Goal: Transaction & Acquisition: Purchase product/service

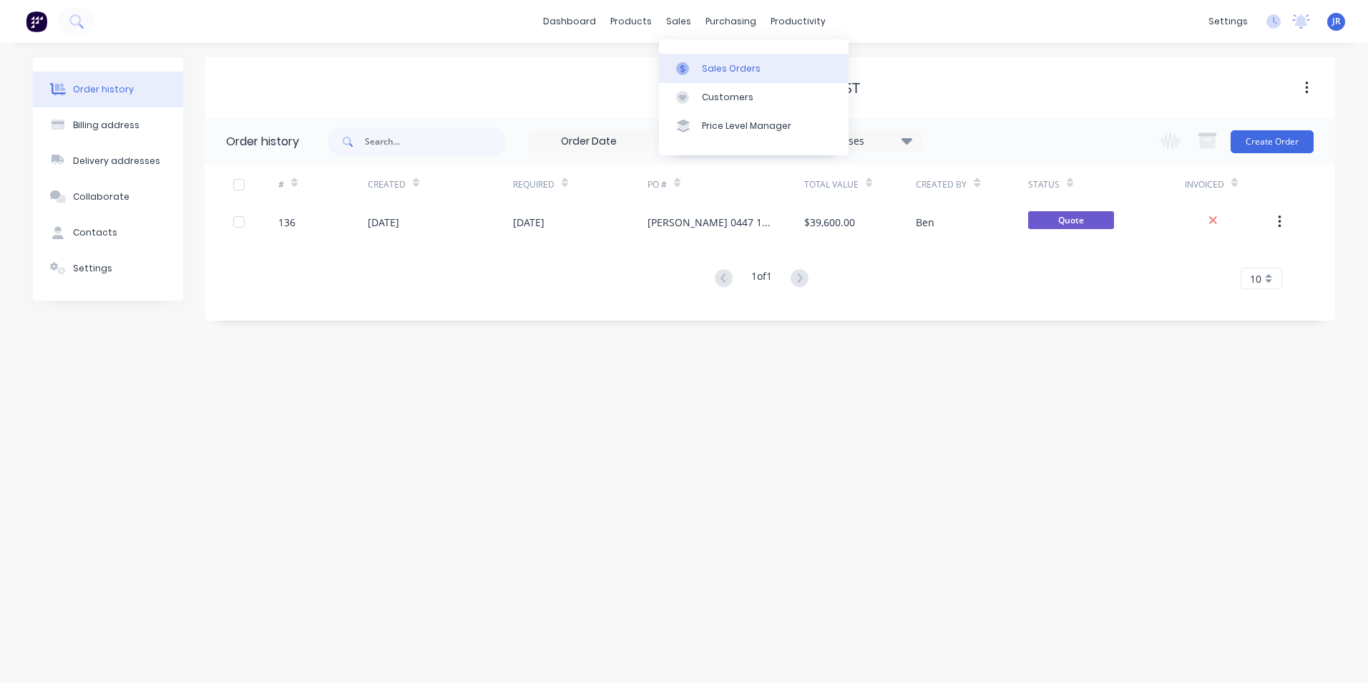
click at [725, 67] on div "Sales Orders" at bounding box center [731, 68] width 59 height 13
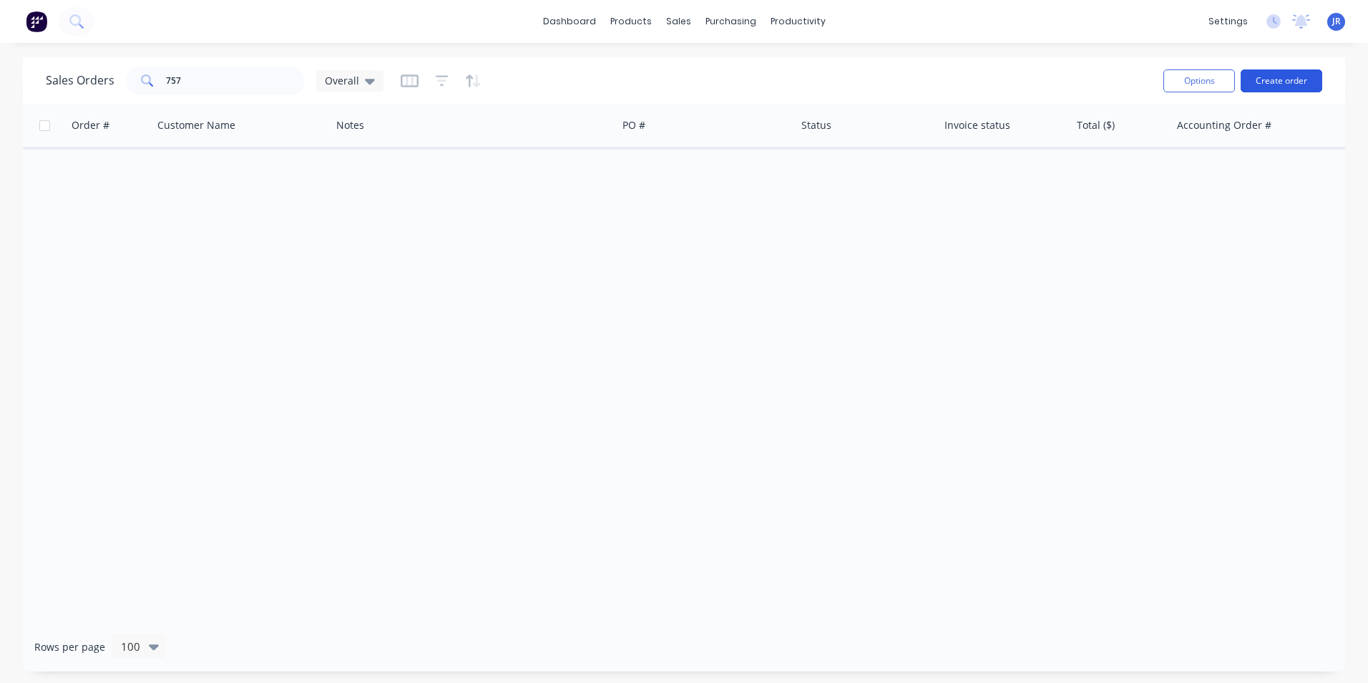
click at [1282, 81] on button "Create order" at bounding box center [1282, 80] width 82 height 23
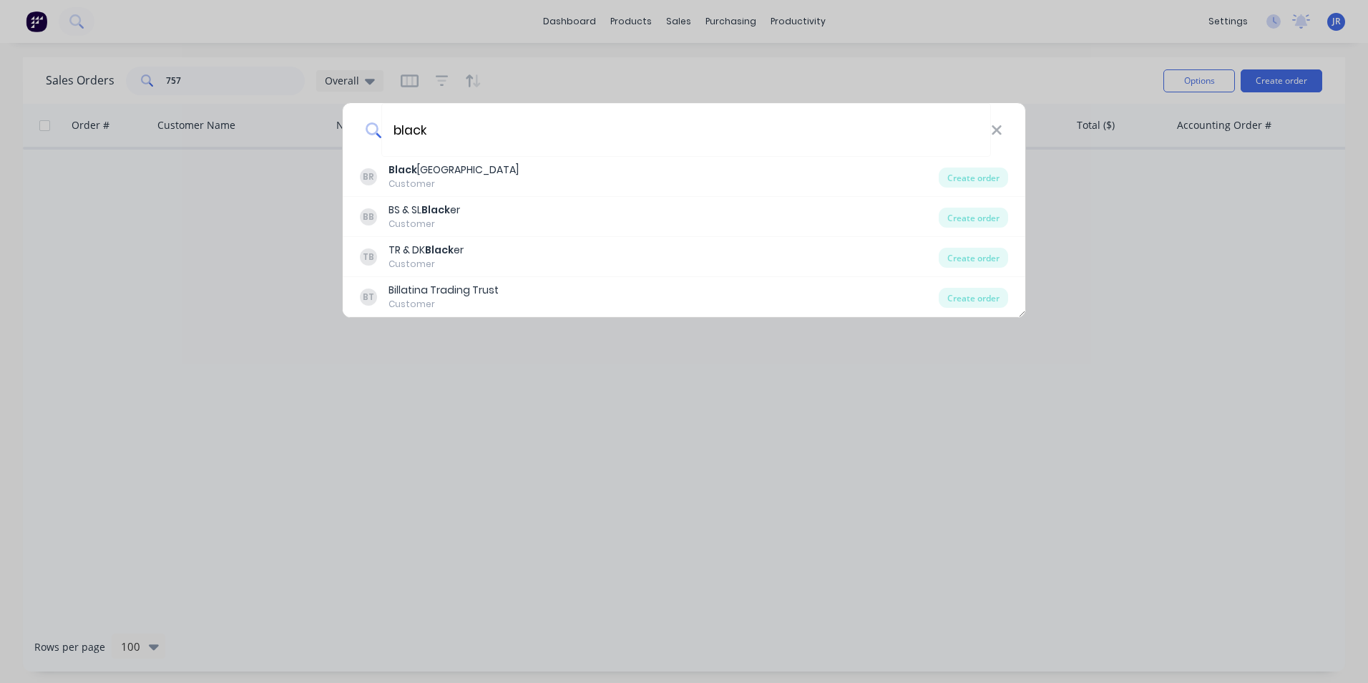
type input "black"
click at [991, 125] on icon at bounding box center [996, 130] width 11 height 16
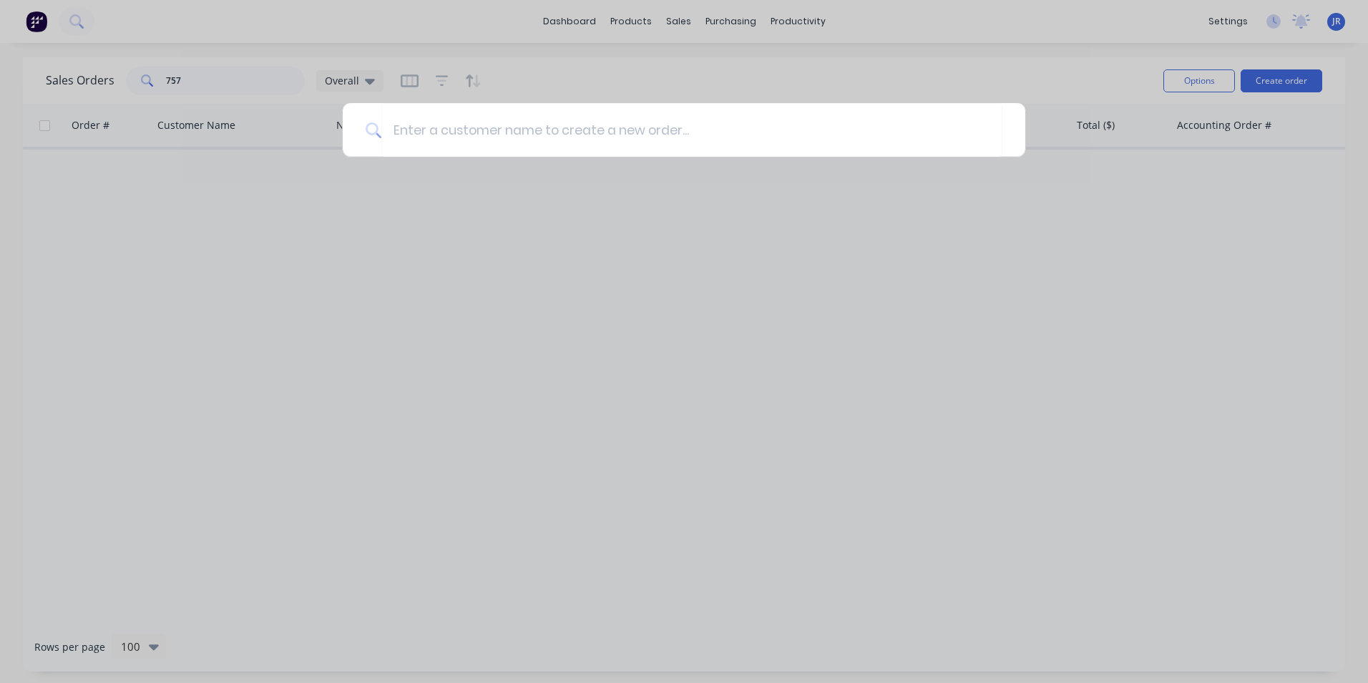
click at [535, 69] on div at bounding box center [684, 341] width 1368 height 683
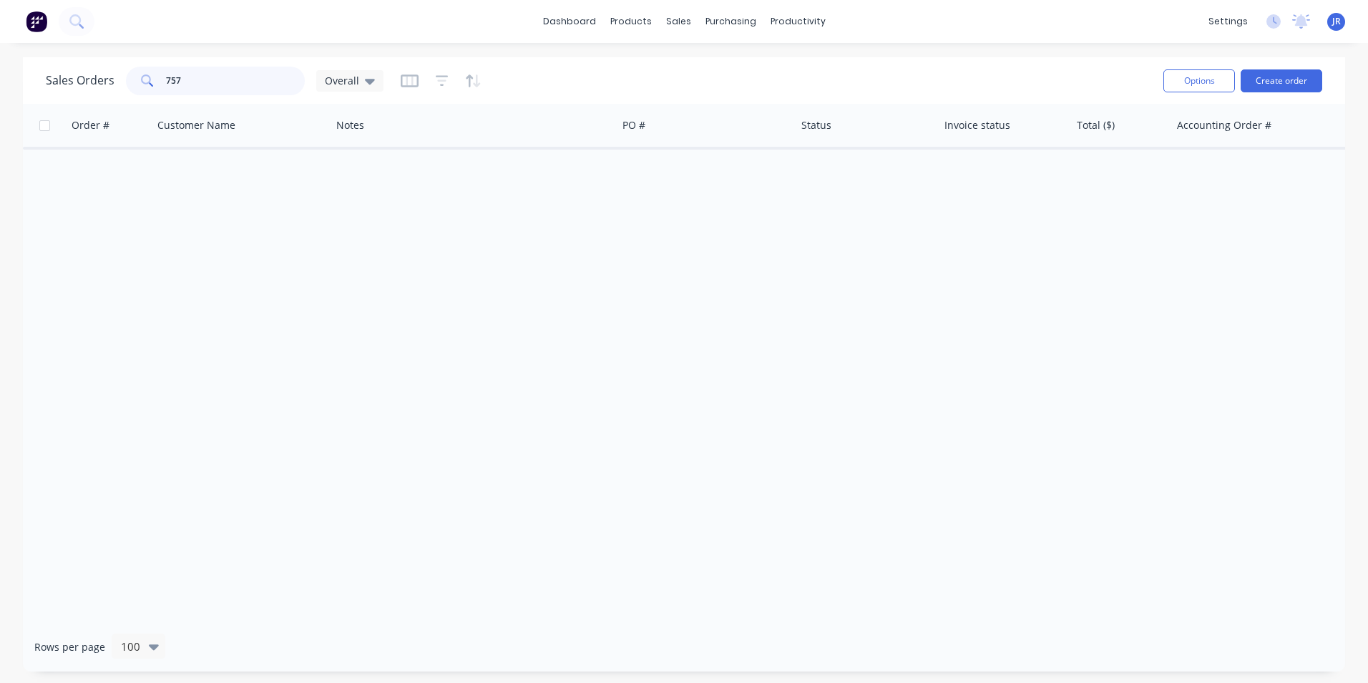
drag, startPoint x: 281, startPoint y: 84, endPoint x: 135, endPoint y: 96, distance: 146.5
click at [135, 96] on div "[DEMOGRAPHIC_DATA] Orders 757 Overall" at bounding box center [599, 80] width 1107 height 35
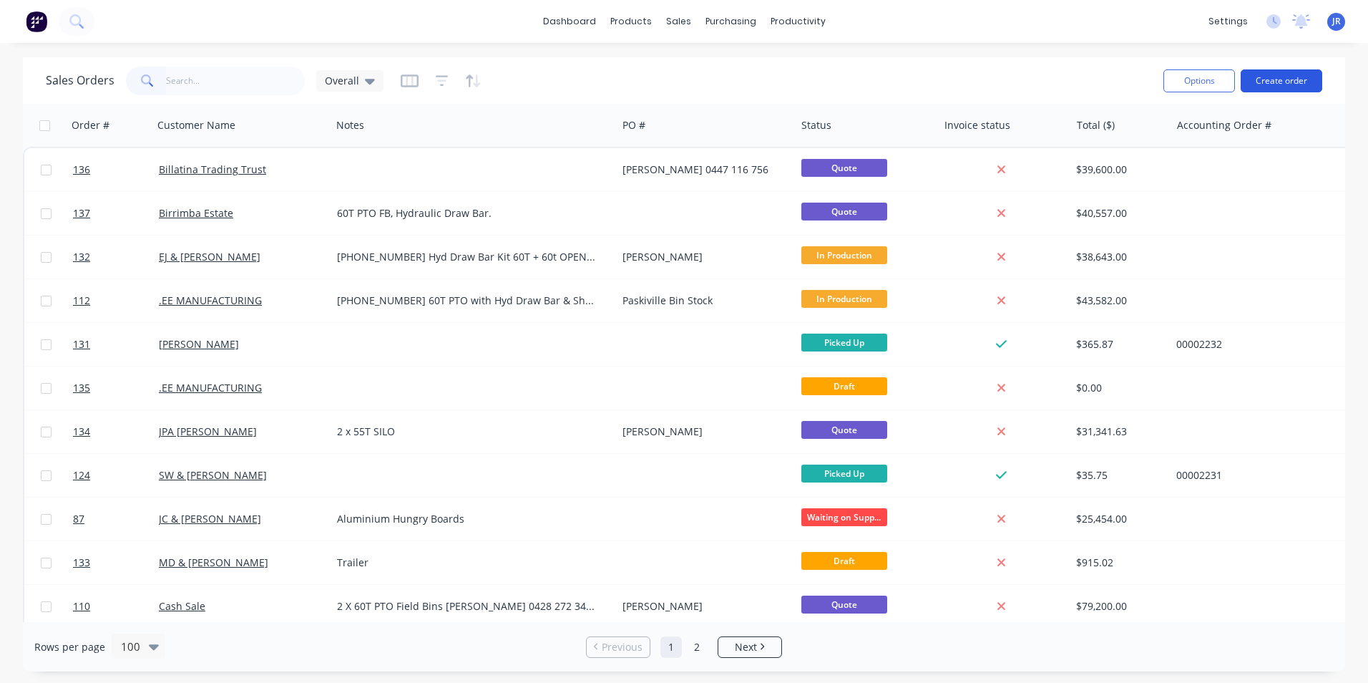
click at [1278, 79] on button "Create order" at bounding box center [1282, 80] width 82 height 23
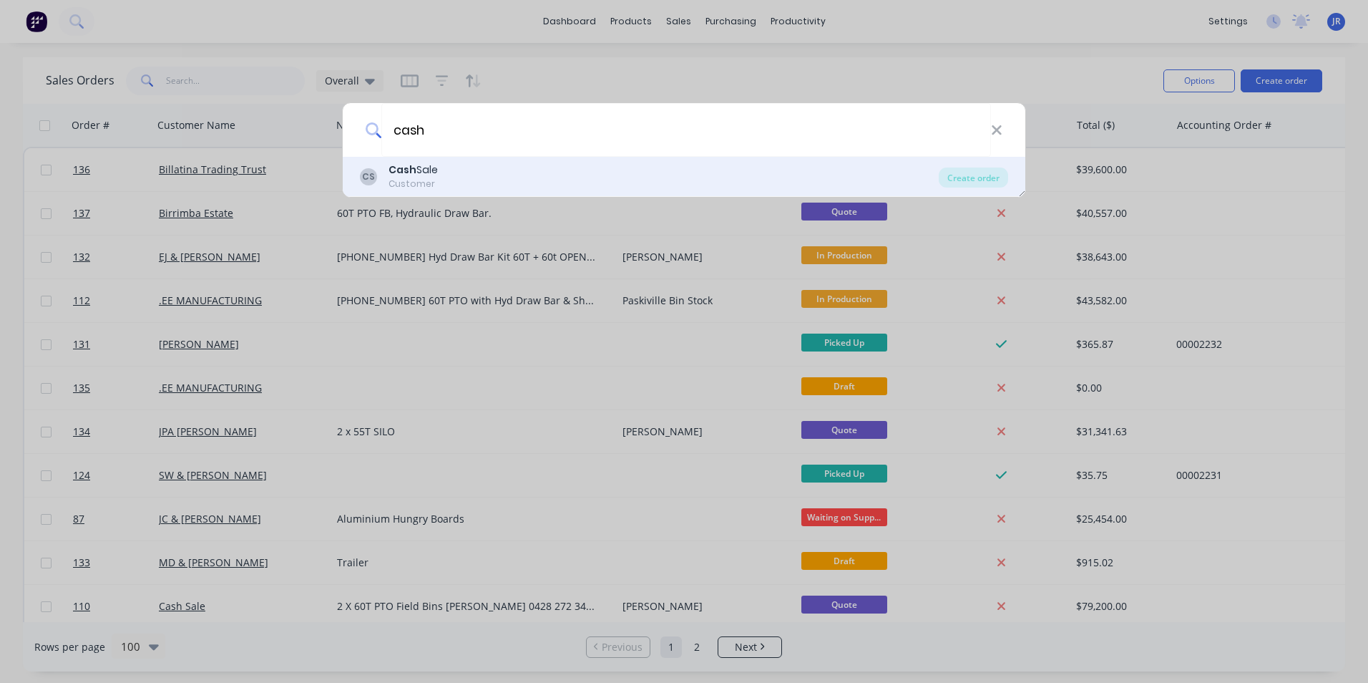
type input "cash"
click at [421, 183] on div "Customer" at bounding box center [413, 184] width 49 height 13
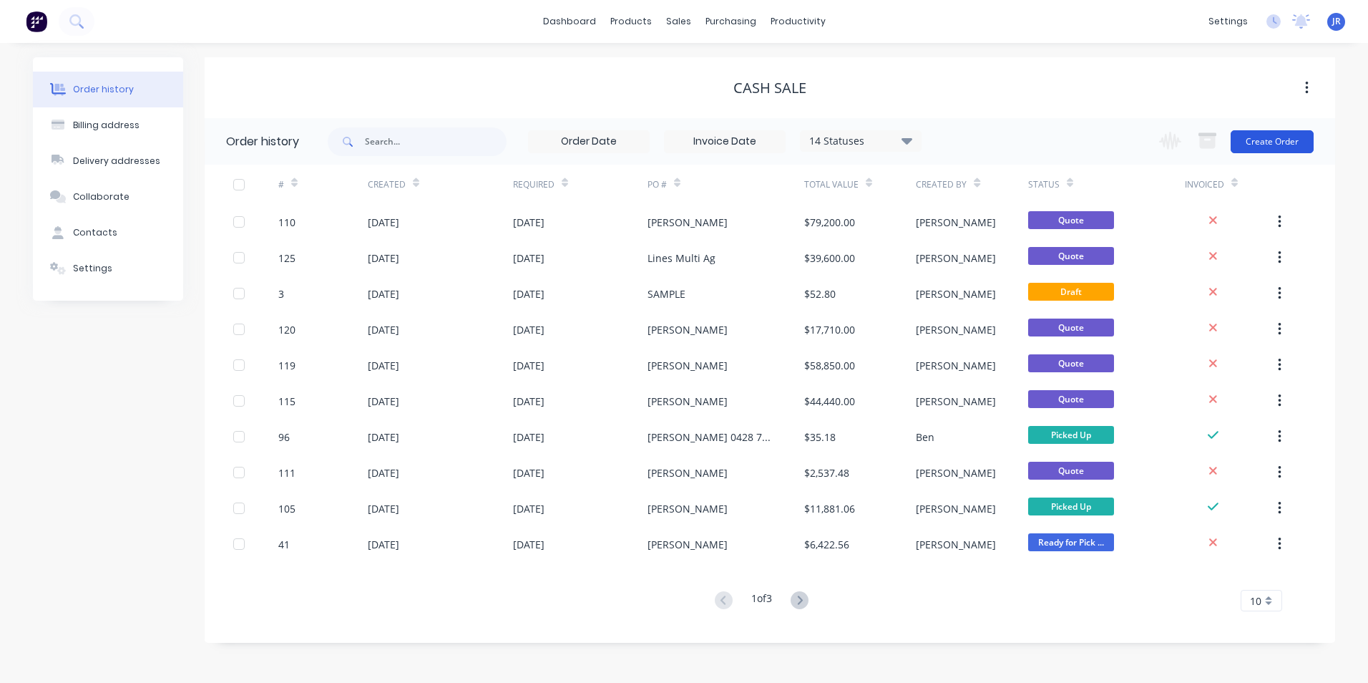
click at [1273, 140] on button "Create Order" at bounding box center [1272, 141] width 83 height 23
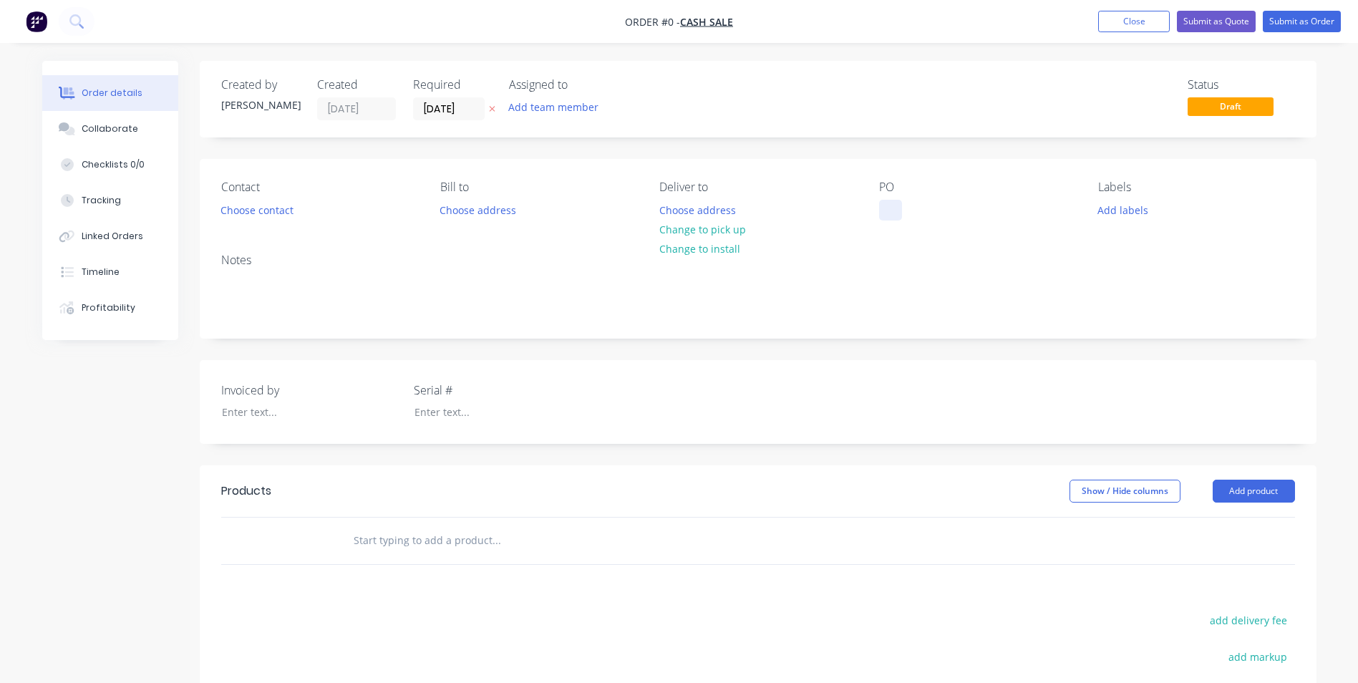
click at [887, 212] on div at bounding box center [890, 210] width 23 height 21
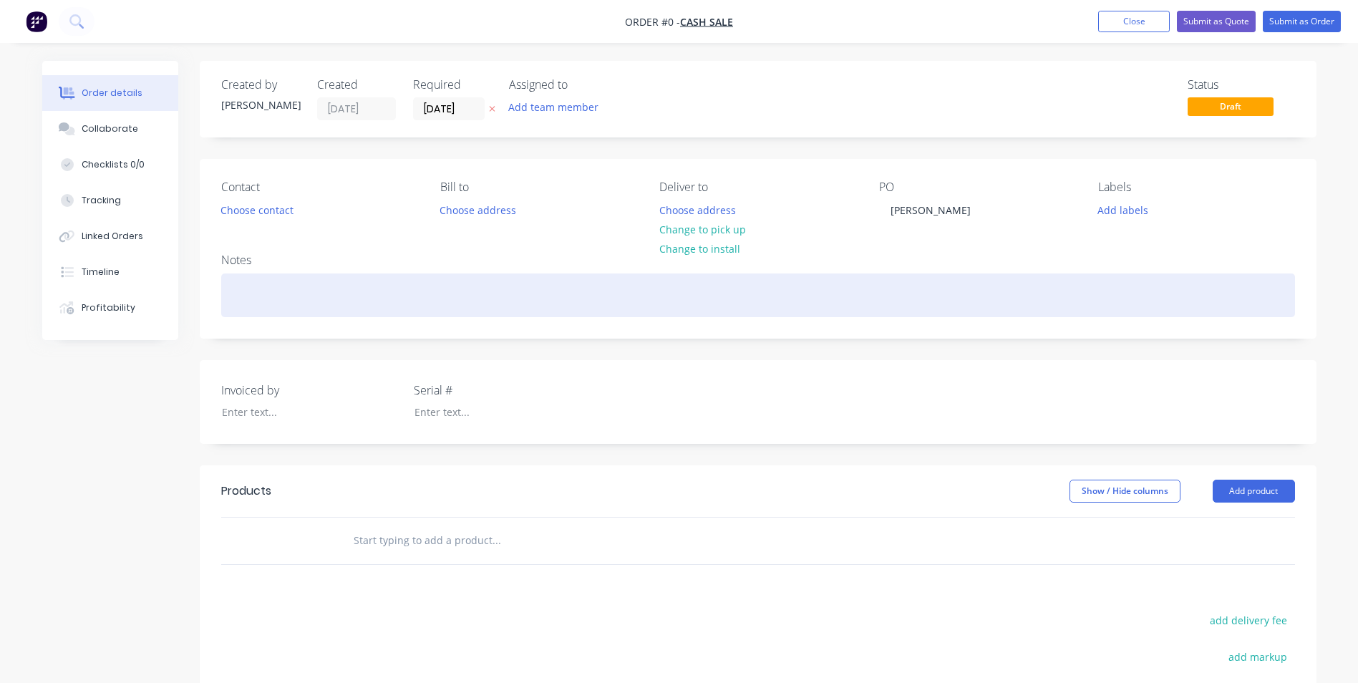
click at [558, 291] on div "Order details Collaborate Checklists 0/0 Tracking Linked Orders Timeline Profit…" at bounding box center [679, 479] width 1303 height 837
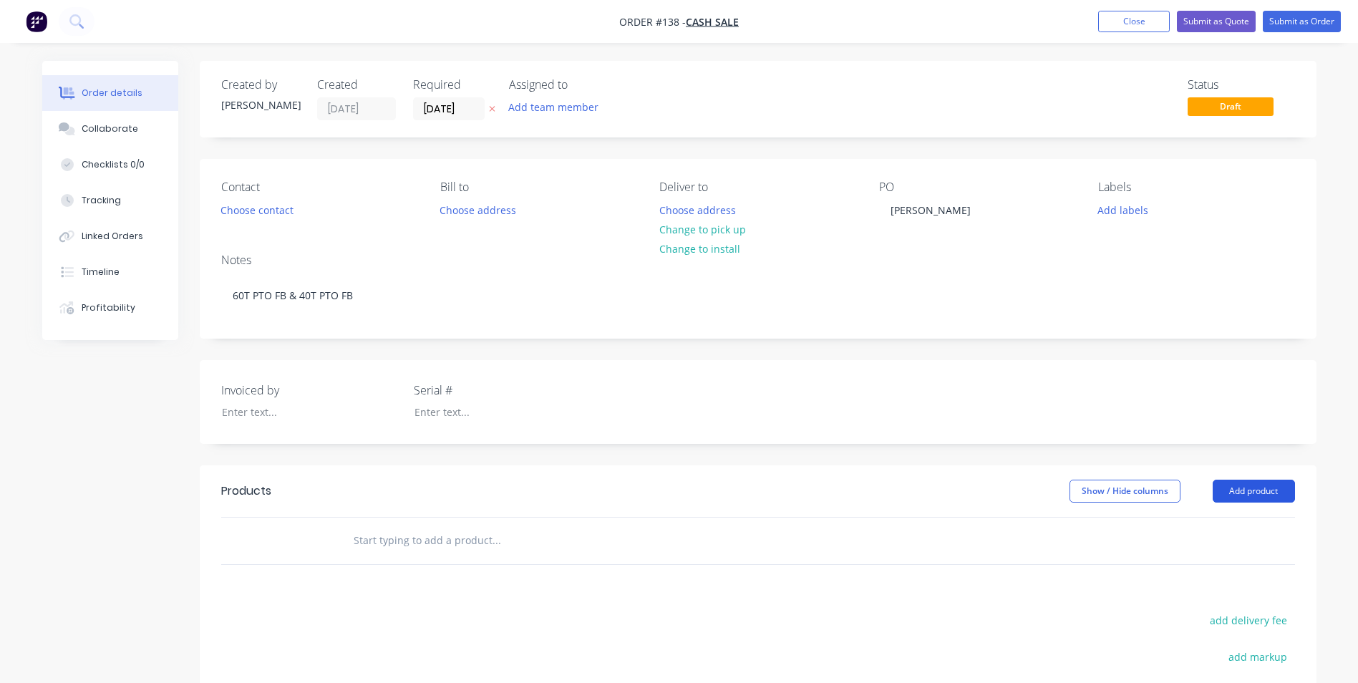
click at [1230, 497] on button "Add product" at bounding box center [1253, 491] width 82 height 23
click at [1209, 530] on div "Product catalogue" at bounding box center [1227, 527] width 110 height 21
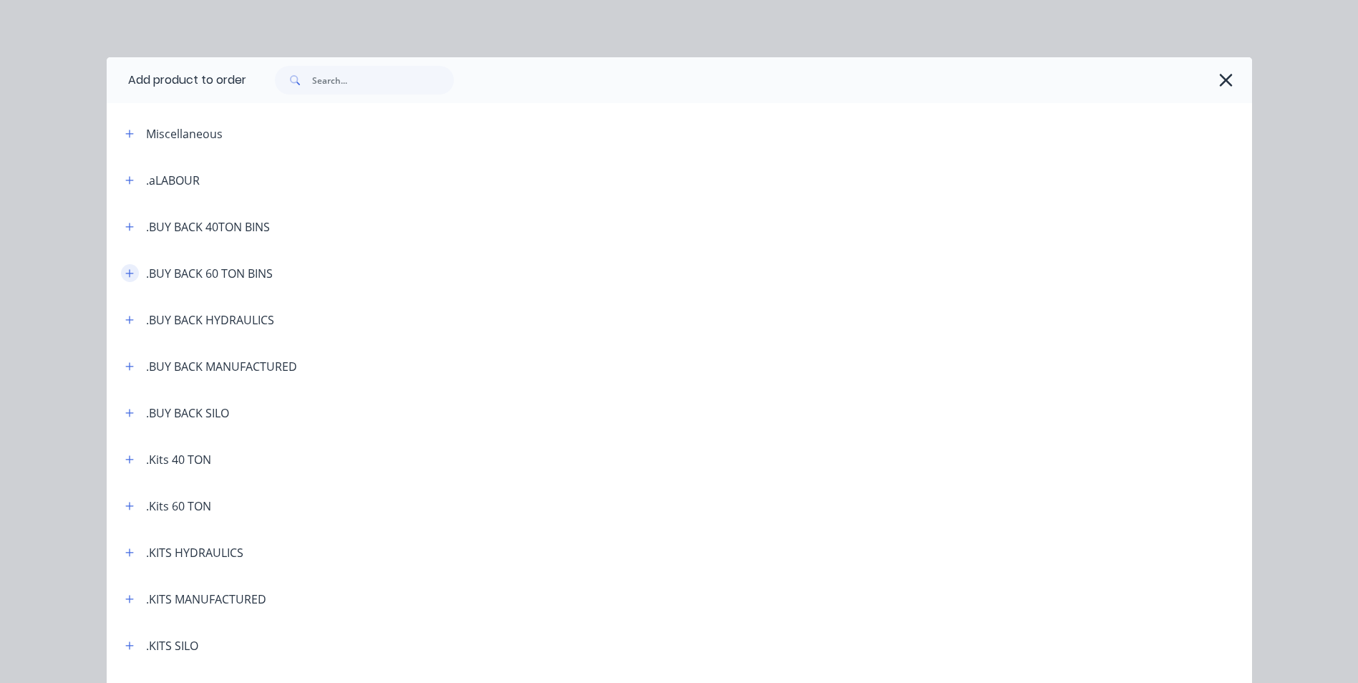
click at [125, 268] on icon "button" at bounding box center [129, 273] width 9 height 10
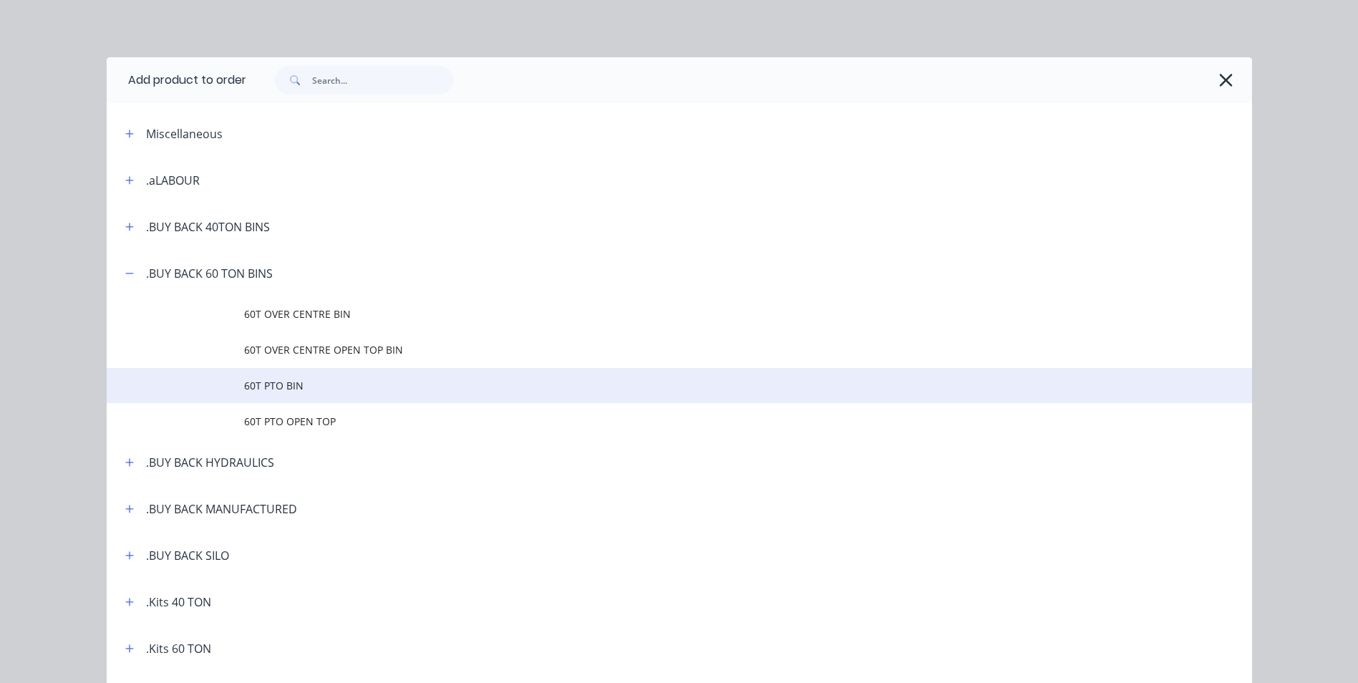
click at [244, 386] on span "60T PTO BIN" at bounding box center [647, 385] width 806 height 15
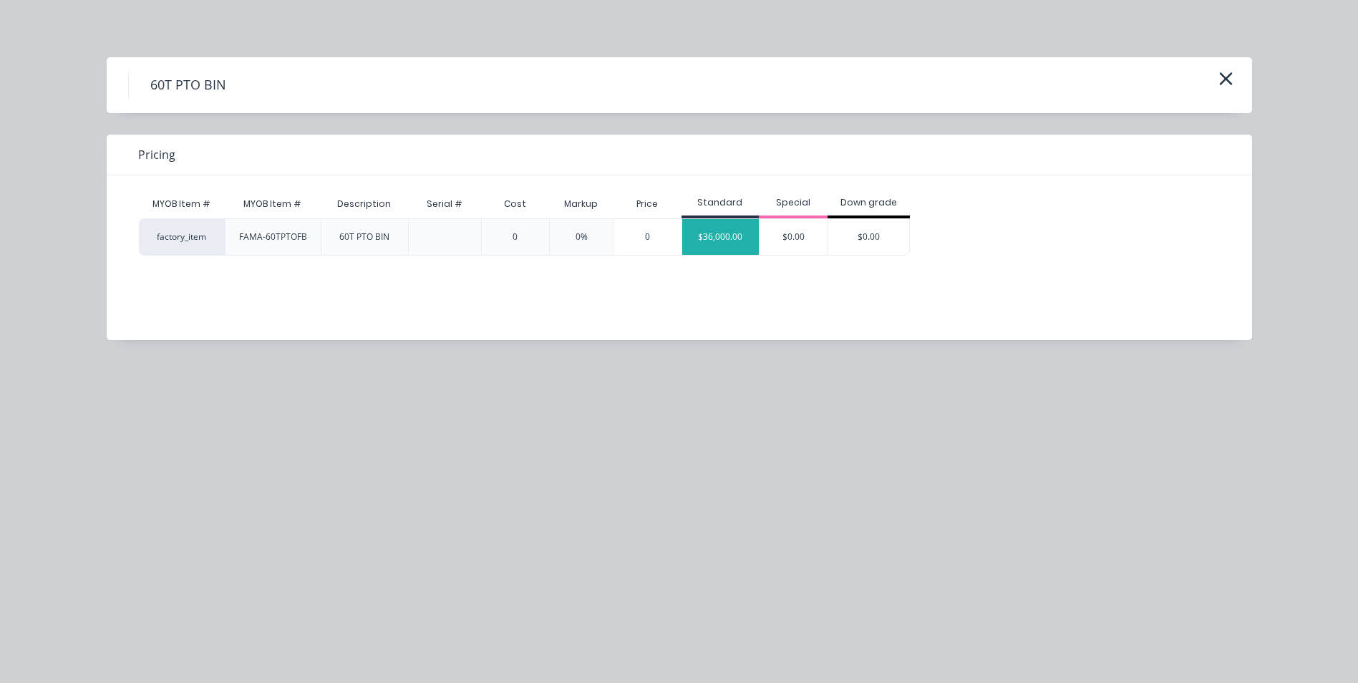
click at [727, 244] on div "$36,000.00" at bounding box center [720, 237] width 77 height 36
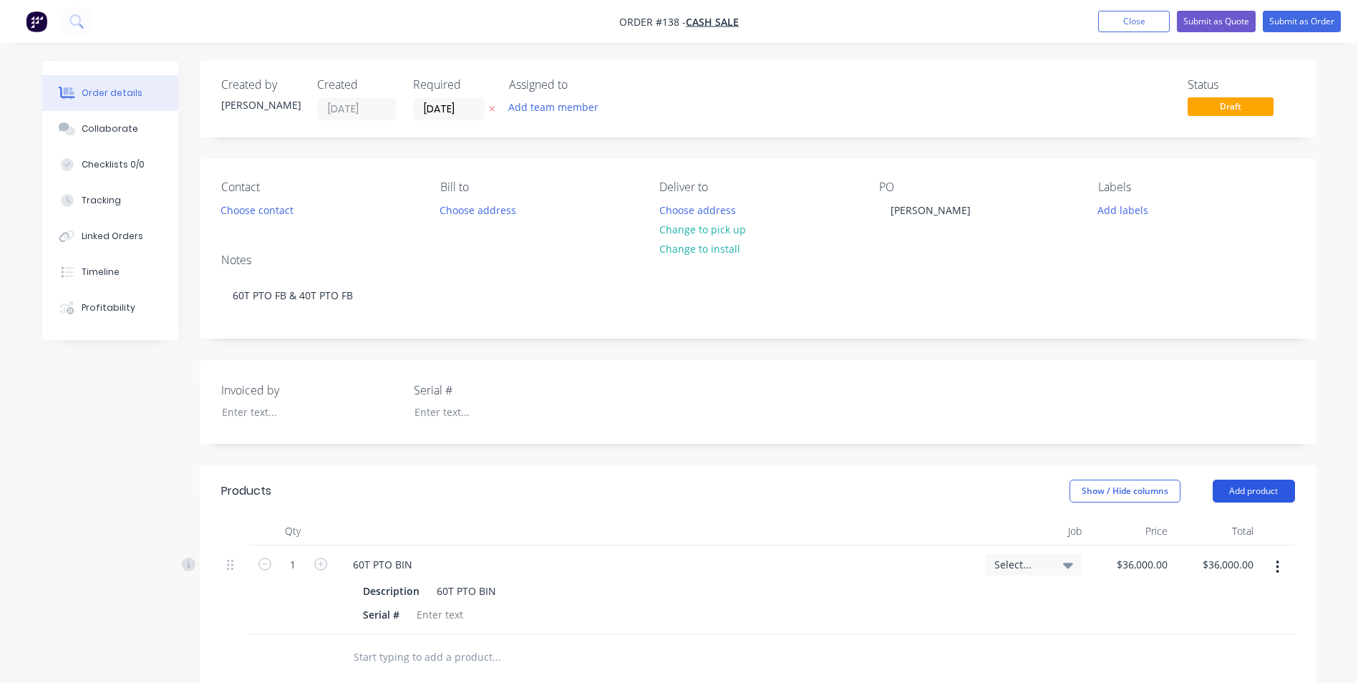
click at [1241, 492] on button "Add product" at bounding box center [1253, 491] width 82 height 23
drag, startPoint x: 1206, startPoint y: 535, endPoint x: 1194, endPoint y: 529, distance: 13.4
click at [1194, 529] on div "Product catalogue" at bounding box center [1227, 527] width 110 height 21
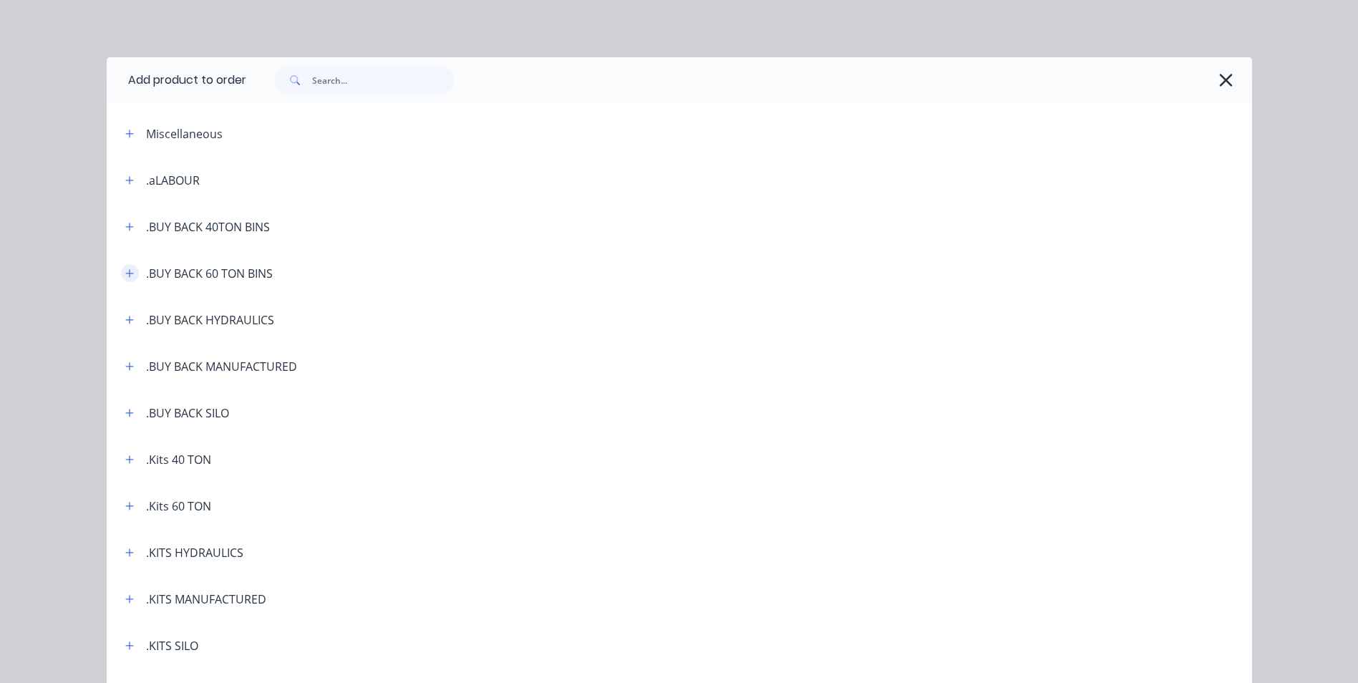
click at [125, 273] on icon "button" at bounding box center [129, 273] width 8 height 8
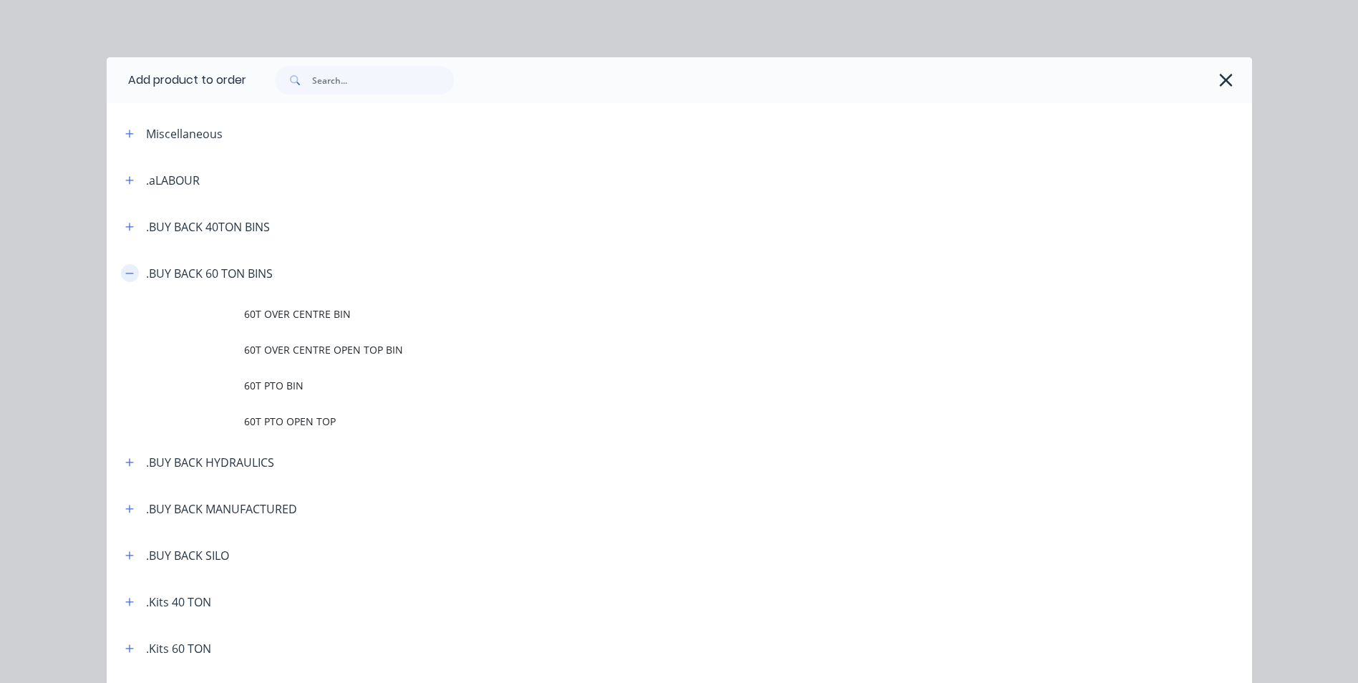
click at [125, 273] on icon "button" at bounding box center [129, 273] width 8 height 1
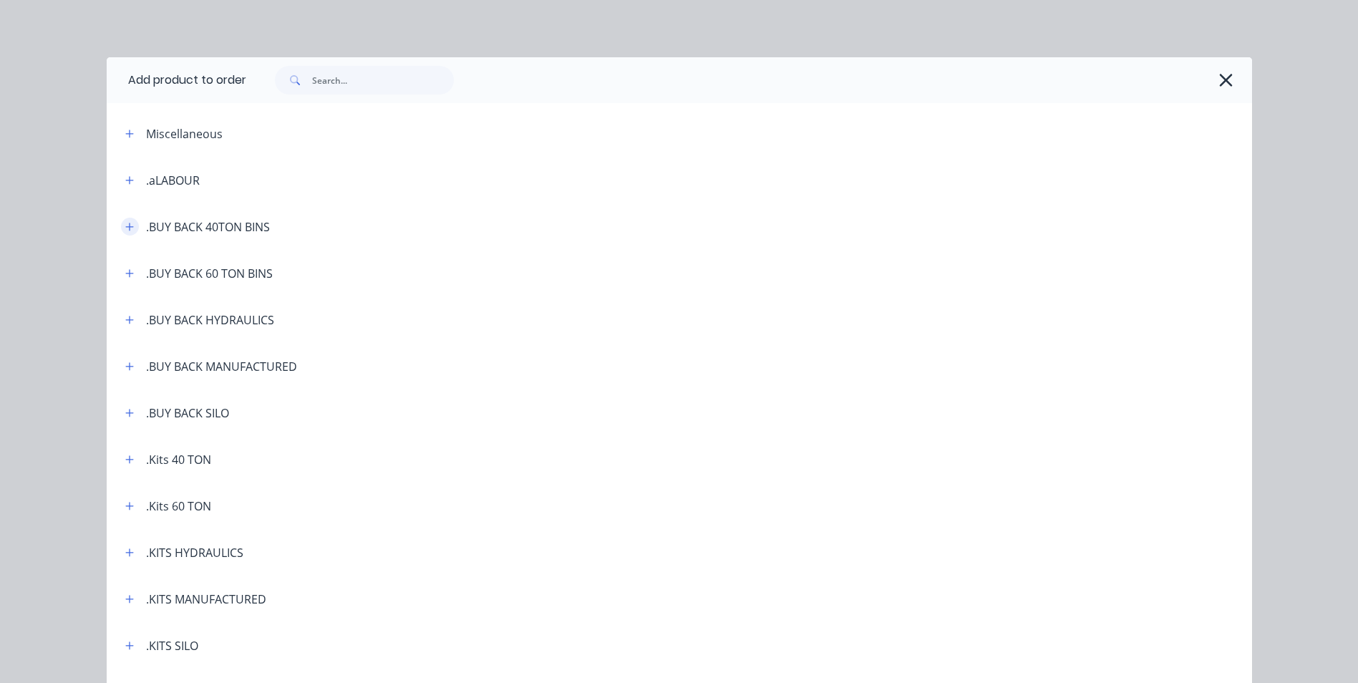
click at [125, 225] on icon "button" at bounding box center [129, 227] width 9 height 10
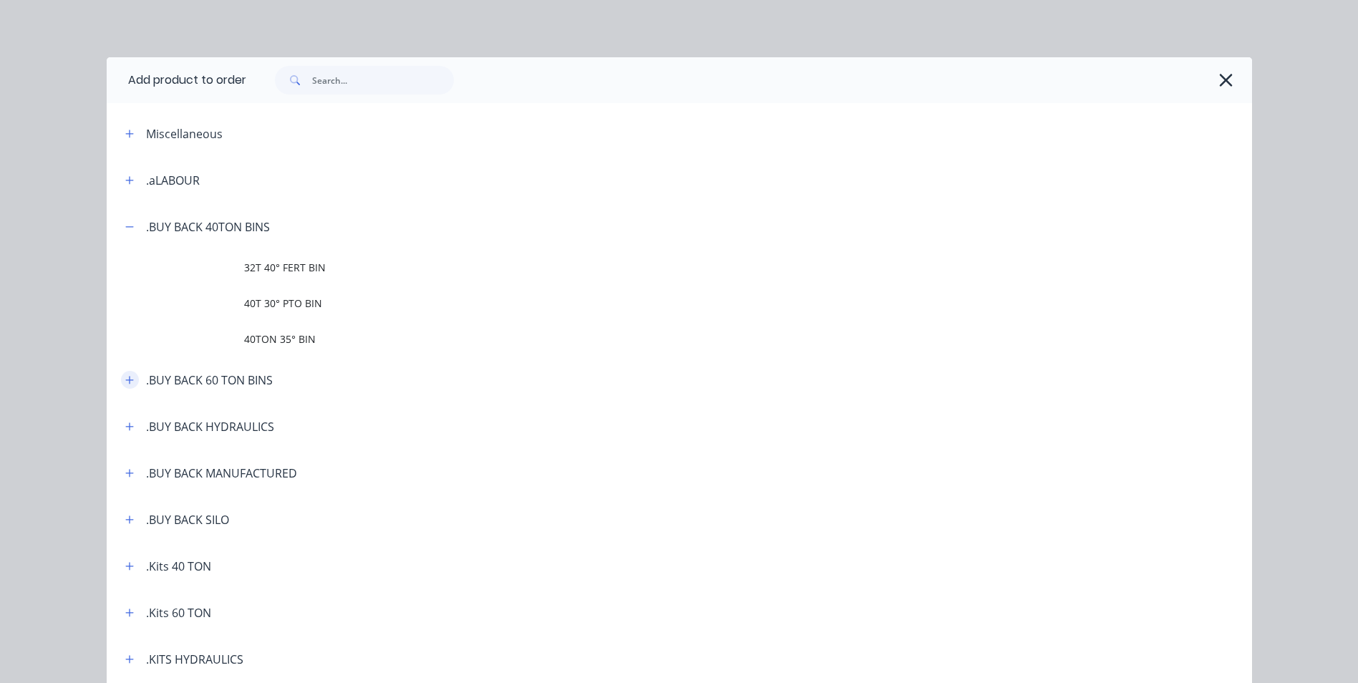
click at [125, 384] on icon "button" at bounding box center [129, 380] width 9 height 10
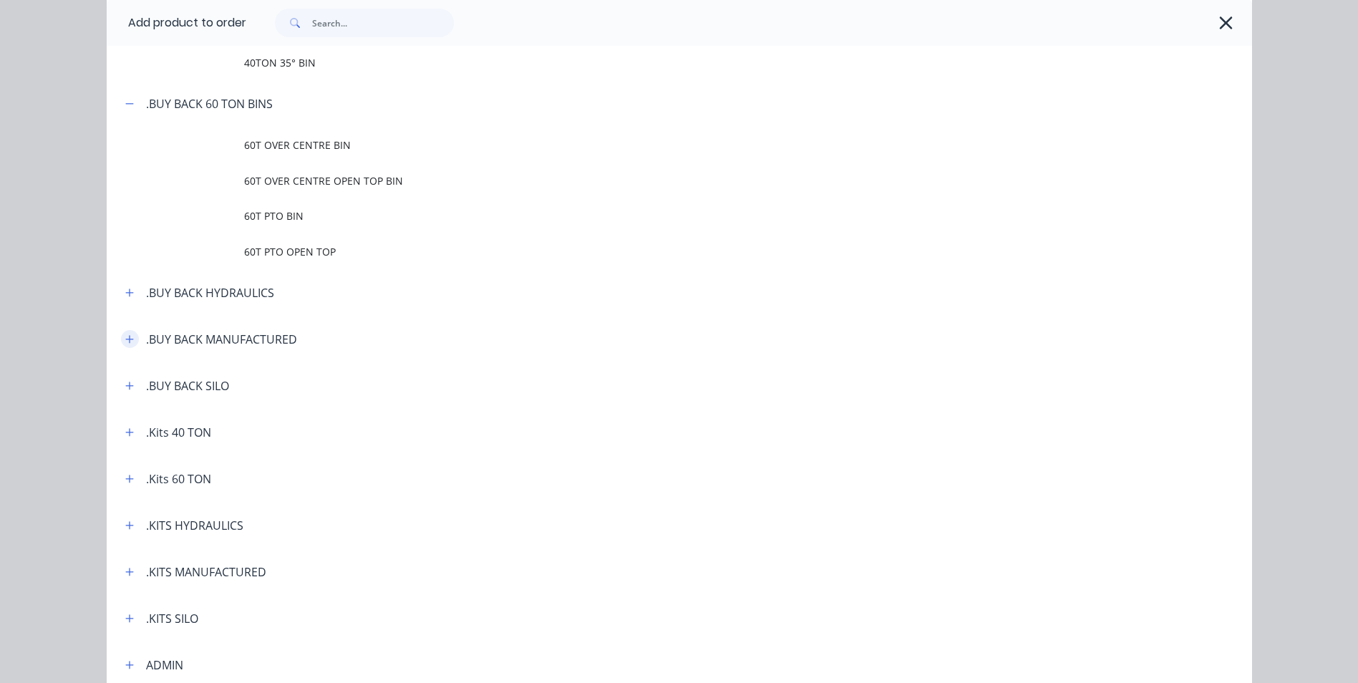
scroll to position [286, 0]
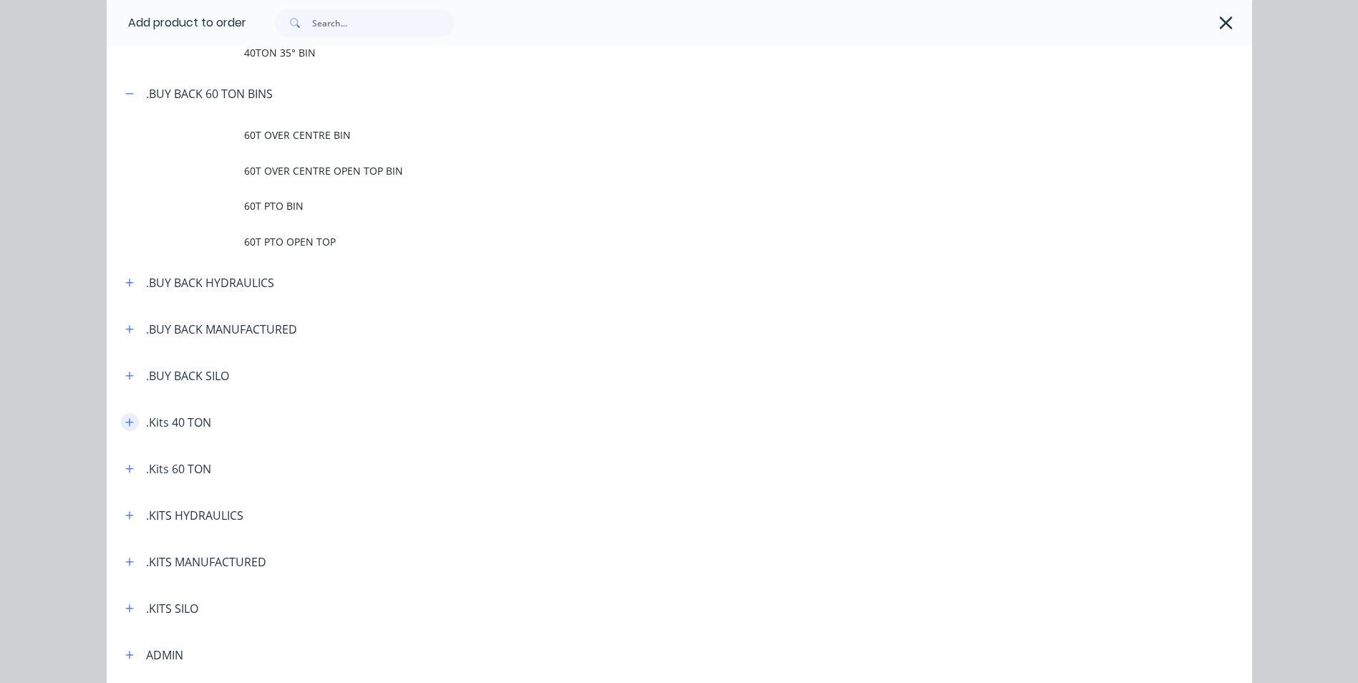
click at [125, 423] on icon "button" at bounding box center [129, 422] width 9 height 10
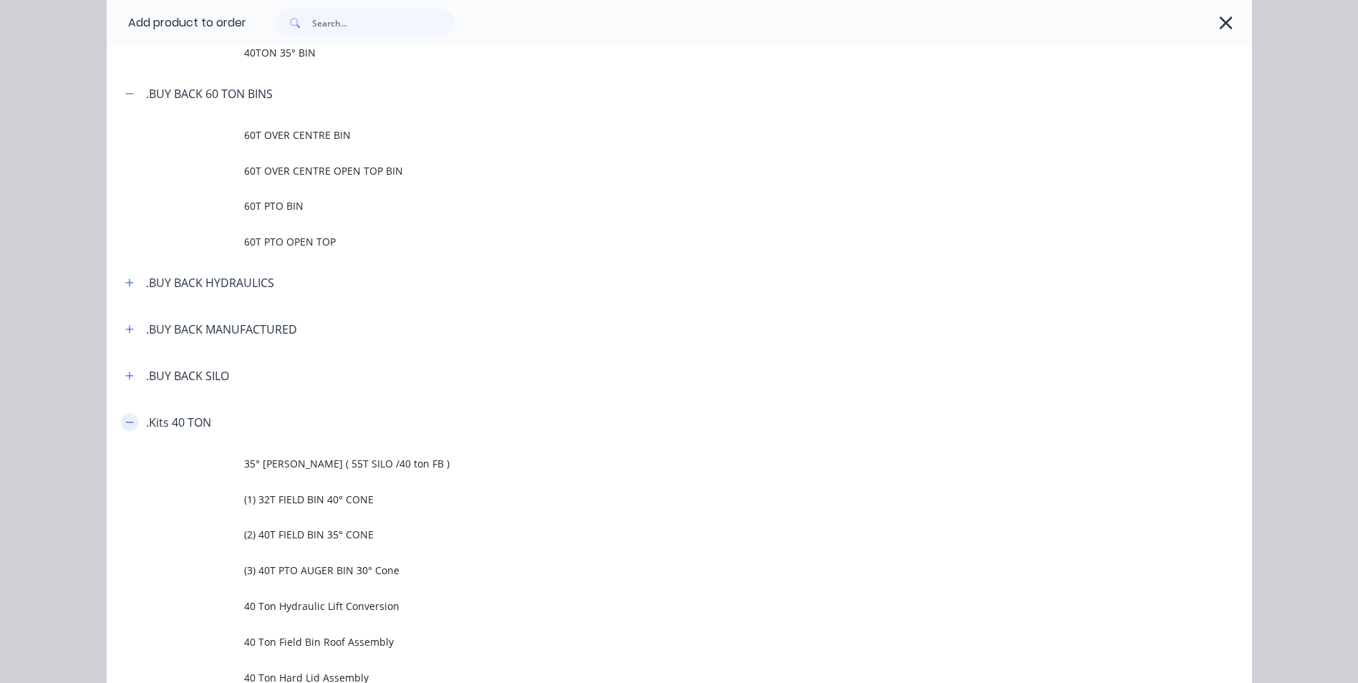
click at [125, 422] on icon "button" at bounding box center [129, 422] width 8 height 1
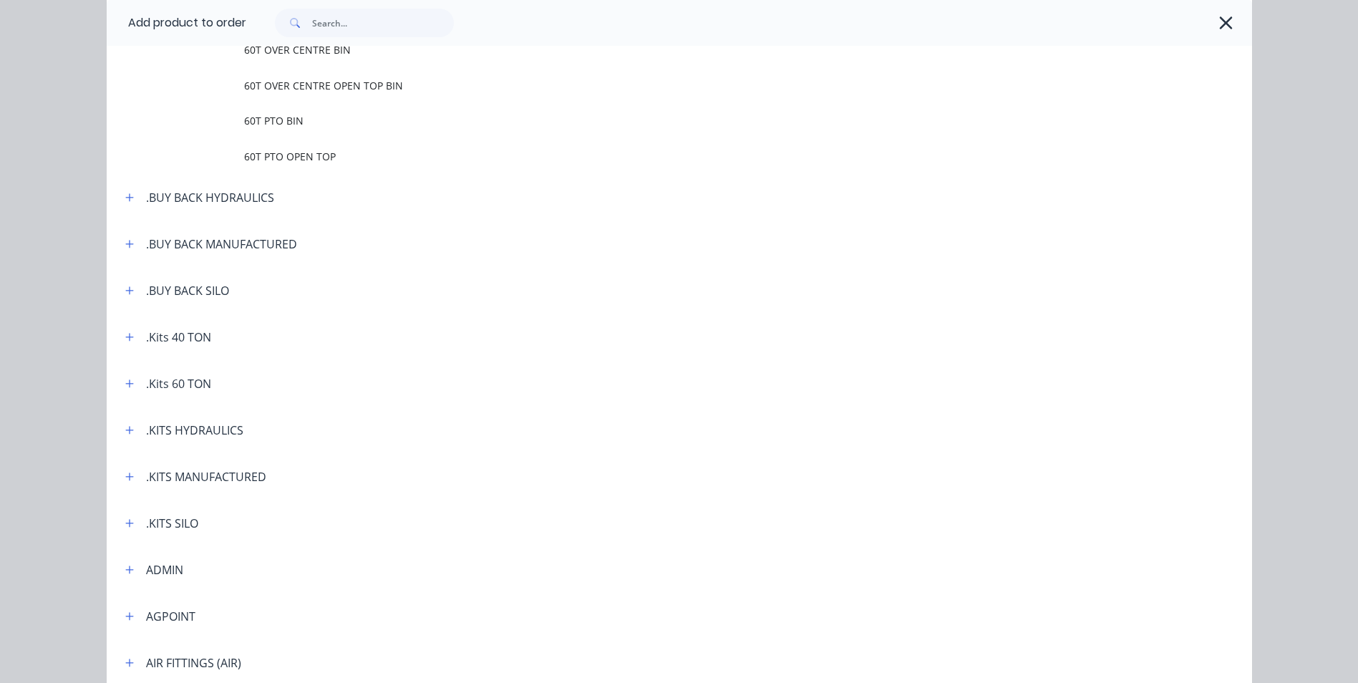
scroll to position [358, 0]
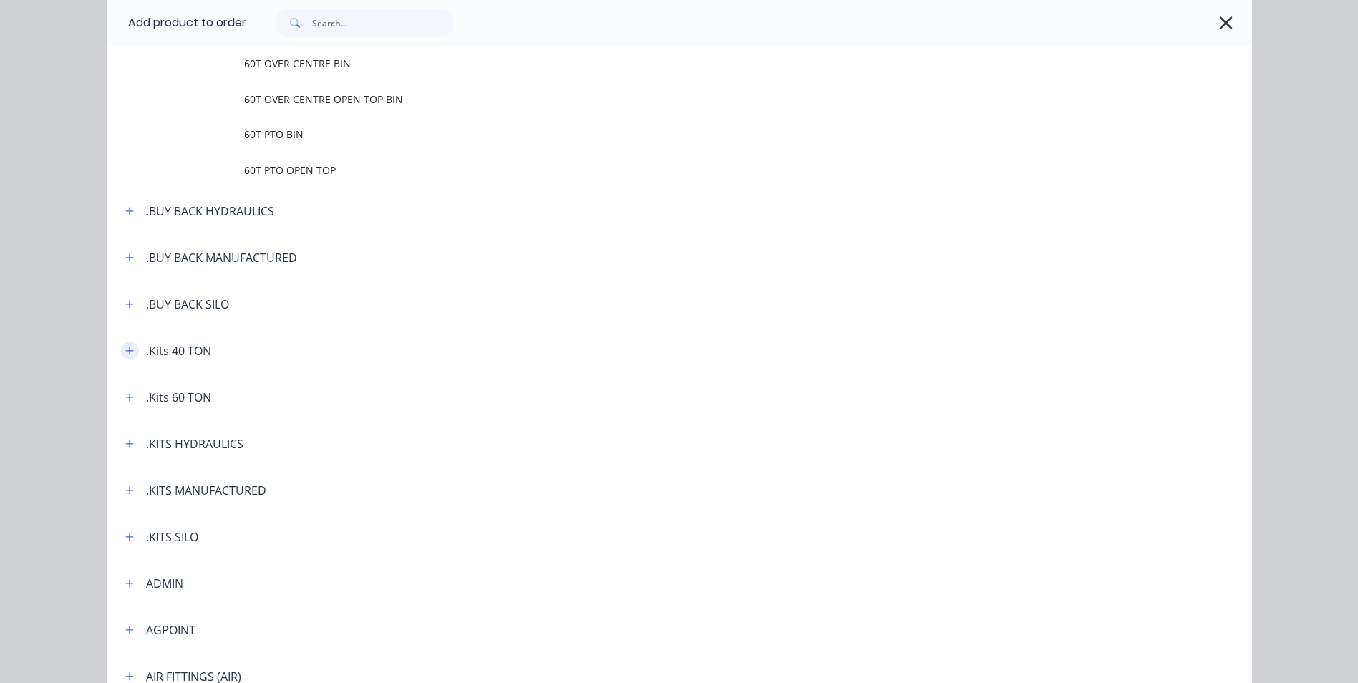
click at [125, 347] on icon "button" at bounding box center [129, 351] width 9 height 10
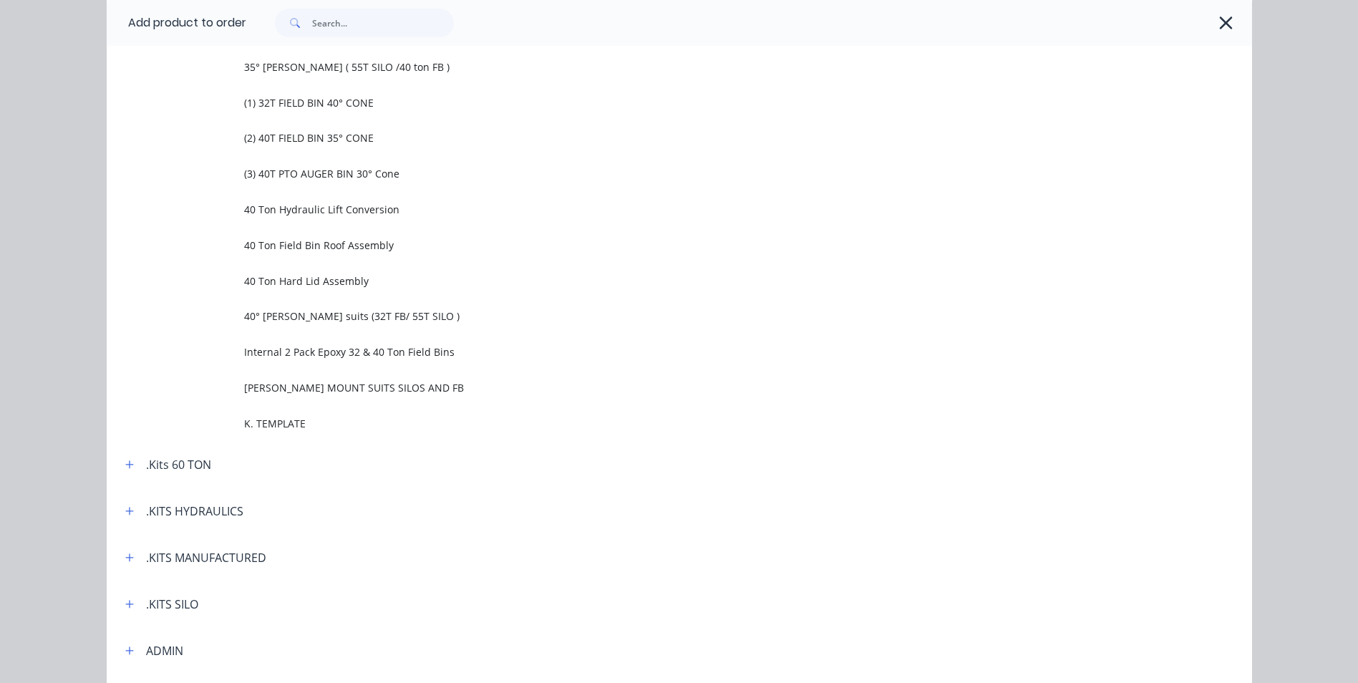
scroll to position [716, 0]
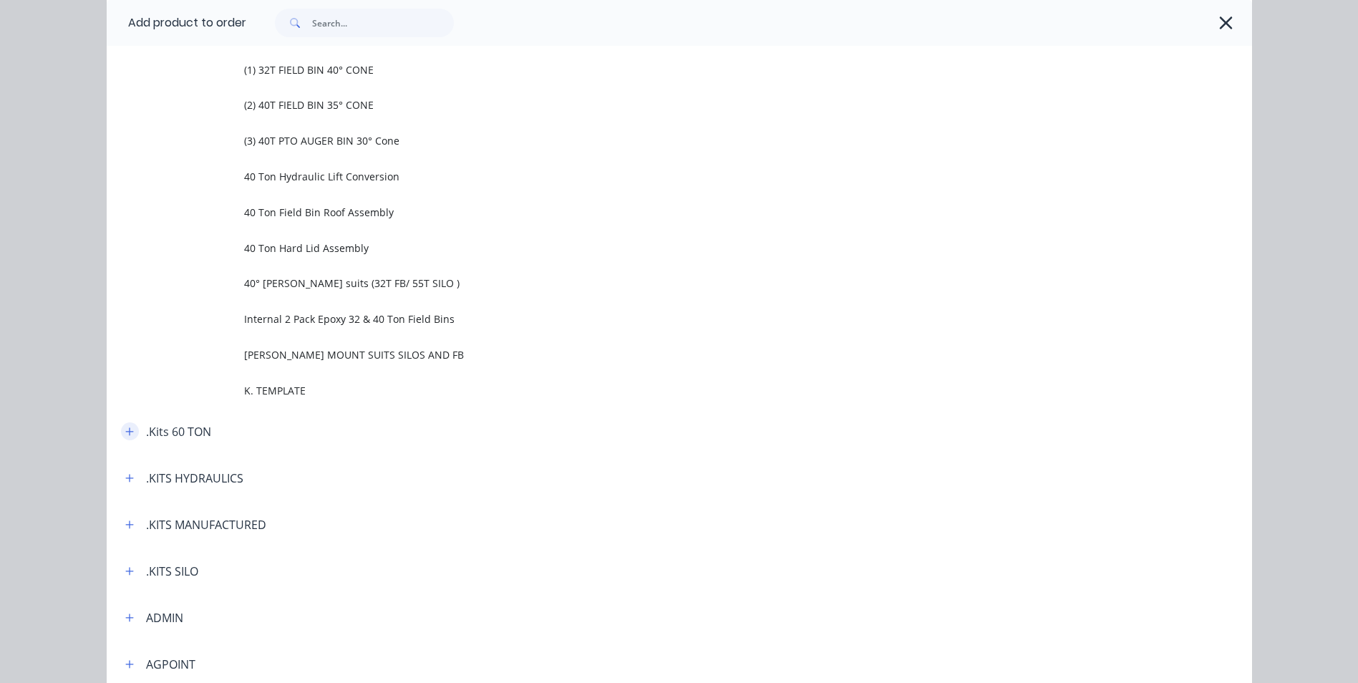
click at [126, 432] on icon "button" at bounding box center [129, 431] width 8 height 8
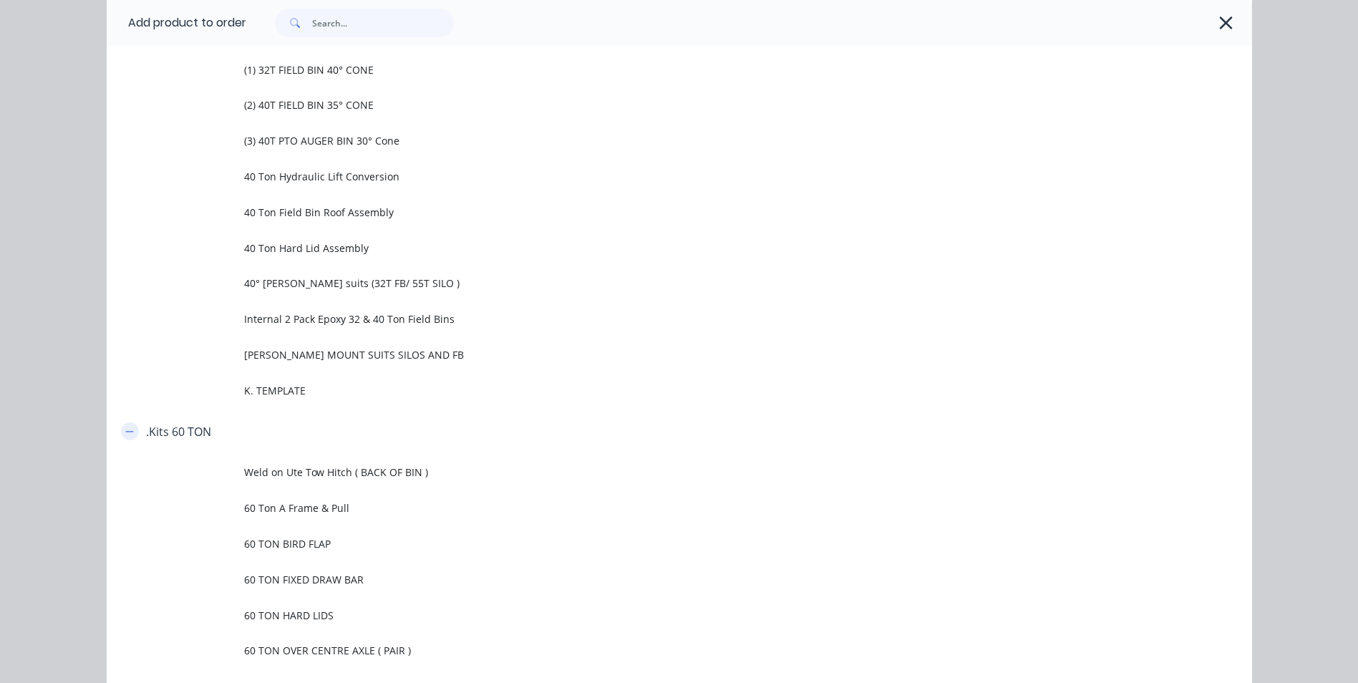
click at [128, 432] on icon "button" at bounding box center [129, 431] width 8 height 1
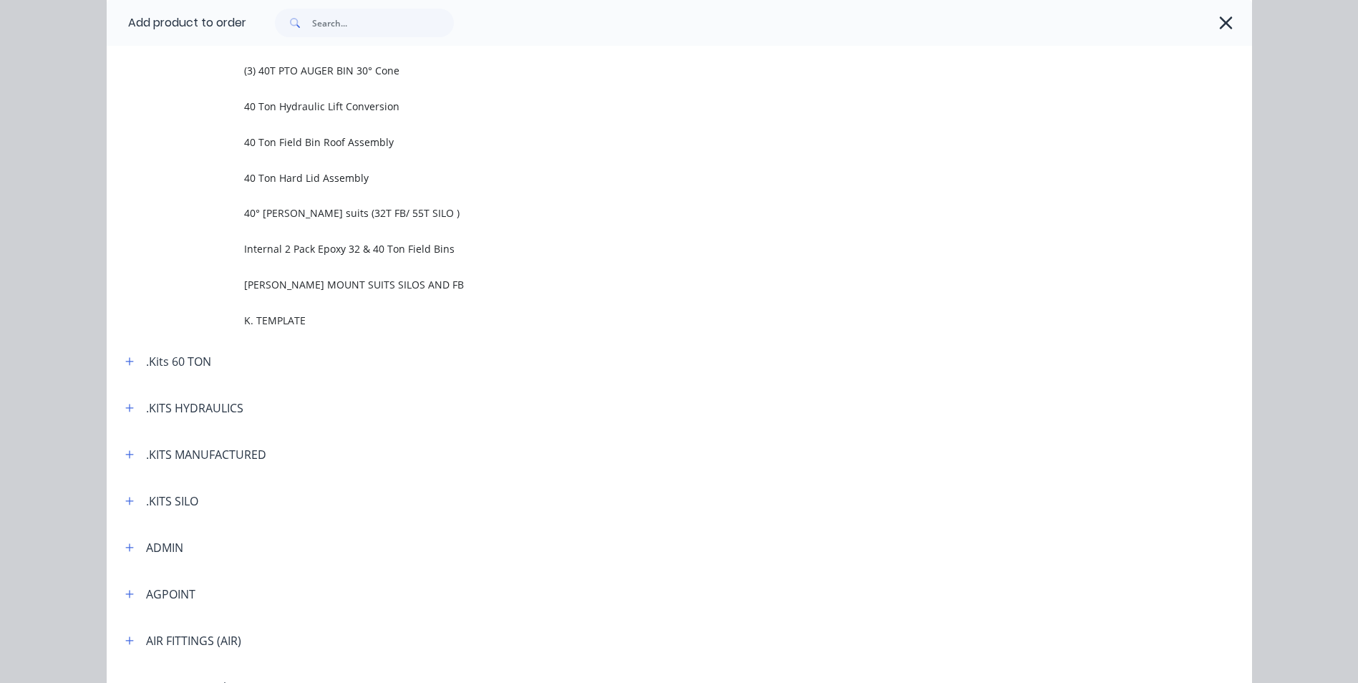
scroll to position [787, 0]
click at [125, 454] on icon "button" at bounding box center [129, 453] width 9 height 10
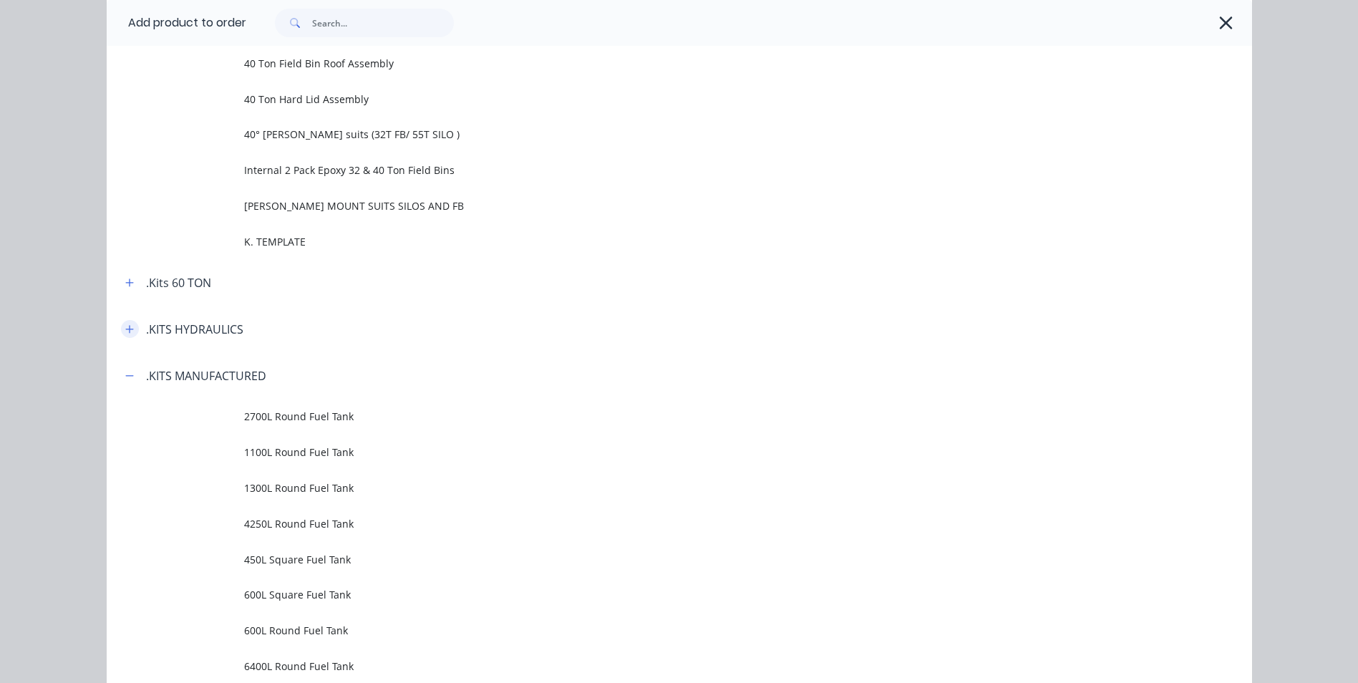
scroll to position [859, 0]
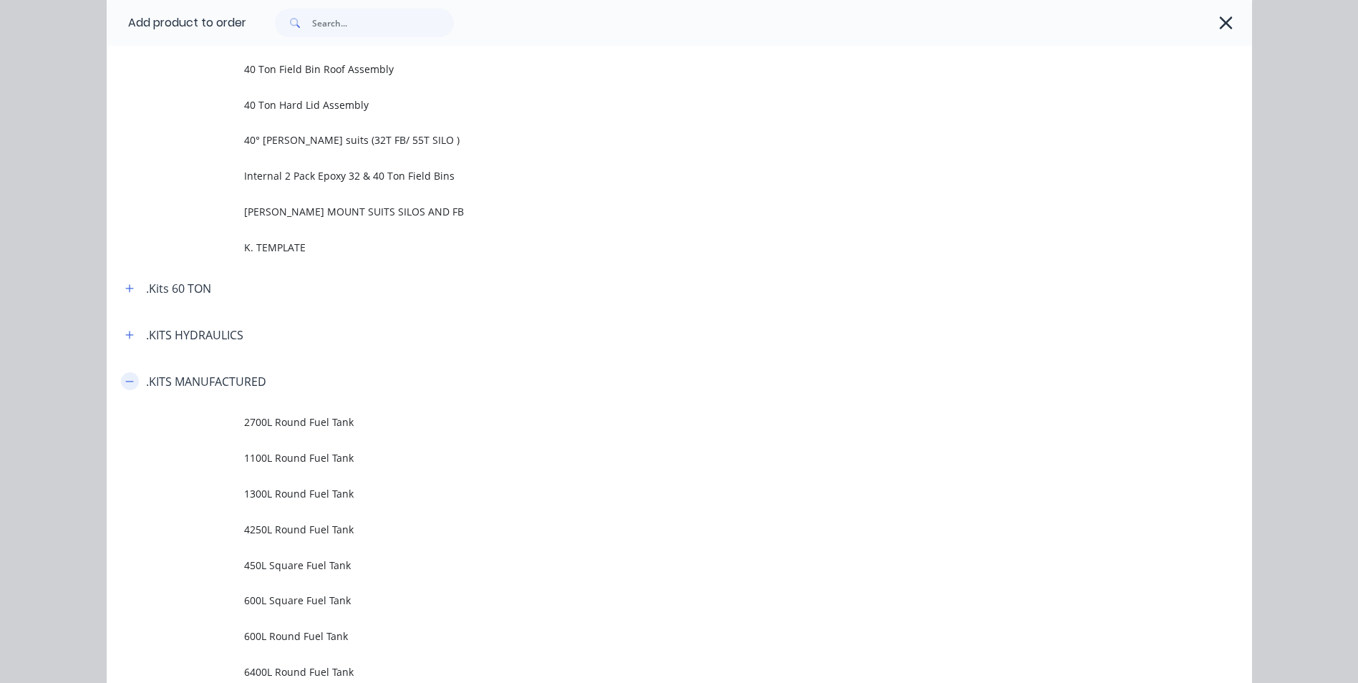
click at [121, 386] on button "button" at bounding box center [130, 381] width 18 height 18
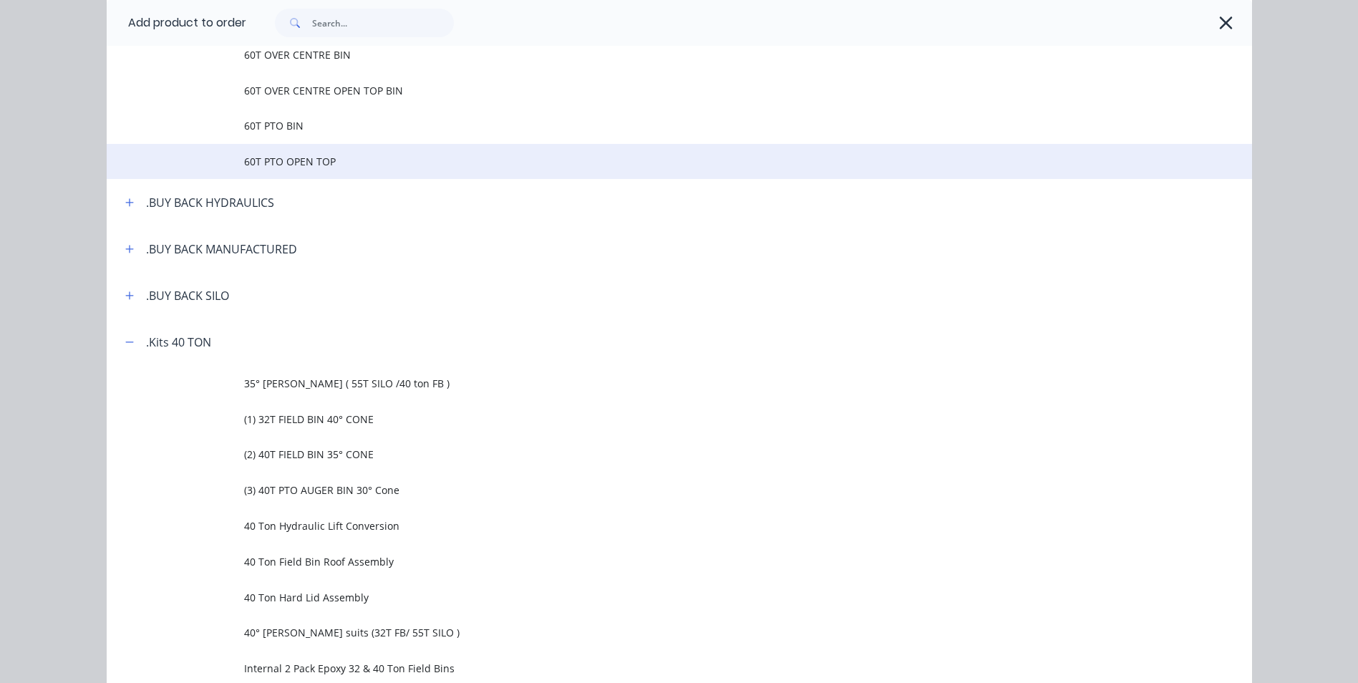
scroll to position [358, 0]
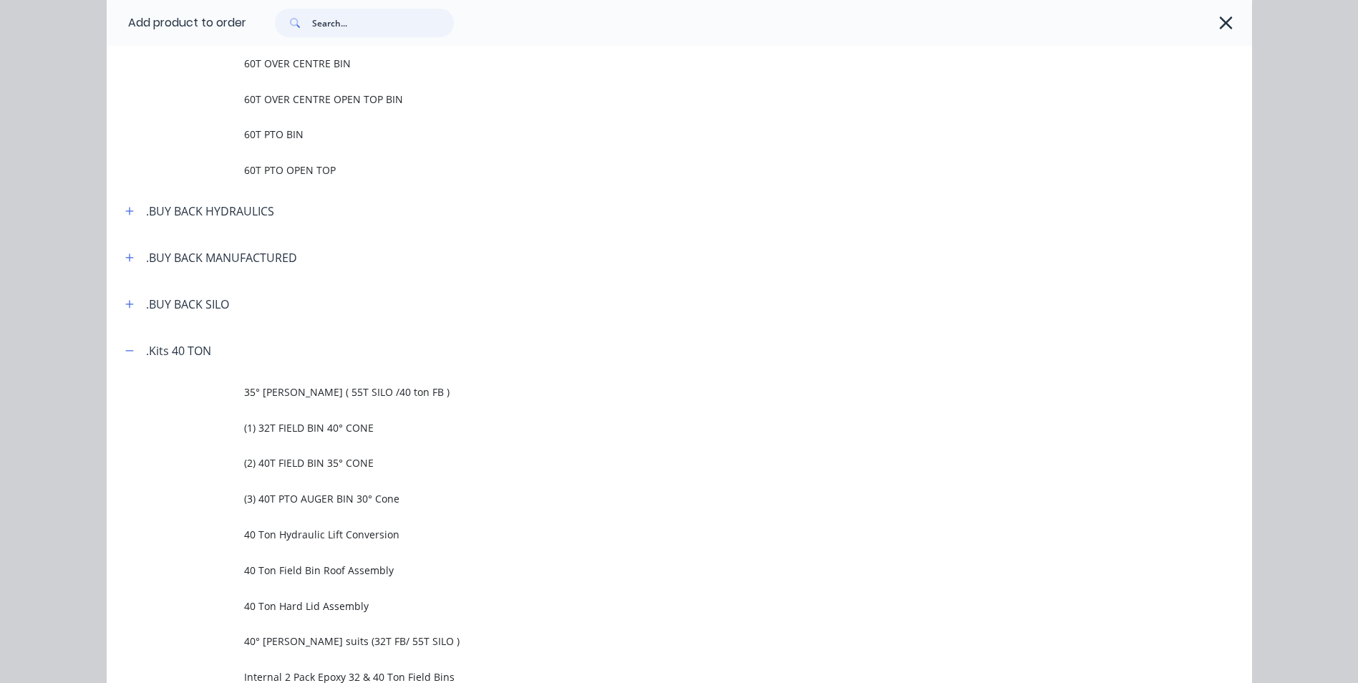
click at [324, 30] on input "text" at bounding box center [383, 23] width 142 height 29
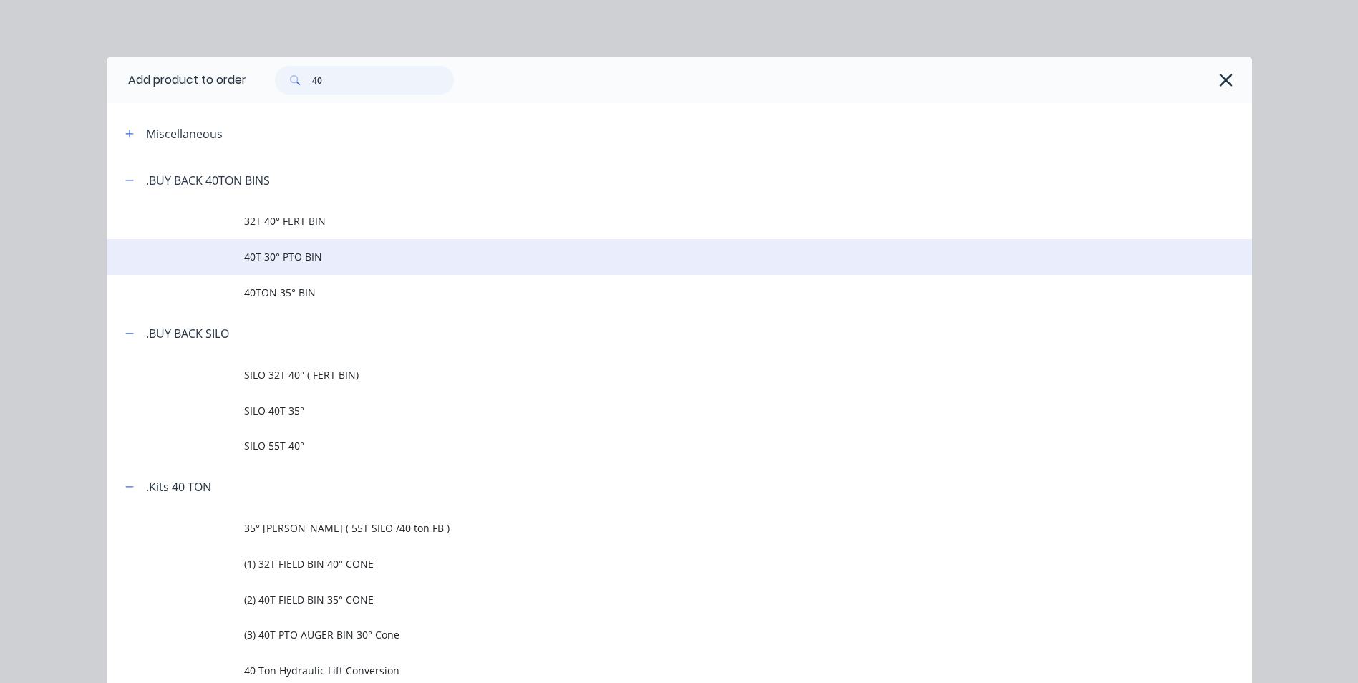
type input "40"
click at [293, 259] on span "40T 30° PTO BIN" at bounding box center [647, 256] width 806 height 15
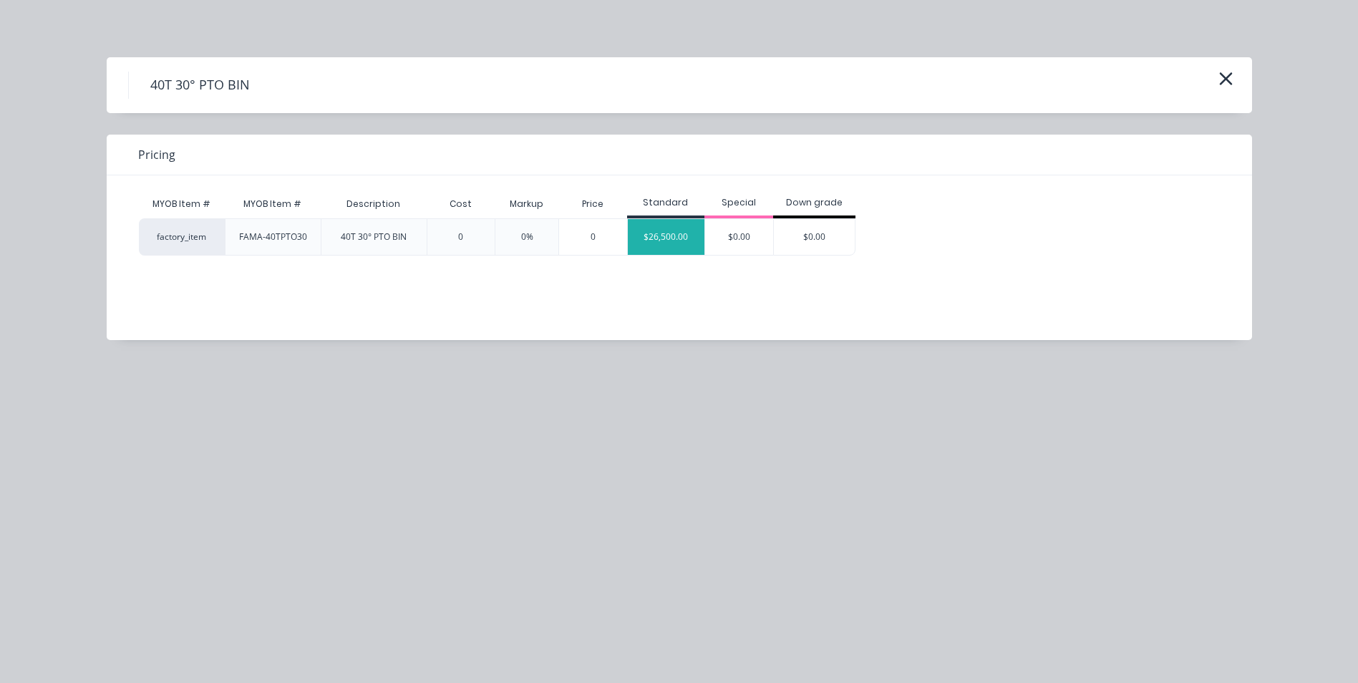
click at [662, 243] on div "$26,500.00" at bounding box center [666, 237] width 77 height 36
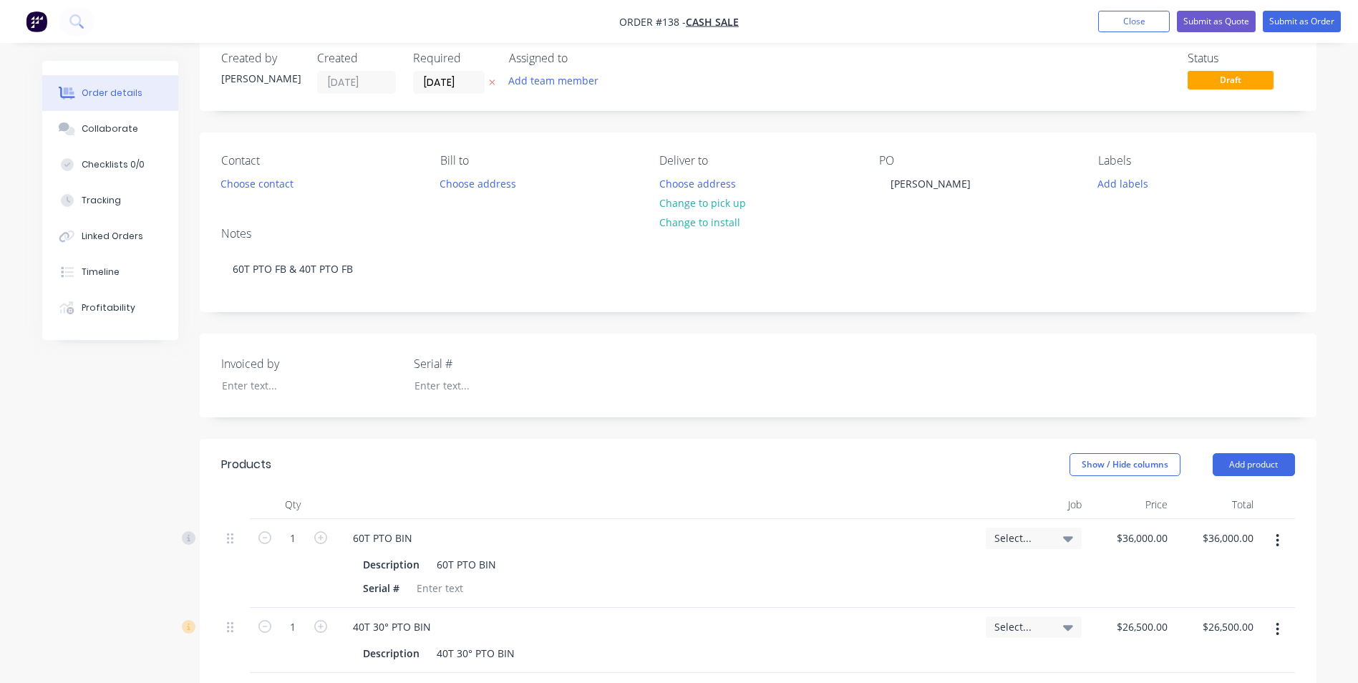
scroll to position [72, 0]
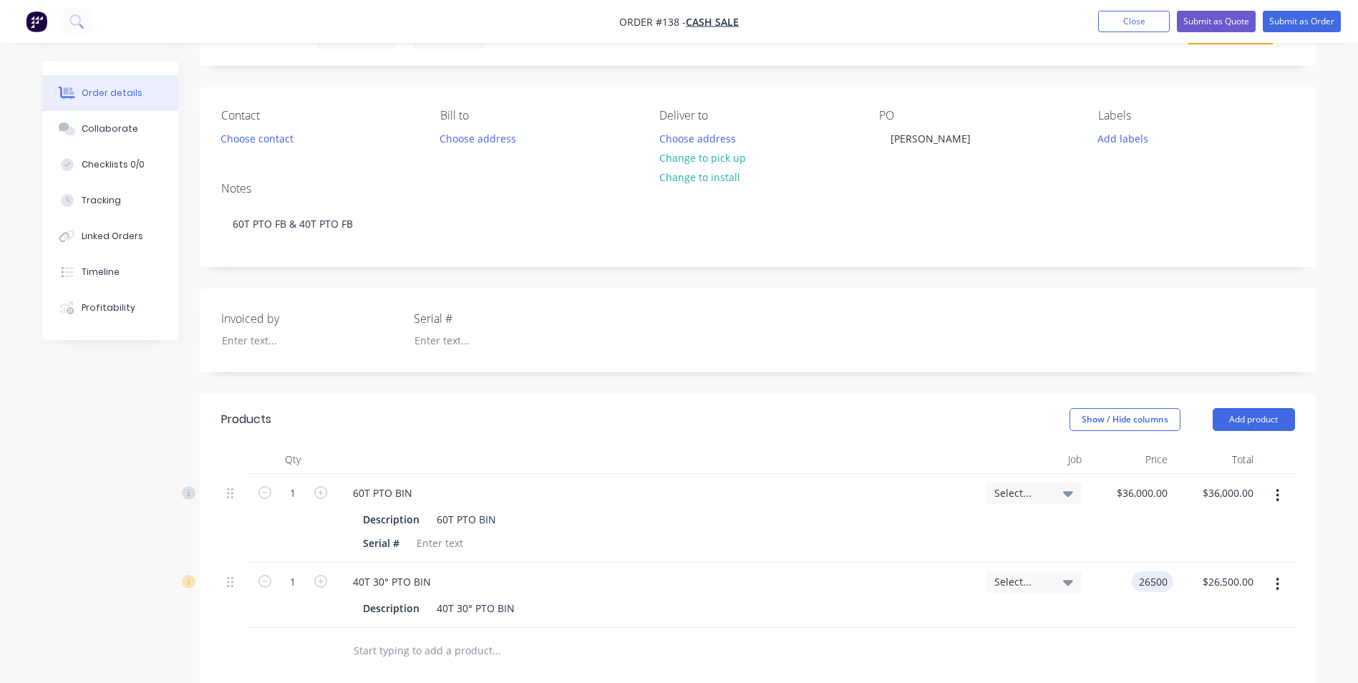
drag, startPoint x: 1127, startPoint y: 582, endPoint x: 1142, endPoint y: 582, distance: 15.0
click at [1142, 582] on input "26500" at bounding box center [1155, 581] width 36 height 21
type input "$29,000.00"
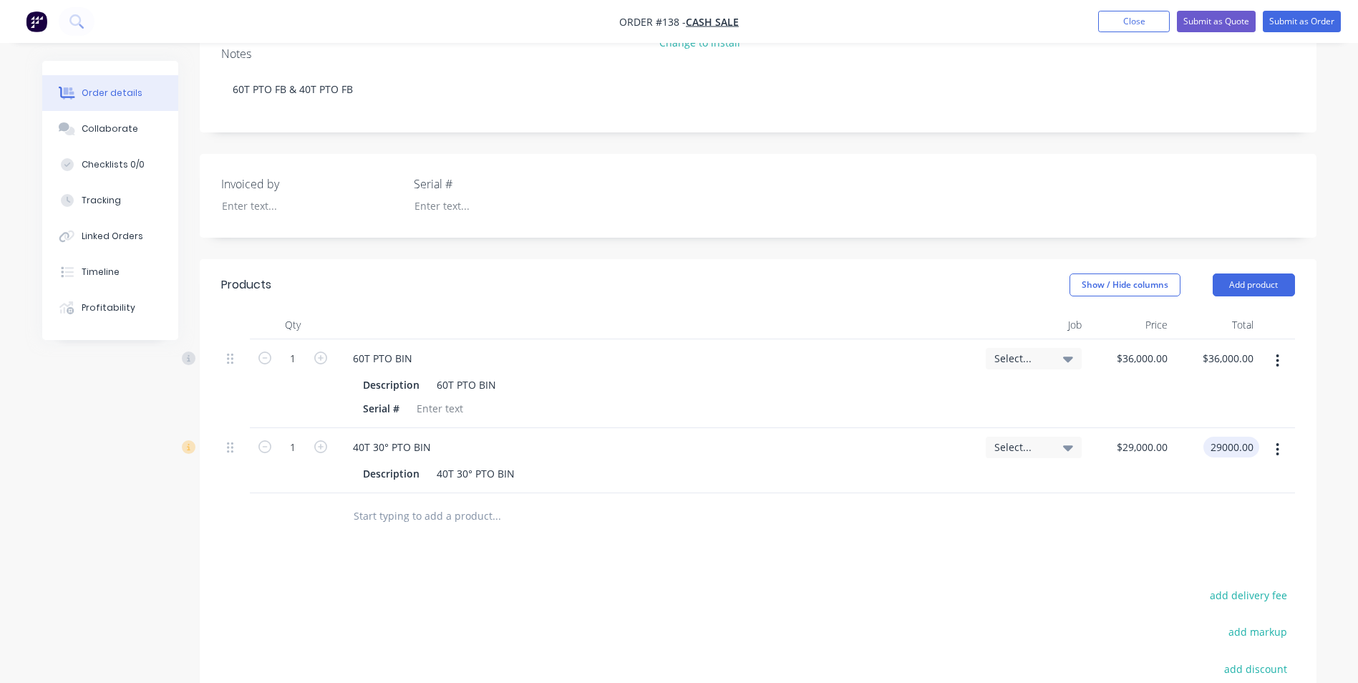
scroll to position [215, 0]
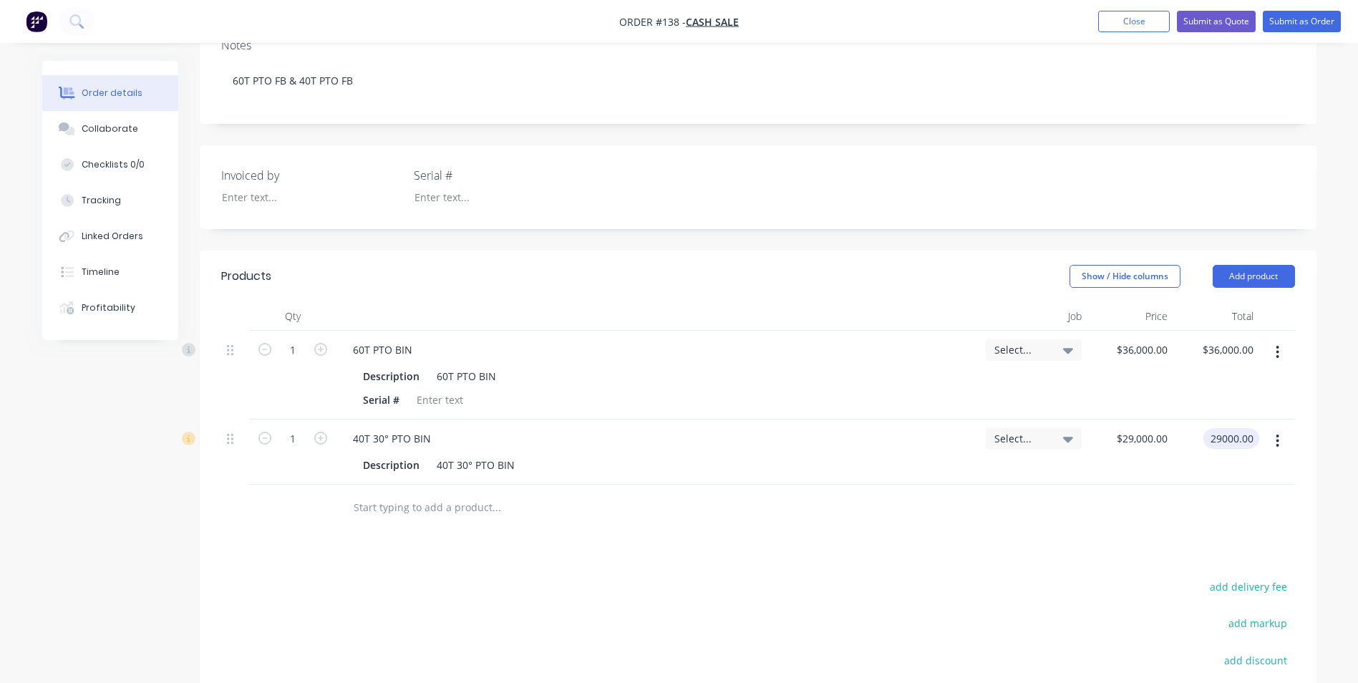
type input "$29,000.00"
click at [867, 530] on div at bounding box center [758, 508] width 1074 height 47
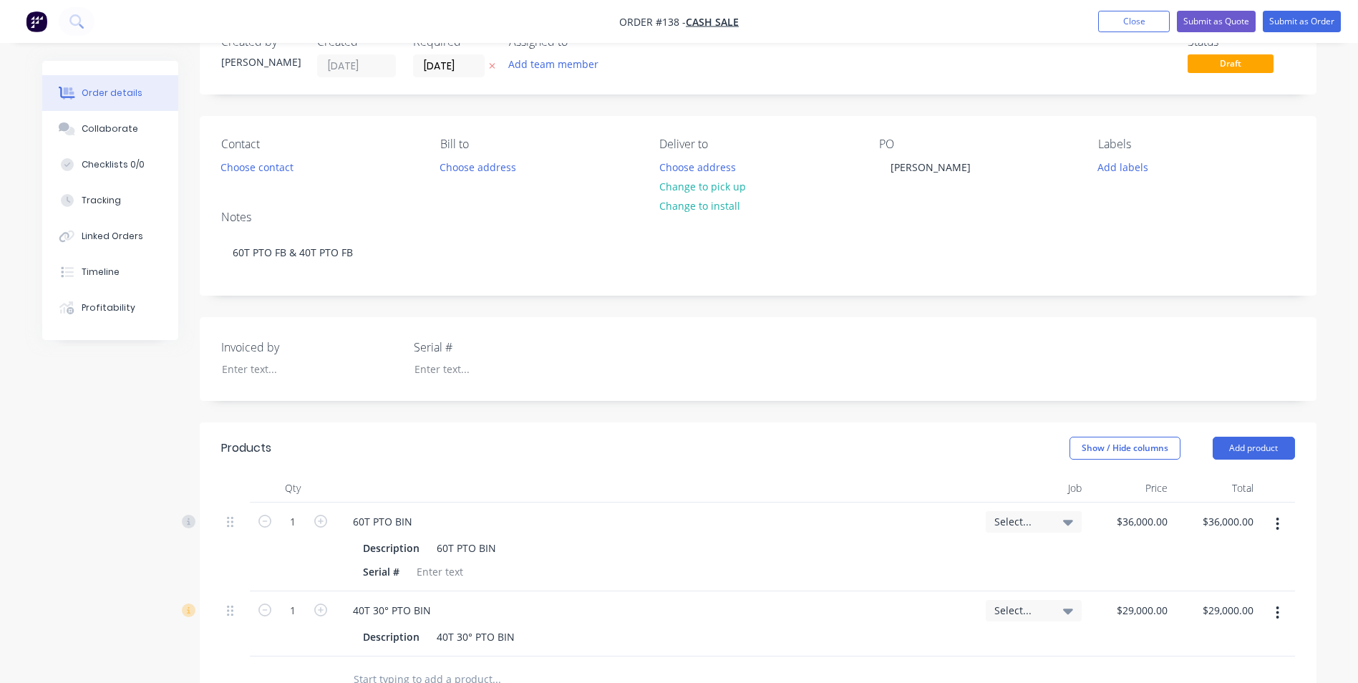
scroll to position [0, 0]
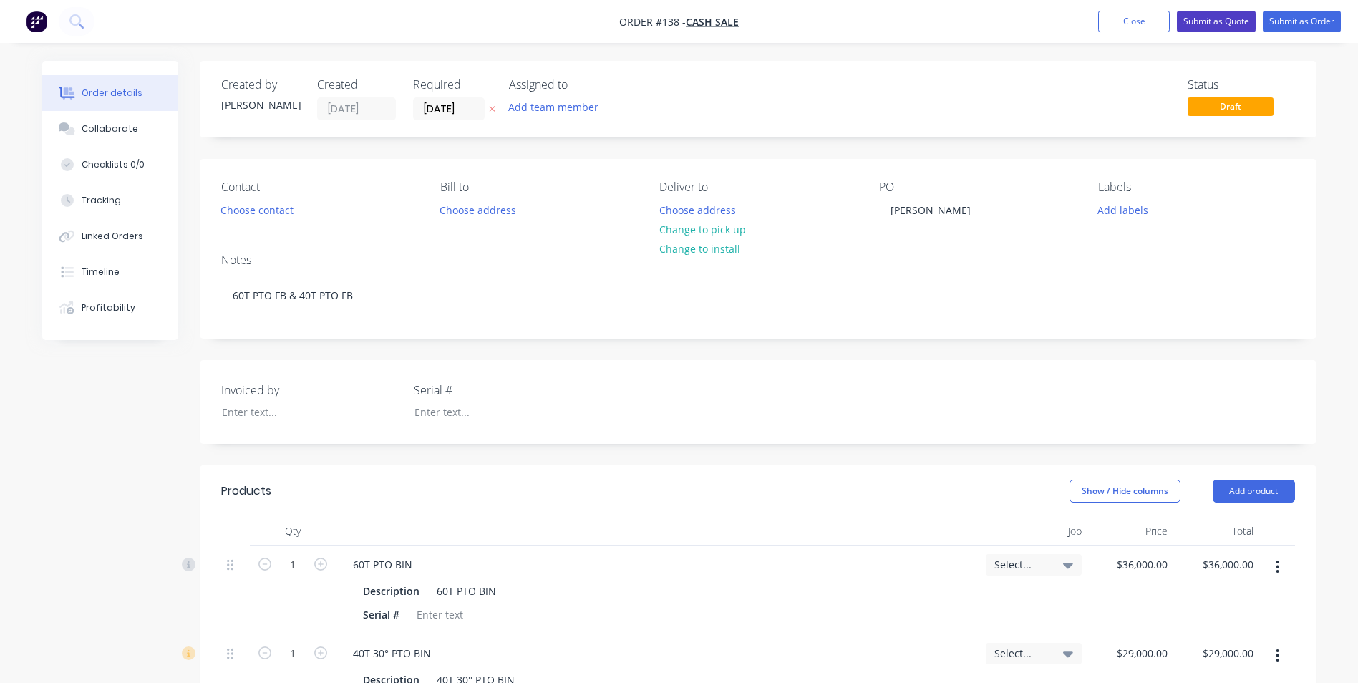
click at [1206, 19] on button "Submit as Quote" at bounding box center [1216, 21] width 79 height 21
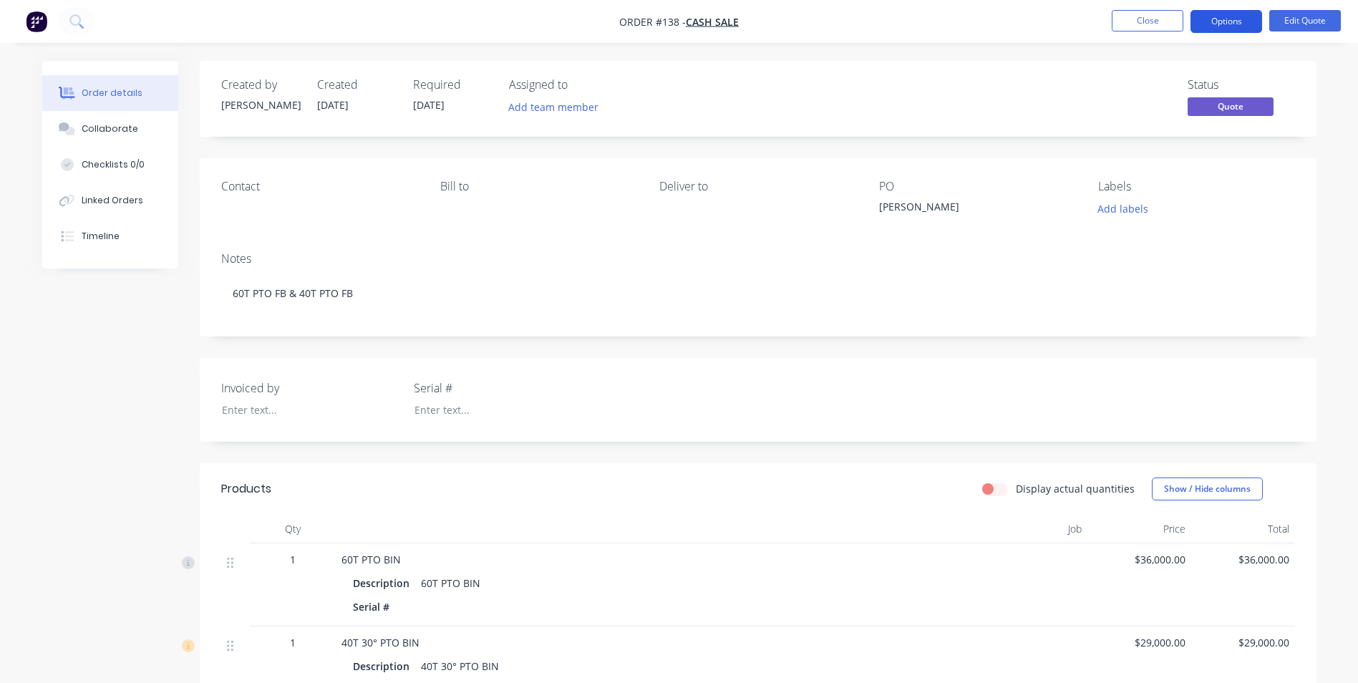
click at [1230, 19] on button "Options" at bounding box center [1226, 21] width 72 height 23
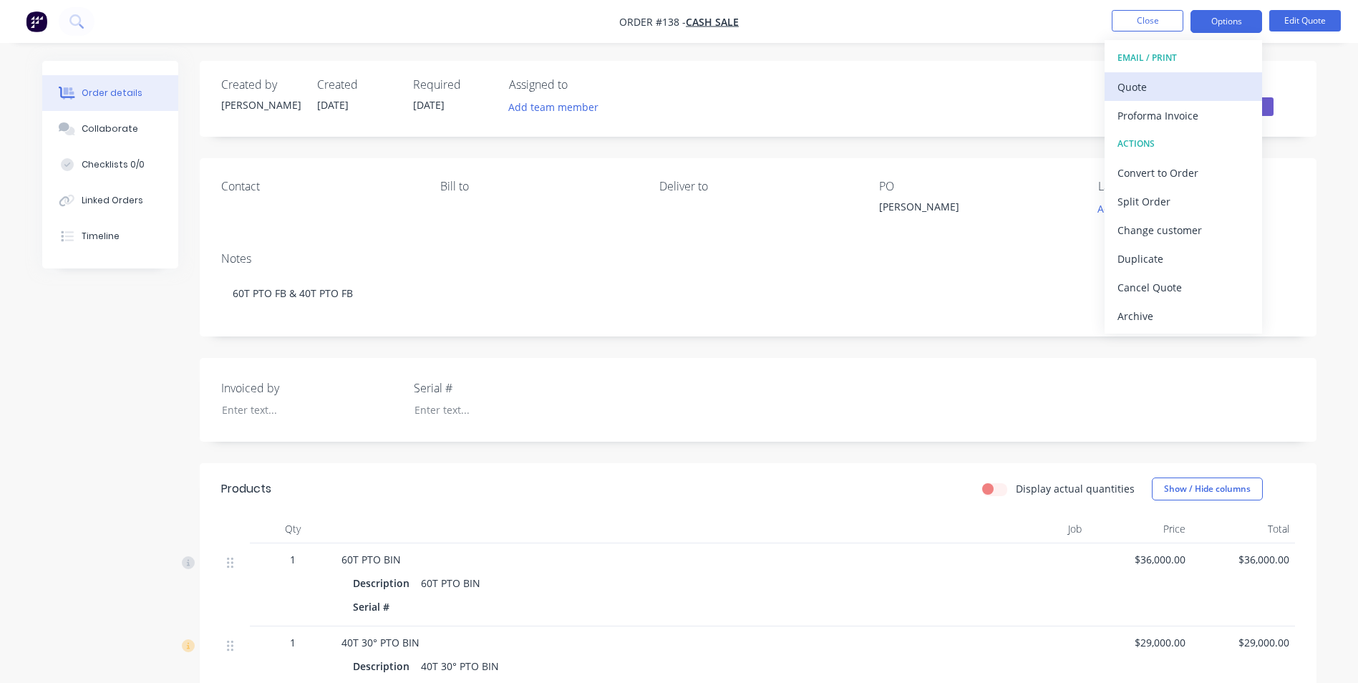
click at [1167, 84] on div "Quote" at bounding box center [1183, 87] width 132 height 21
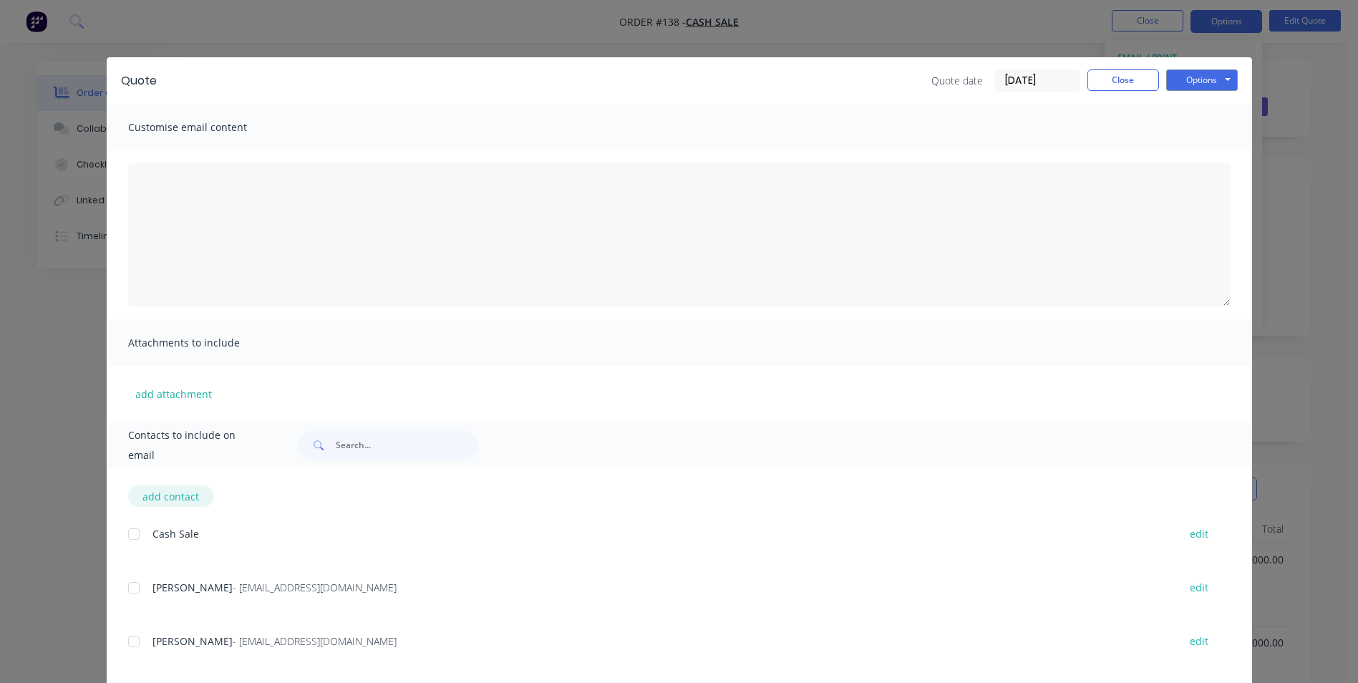
click at [163, 499] on button "add contact" at bounding box center [171, 495] width 86 height 21
select select "AU"
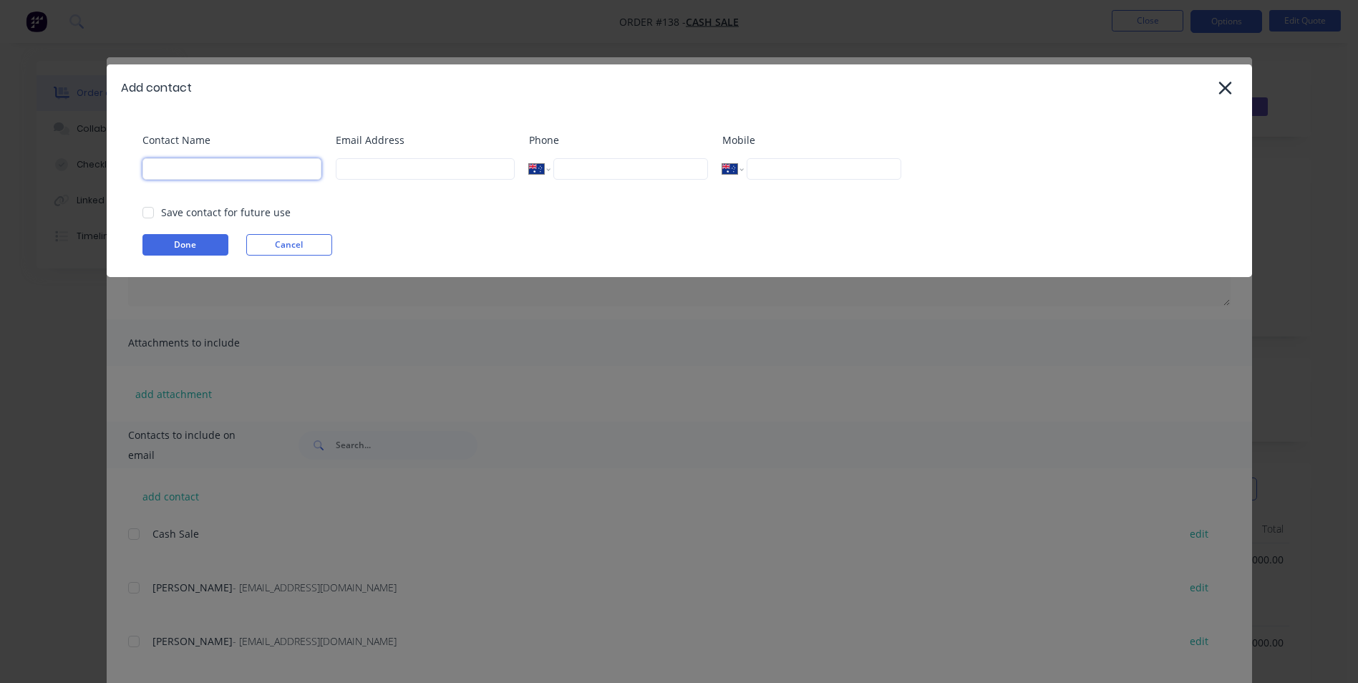
click at [235, 172] on input at bounding box center [231, 168] width 179 height 21
type input "[EMAIL_ADDRESS][DOMAIN_NAME]"
drag, startPoint x: 287, startPoint y: 169, endPoint x: 145, endPoint y: 172, distance: 142.5
click at [136, 178] on div "Contact Name [EMAIL_ADDRESS][DOMAIN_NAME] Email Address Phone International [GE…" at bounding box center [679, 194] width 1145 height 166
click at [371, 169] on input at bounding box center [425, 168] width 179 height 21
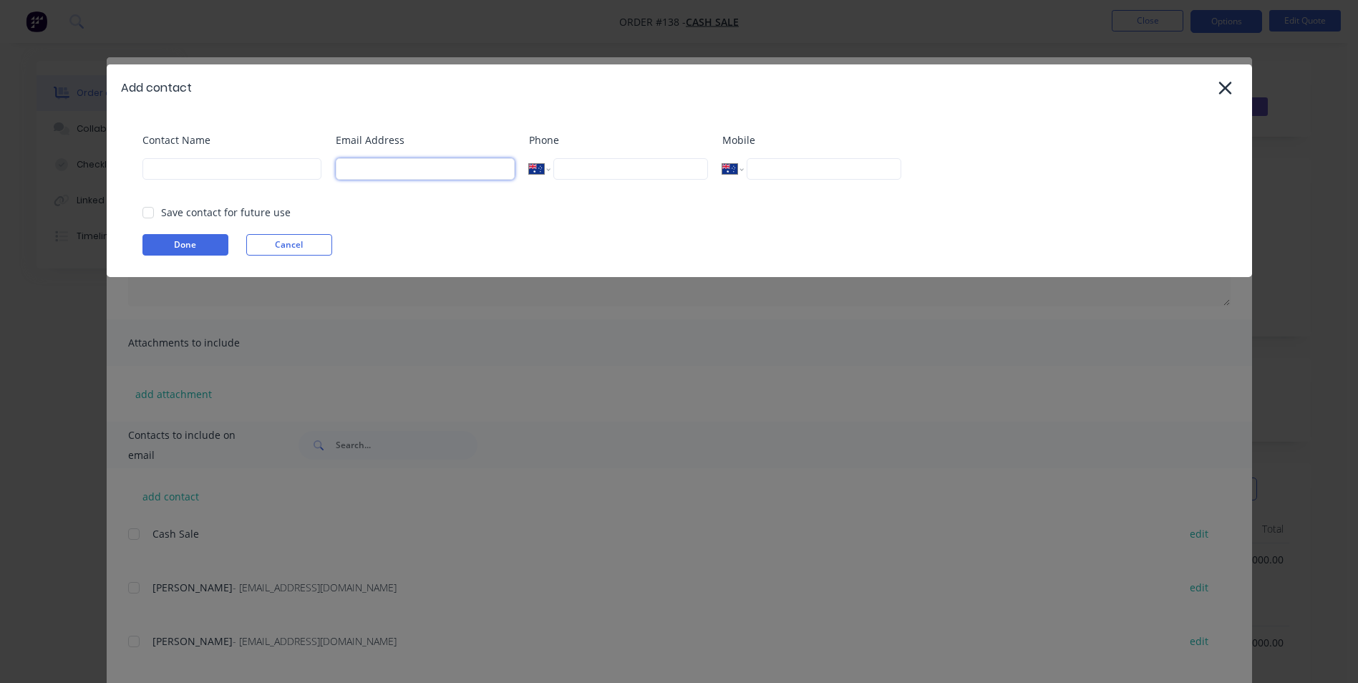
paste input "[EMAIL_ADDRESS][DOMAIN_NAME]"
type input "[EMAIL_ADDRESS][DOMAIN_NAME]"
click at [222, 173] on input at bounding box center [231, 168] width 179 height 21
type input "[PERSON_NAME]"
click at [580, 172] on input "tel" at bounding box center [630, 168] width 154 height 21
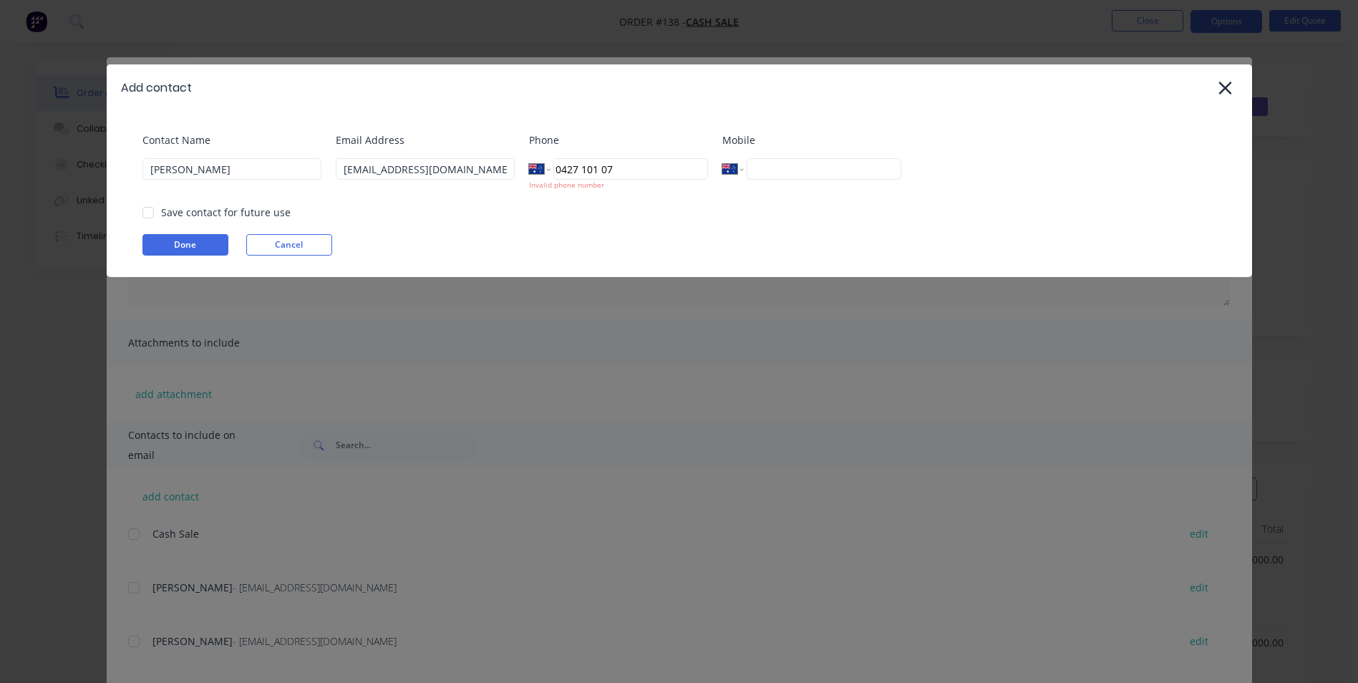
type input "0427 101 073"
drag, startPoint x: 621, startPoint y: 170, endPoint x: 557, endPoint y: 175, distance: 64.6
click at [557, 175] on input "0427 101 073" at bounding box center [630, 168] width 154 height 21
click at [759, 160] on input "tel" at bounding box center [824, 168] width 154 height 21
paste input "0427 101 073"
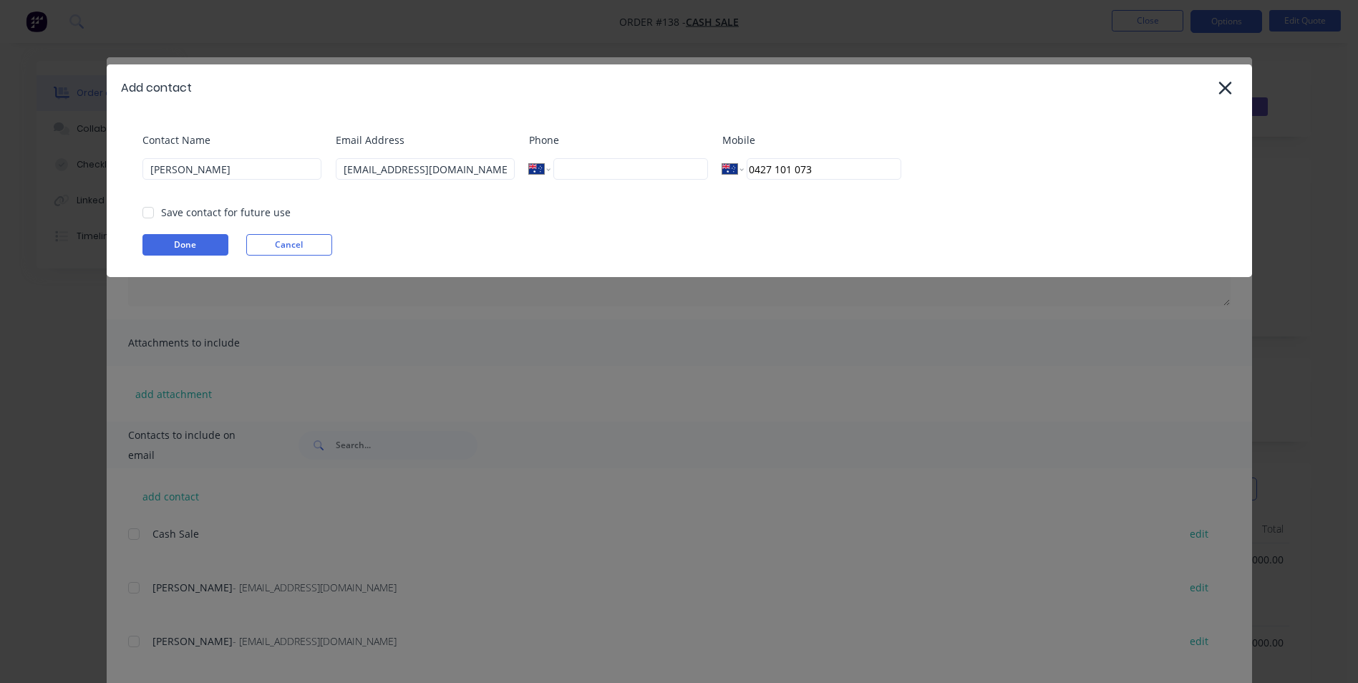
click at [140, 209] on div at bounding box center [148, 212] width 29 height 29
type input "0427 101 073"
click at [185, 247] on button "Done" at bounding box center [185, 244] width 86 height 21
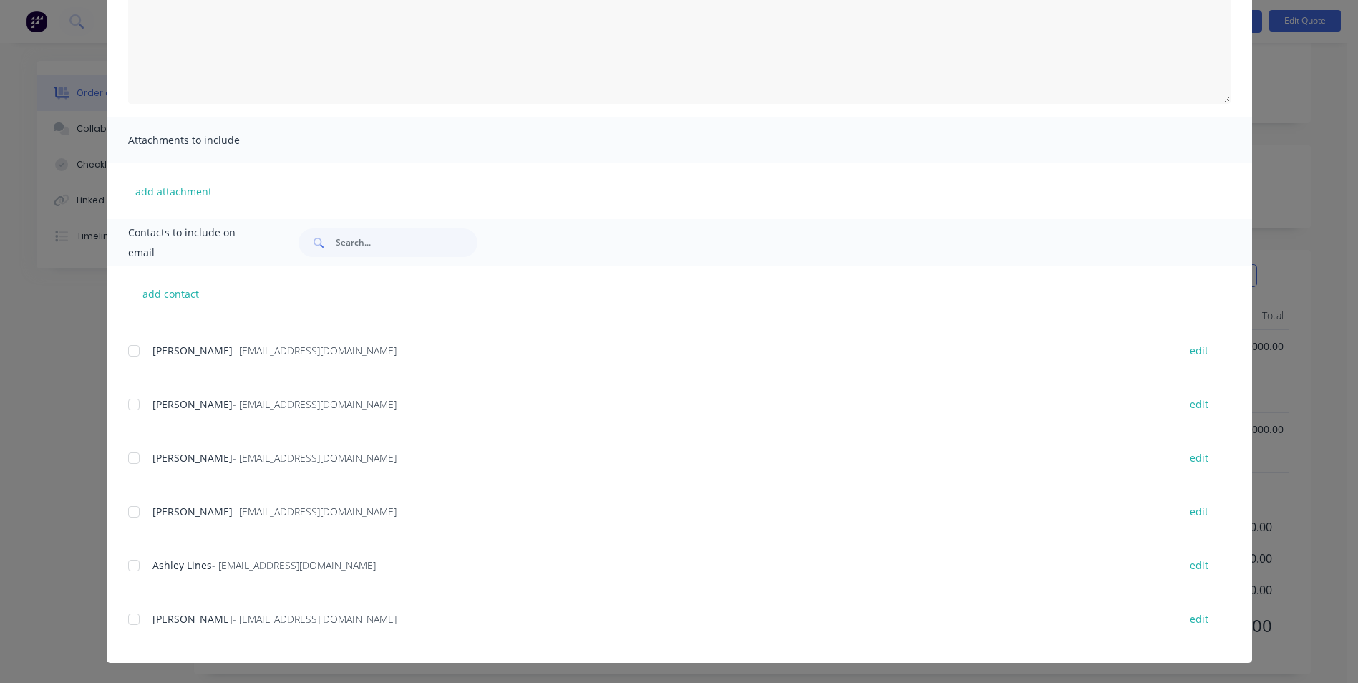
scroll to position [226, 0]
click at [131, 619] on div at bounding box center [134, 619] width 29 height 29
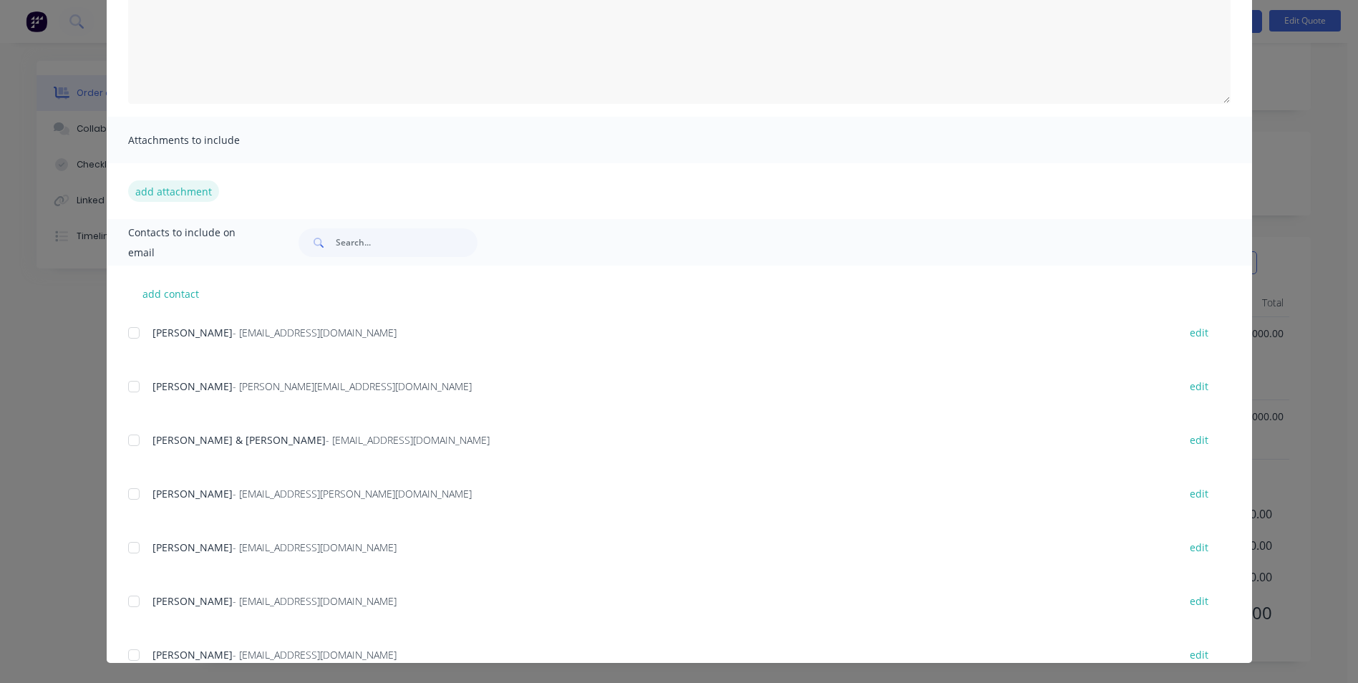
click at [185, 190] on button "add attachment" at bounding box center [173, 190] width 91 height 21
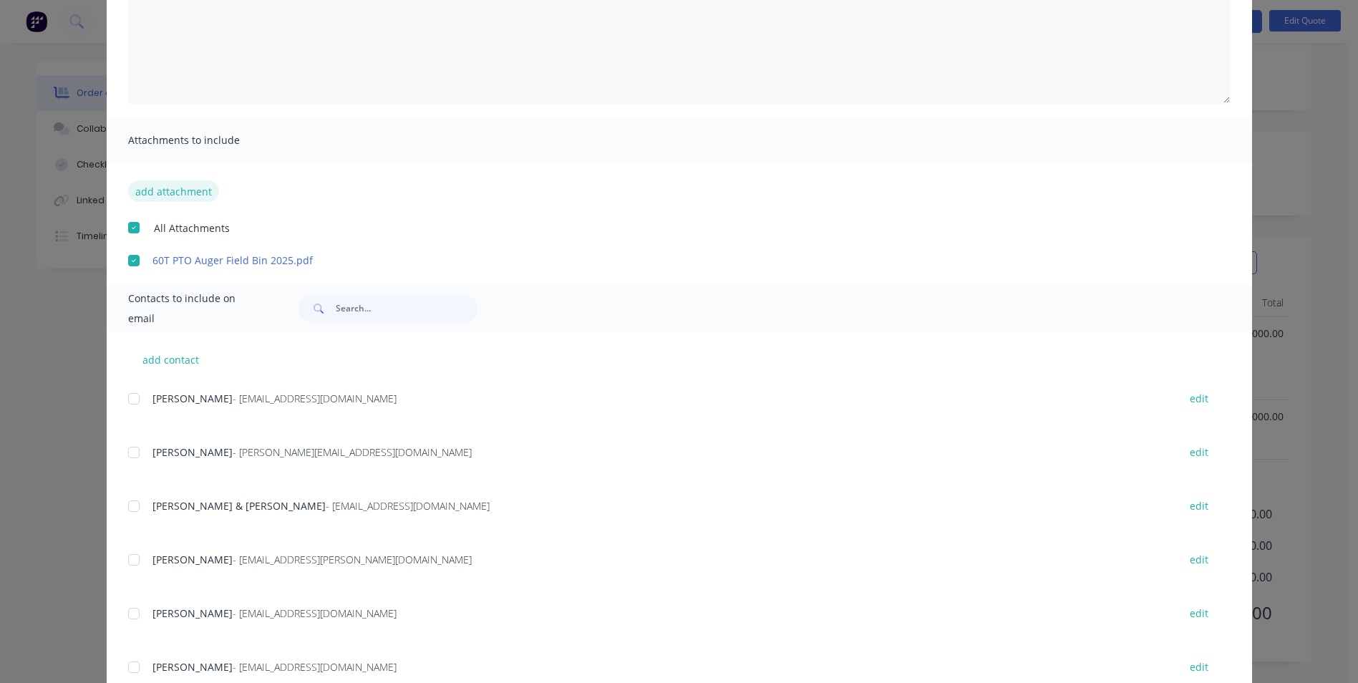
click at [188, 196] on button "add attachment" at bounding box center [173, 190] width 91 height 21
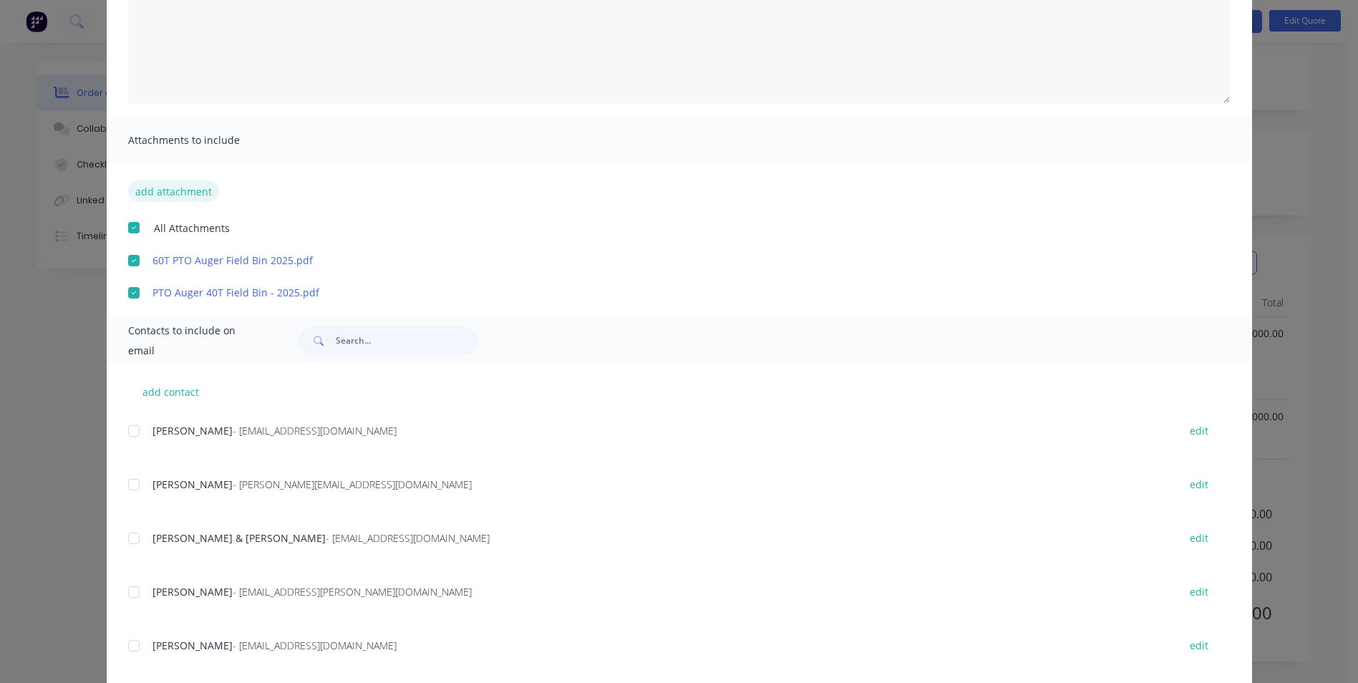
click at [182, 194] on button "add attachment" at bounding box center [173, 190] width 91 height 21
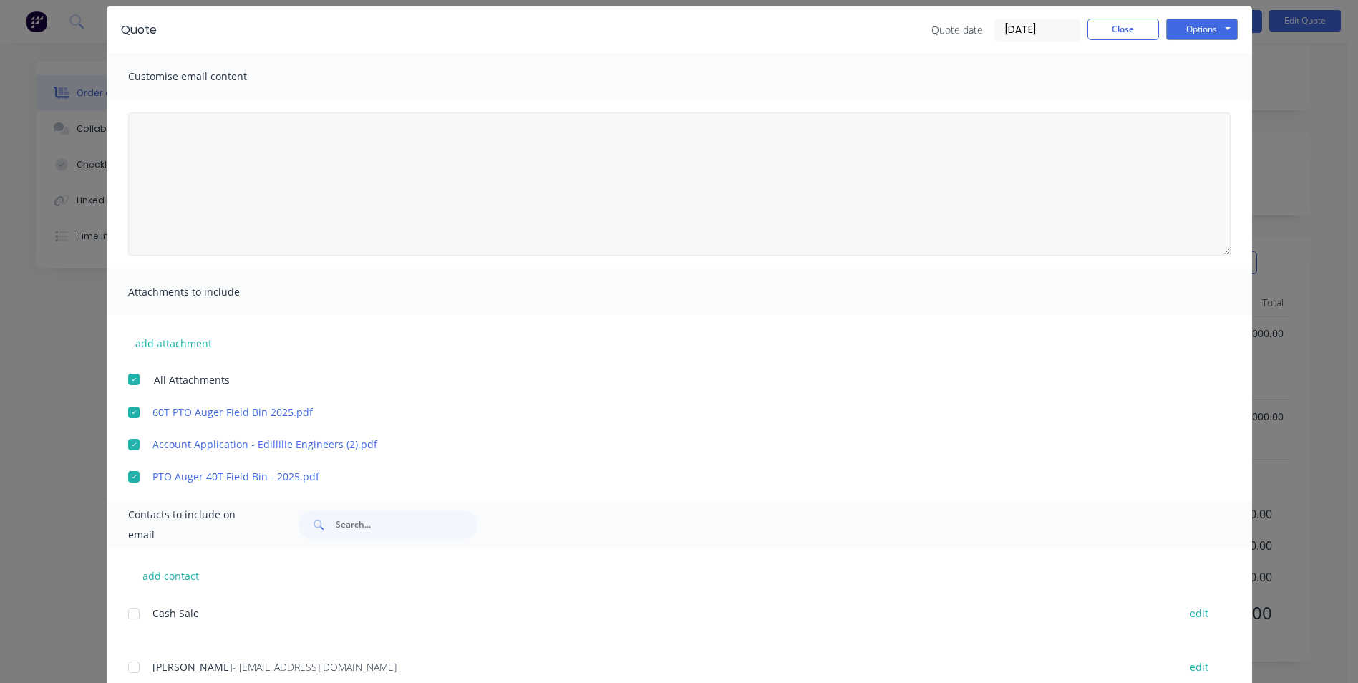
scroll to position [0, 0]
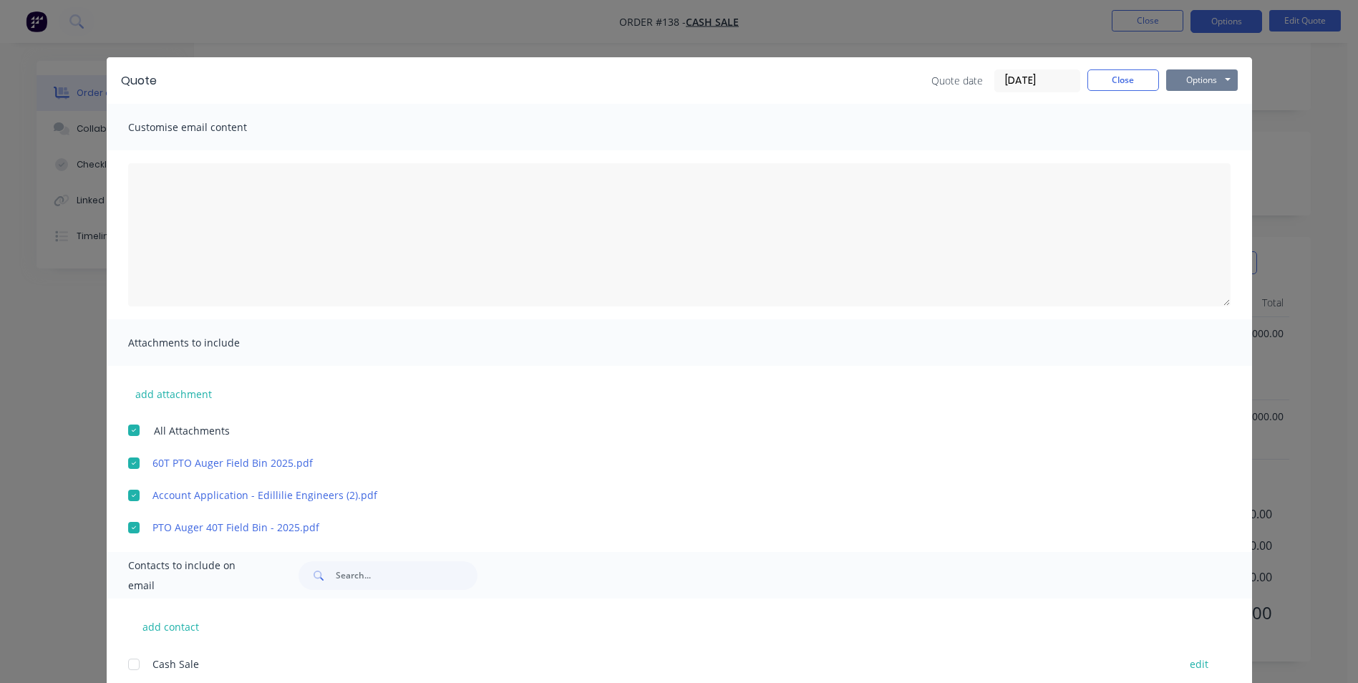
click at [1199, 79] on button "Options" at bounding box center [1202, 79] width 72 height 21
click at [1200, 153] on button "Email" at bounding box center [1212, 153] width 92 height 24
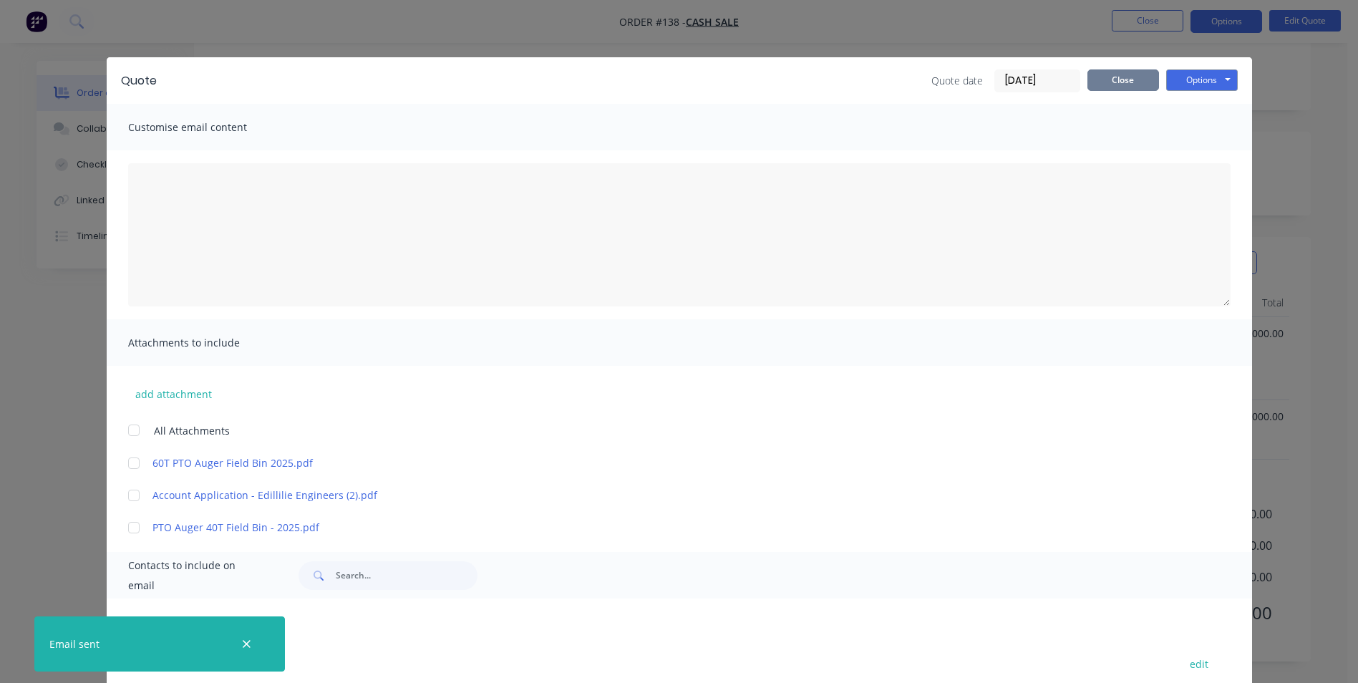
click at [1114, 79] on button "Close" at bounding box center [1123, 79] width 72 height 21
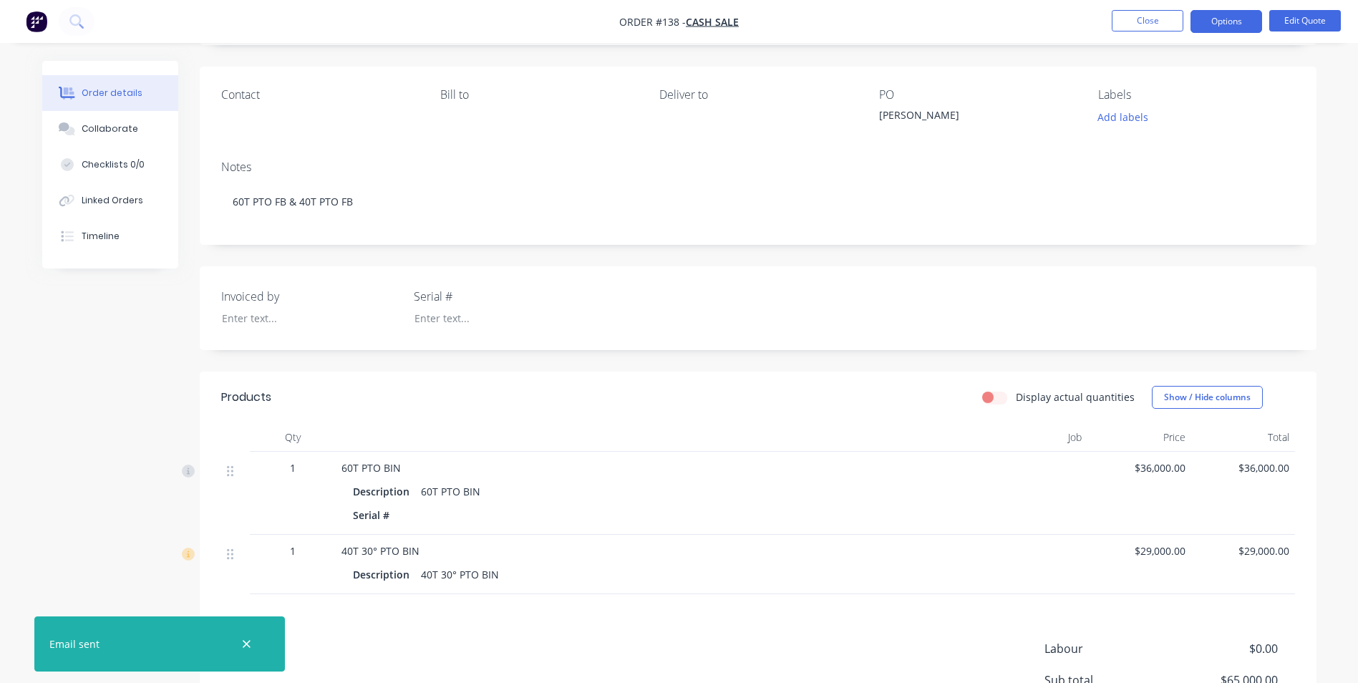
scroll to position [83, 0]
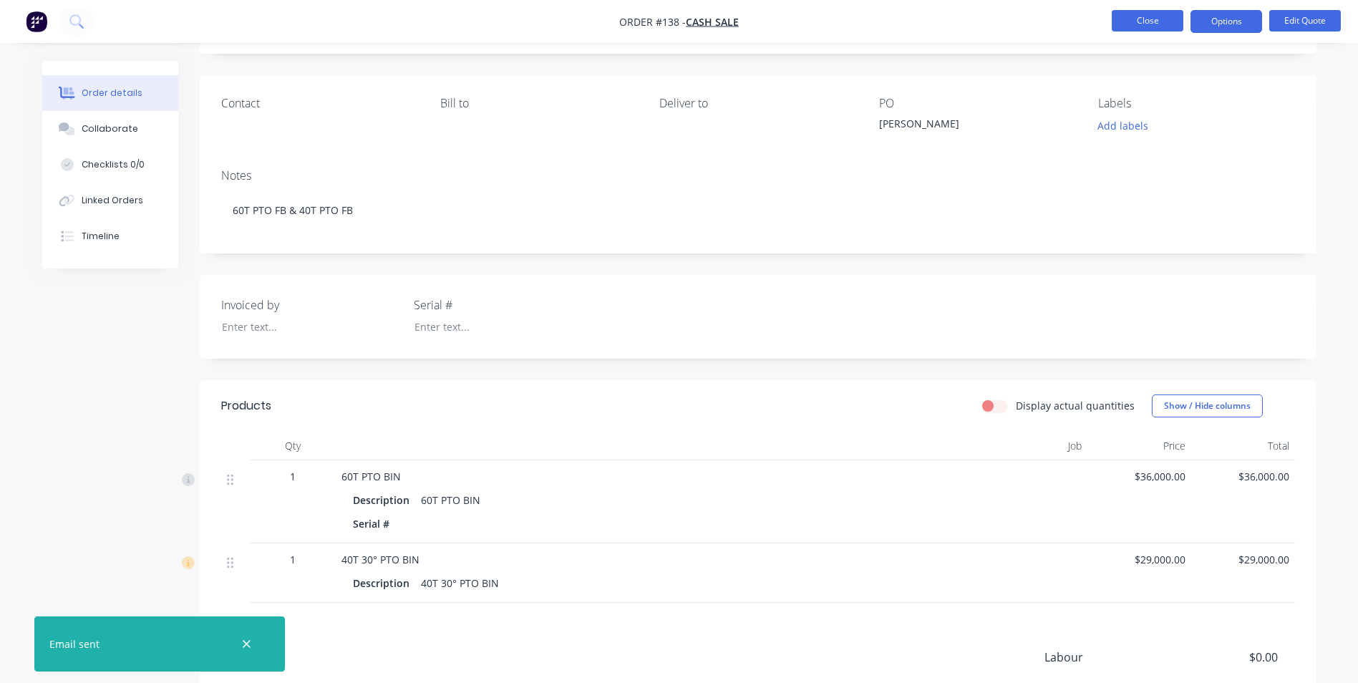
click at [1157, 20] on button "Close" at bounding box center [1148, 20] width 72 height 21
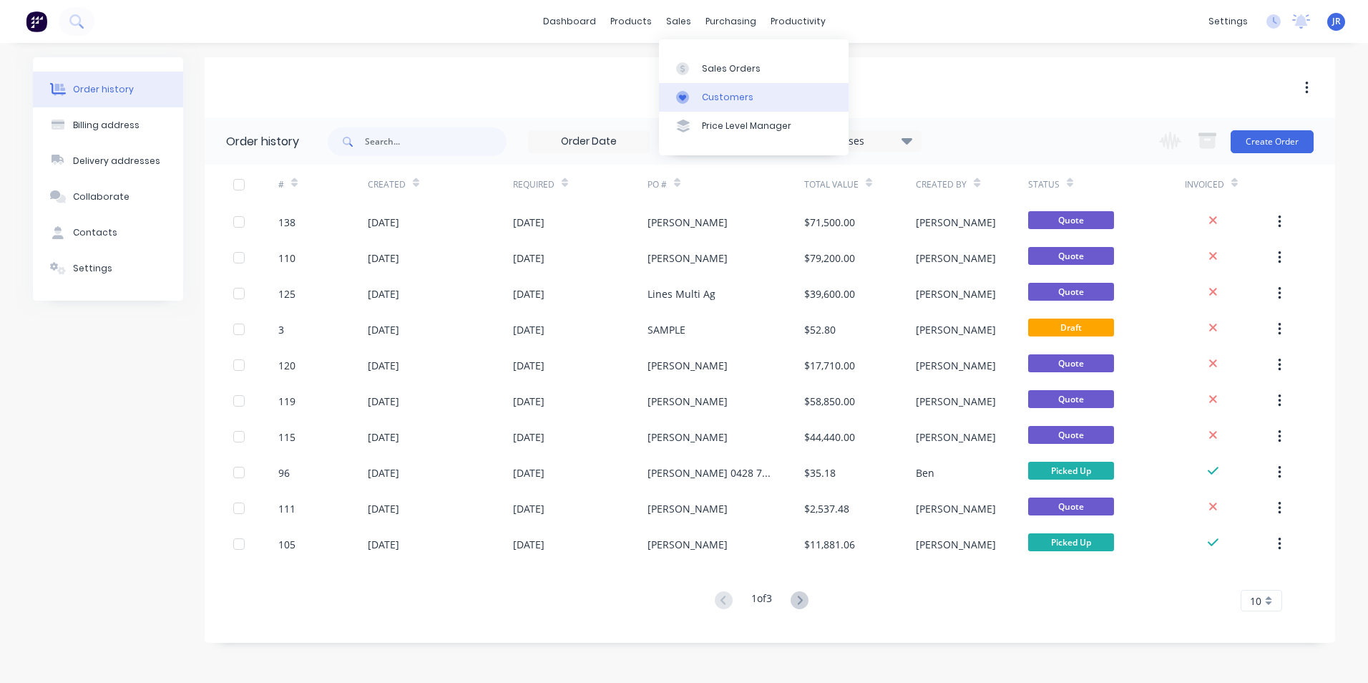
click at [730, 101] on div "Customers" at bounding box center [728, 97] width 52 height 13
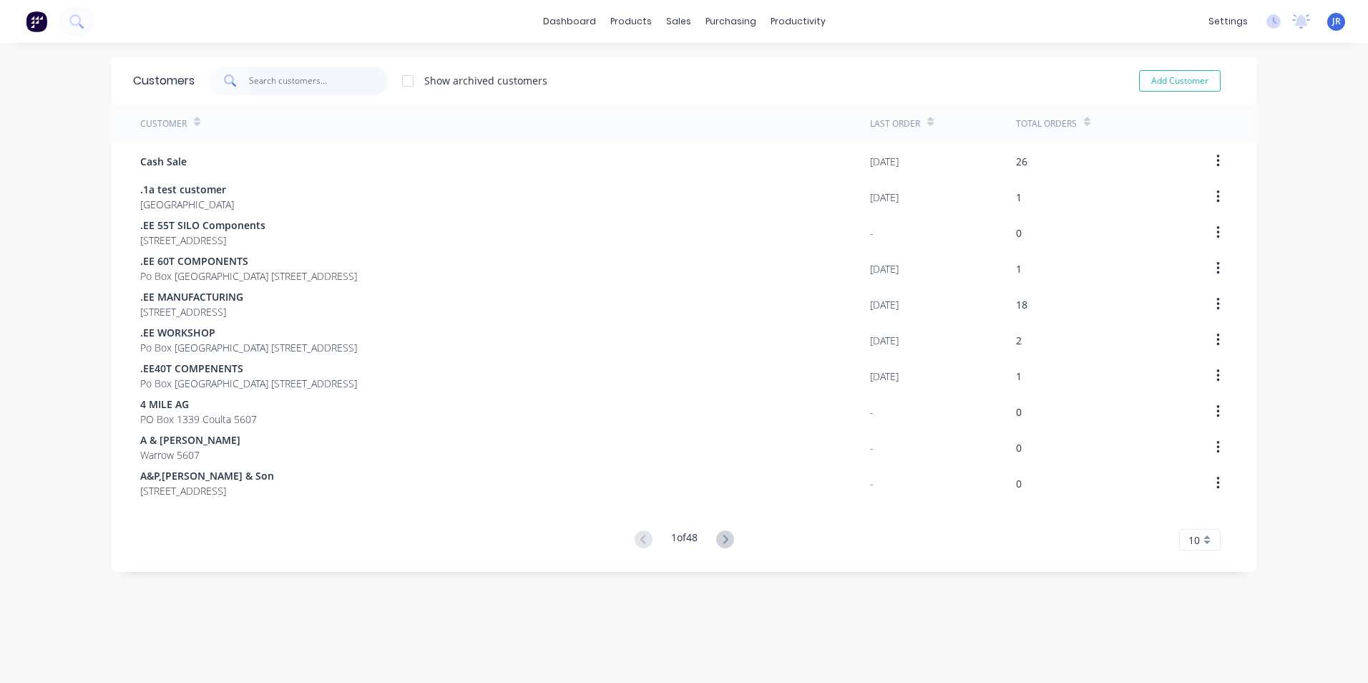
click at [311, 84] on input "text" at bounding box center [319, 81] width 140 height 29
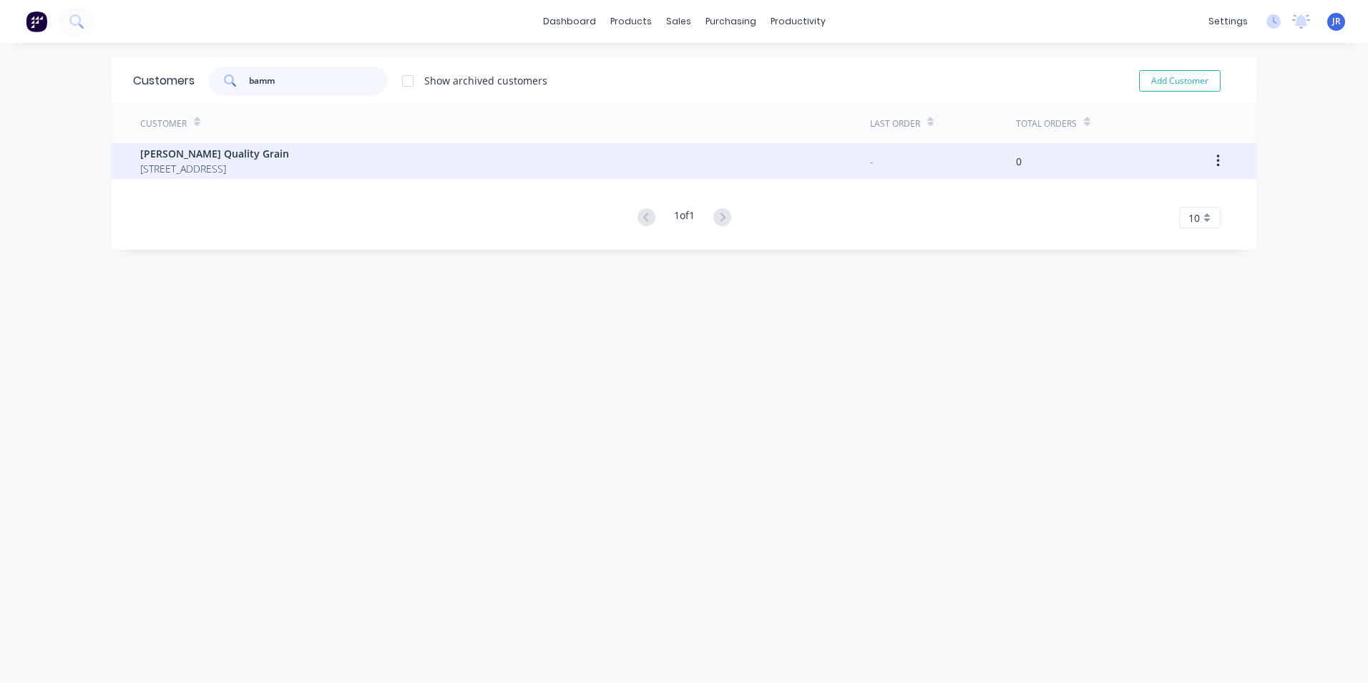
type input "bamm"
click at [241, 159] on span "[PERSON_NAME] Quality Grain" at bounding box center [214, 153] width 149 height 15
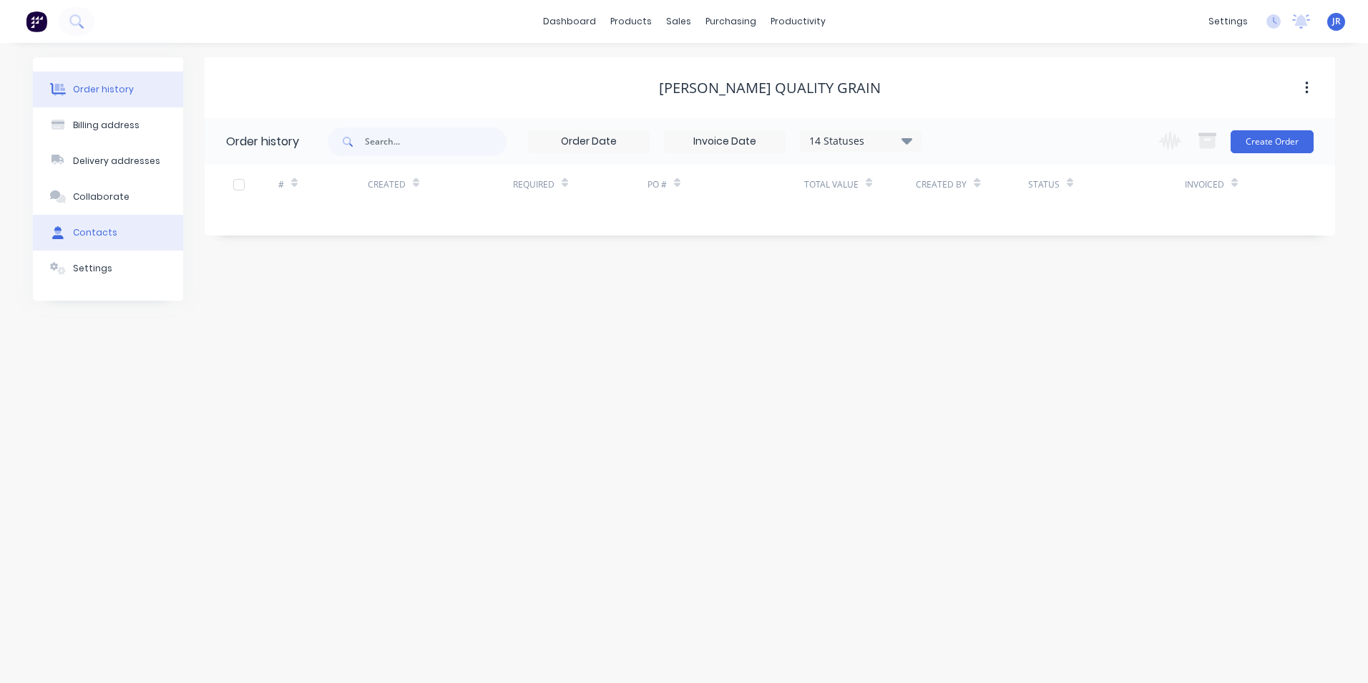
click at [105, 229] on div "Contacts" at bounding box center [95, 232] width 44 height 13
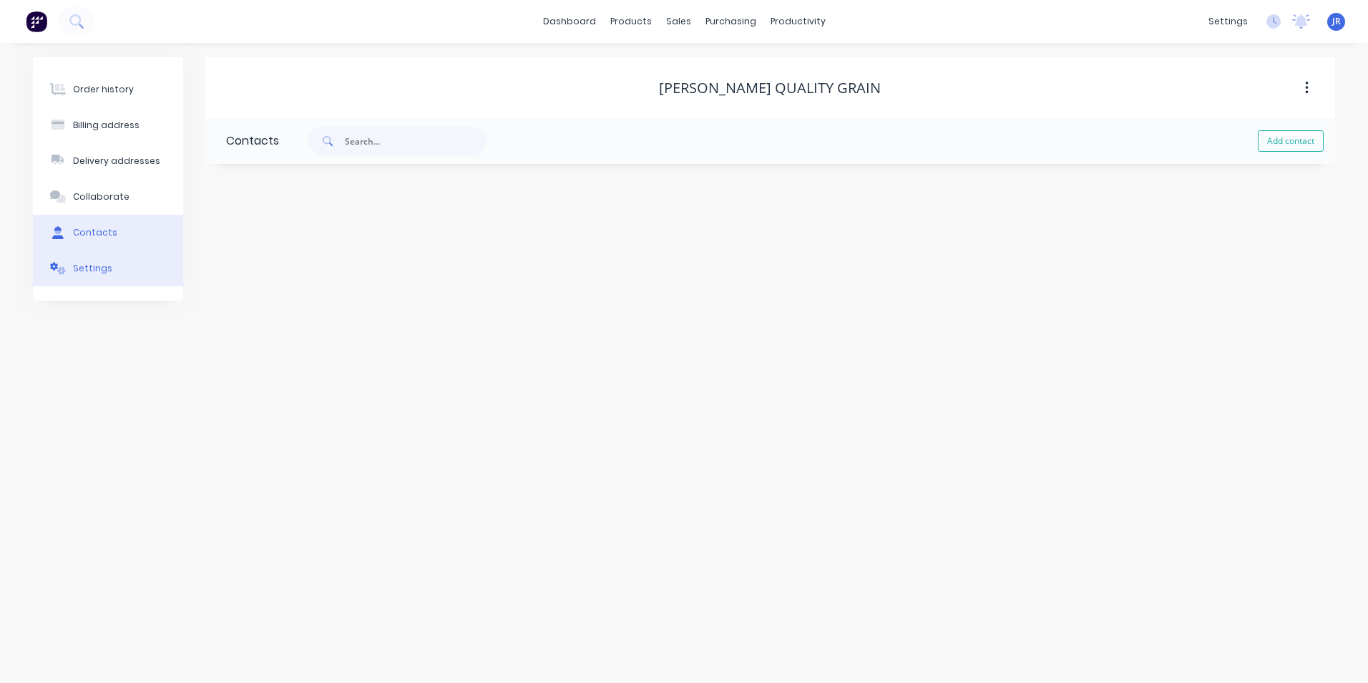
click at [107, 266] on button "Settings" at bounding box center [108, 269] width 150 height 36
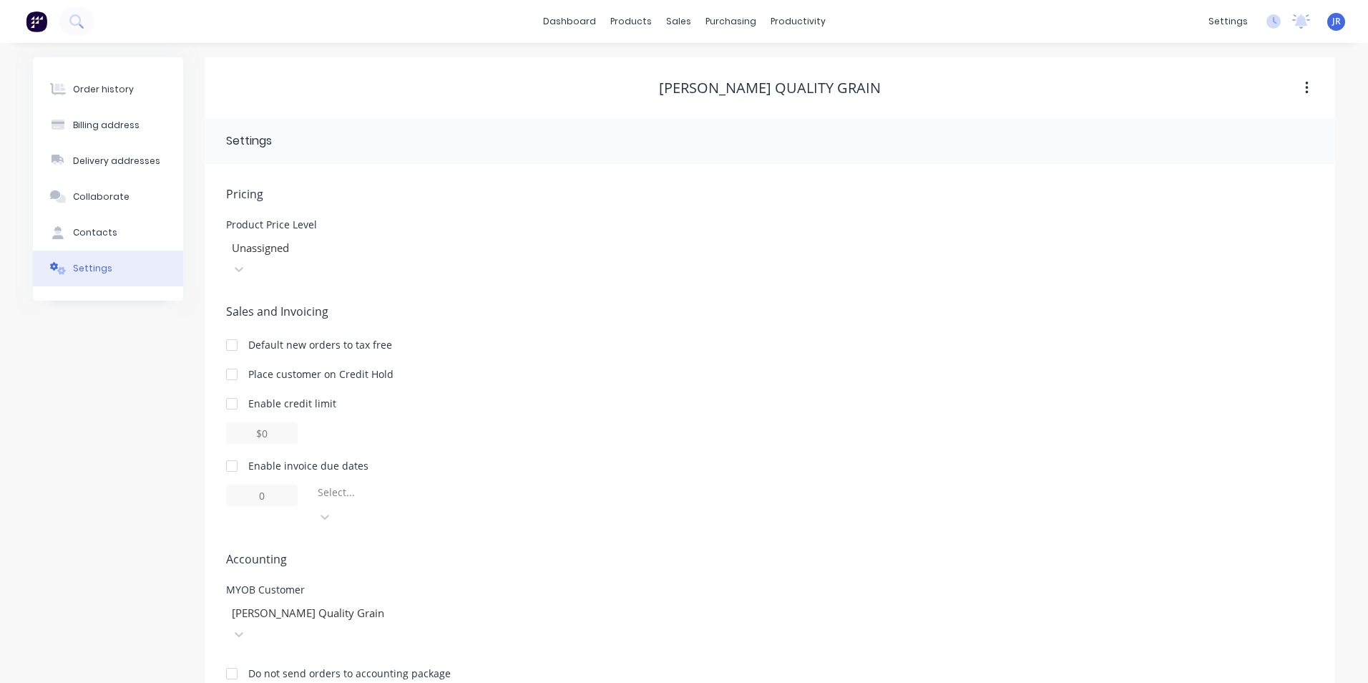
click at [236, 452] on div at bounding box center [232, 466] width 29 height 29
drag, startPoint x: 273, startPoint y: 476, endPoint x: 242, endPoint y: 482, distance: 32.0
click at [246, 485] on input "1" at bounding box center [262, 495] width 72 height 21
type input "14"
click at [332, 510] on icon at bounding box center [325, 517] width 14 height 14
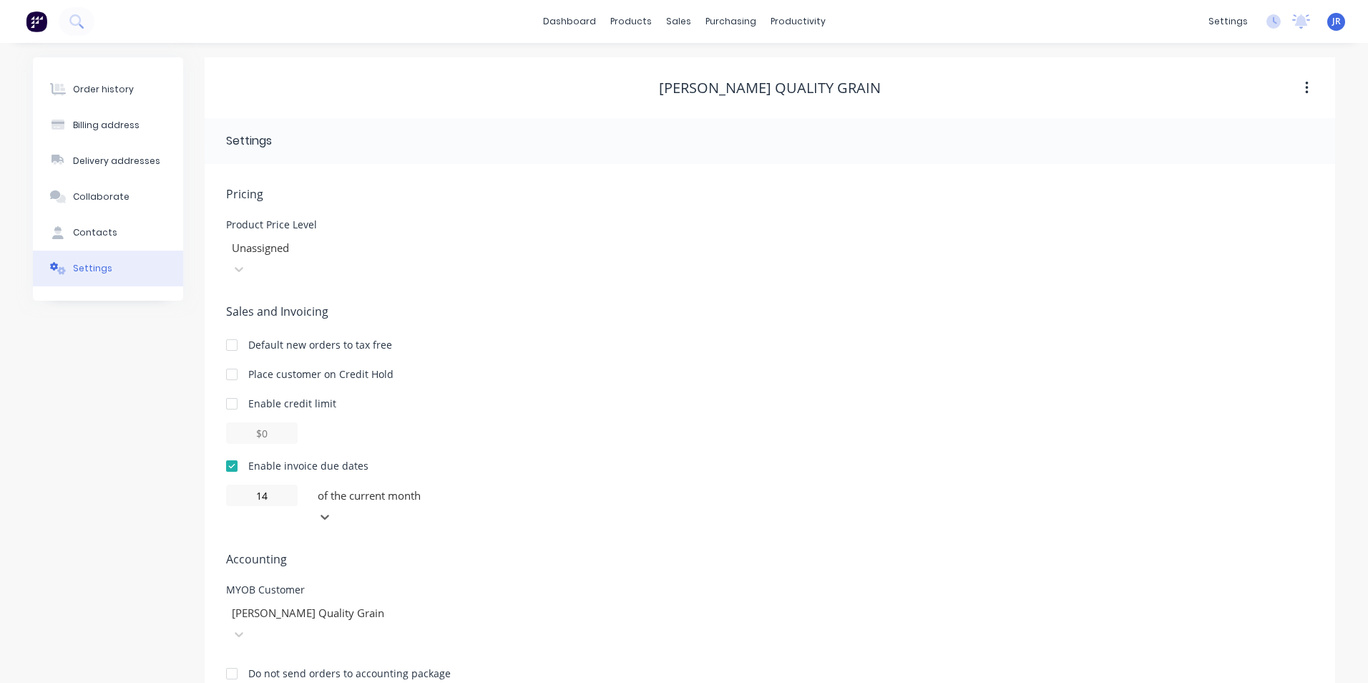
click at [120, 238] on button "Contacts" at bounding box center [108, 233] width 150 height 36
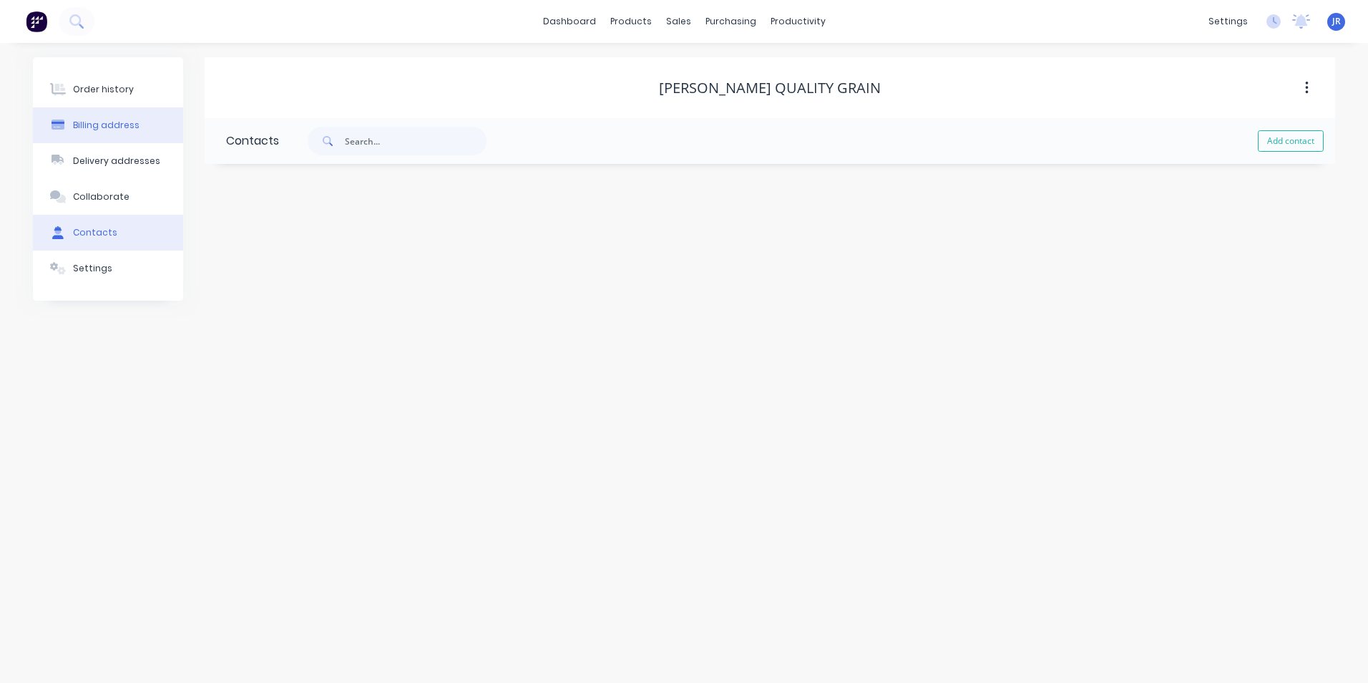
click at [101, 121] on div "Billing address" at bounding box center [106, 125] width 67 height 13
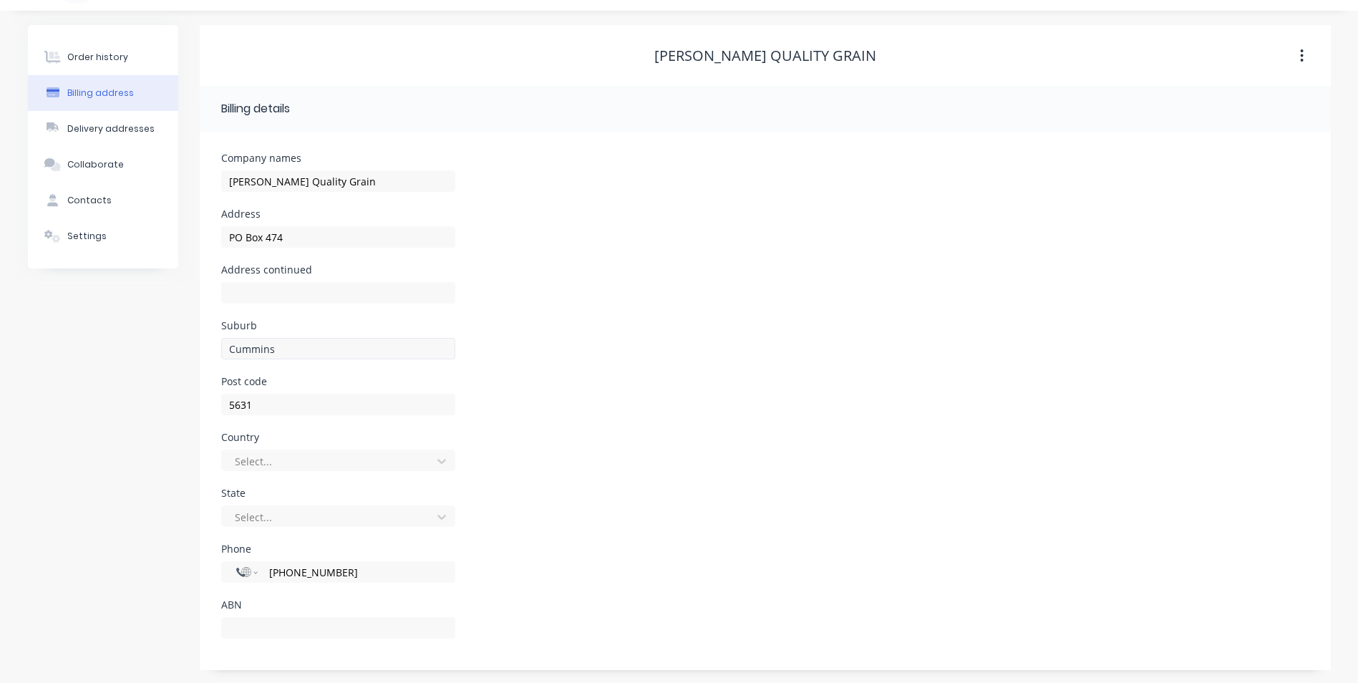
scroll to position [34, 0]
click at [410, 462] on div at bounding box center [328, 460] width 191 height 18
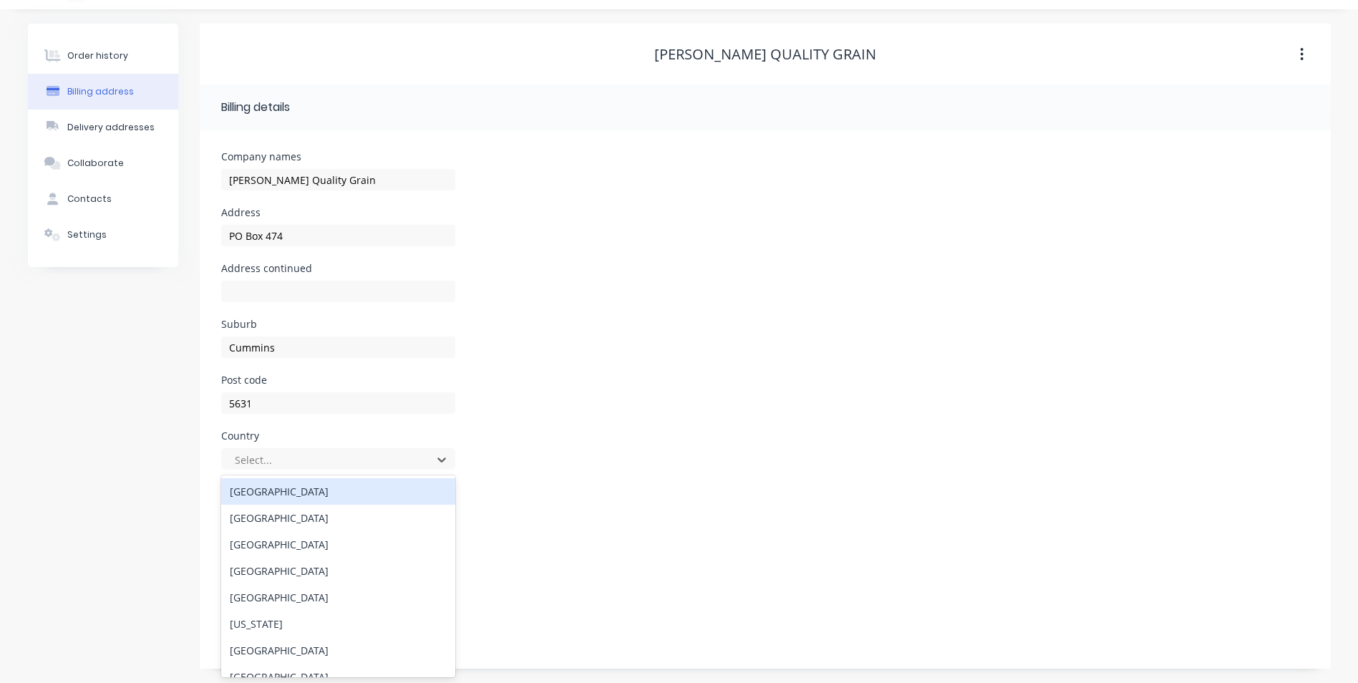
click at [316, 498] on div "[GEOGRAPHIC_DATA]" at bounding box center [338, 491] width 234 height 26
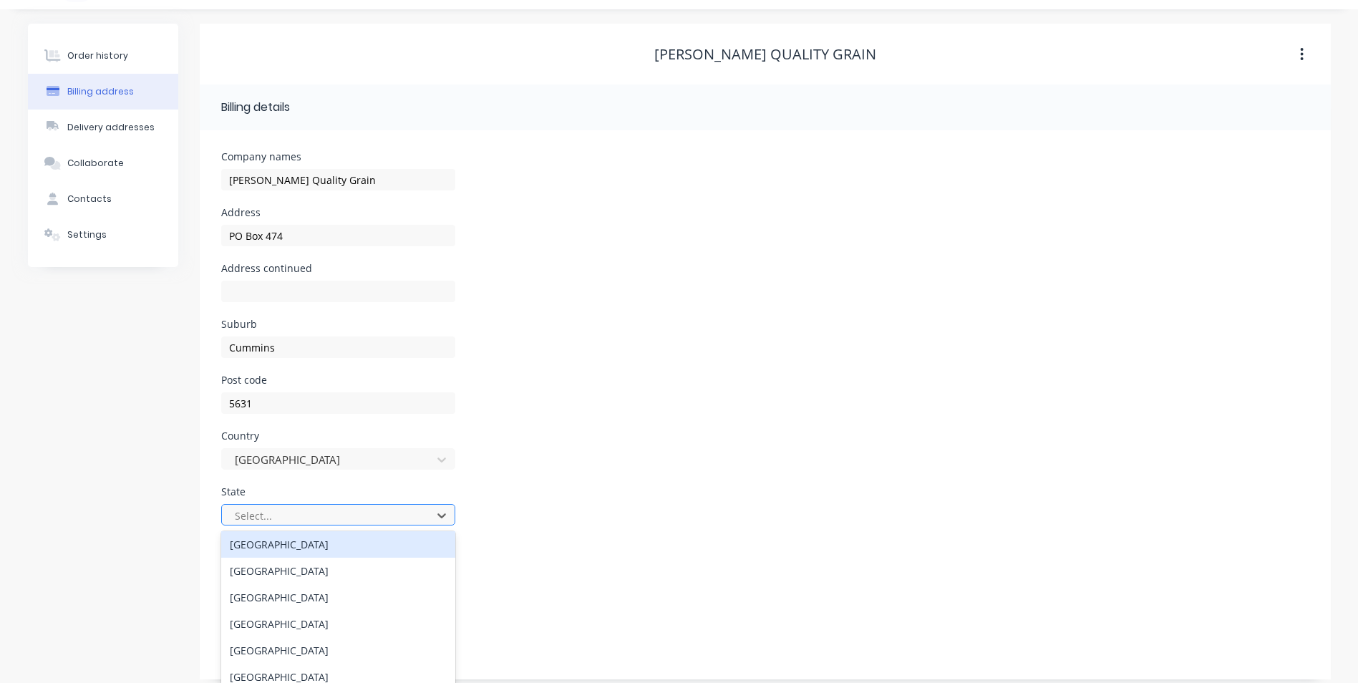
scroll to position [44, 0]
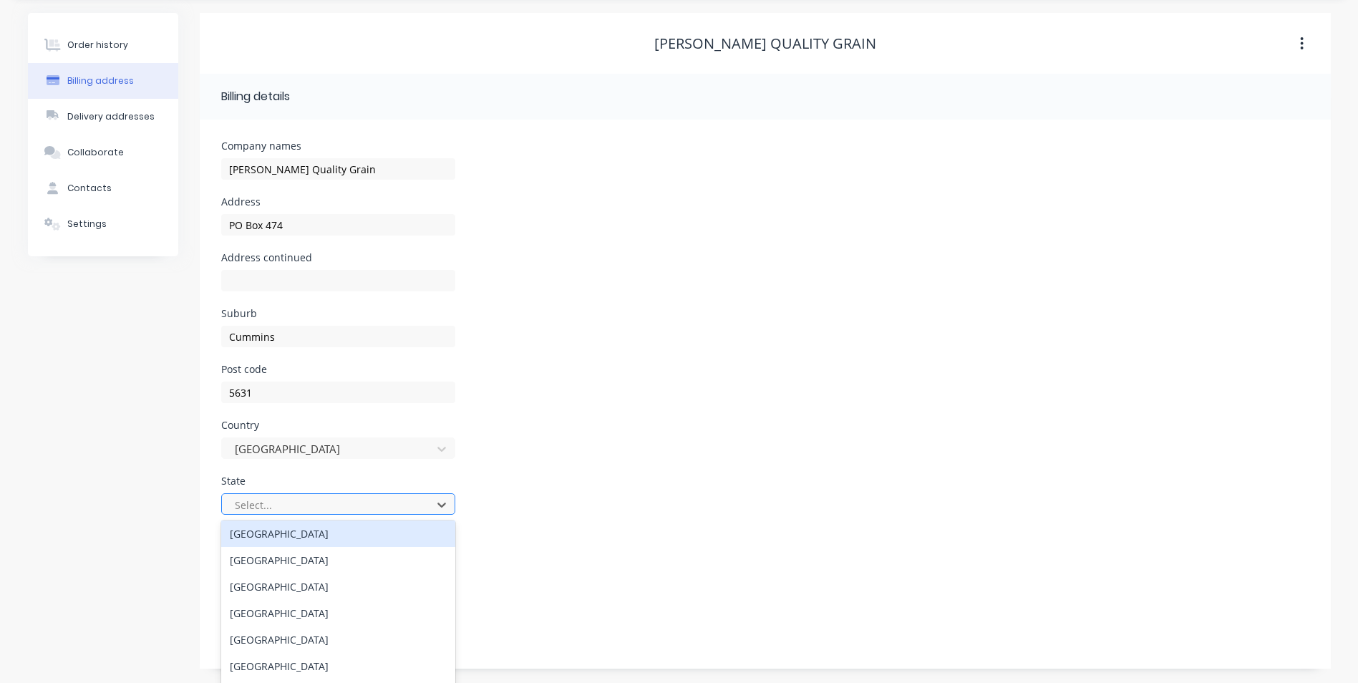
click at [381, 519] on div "8 results available. Use Up and Down to choose options, press Enter to select t…" at bounding box center [338, 511] width 234 height 42
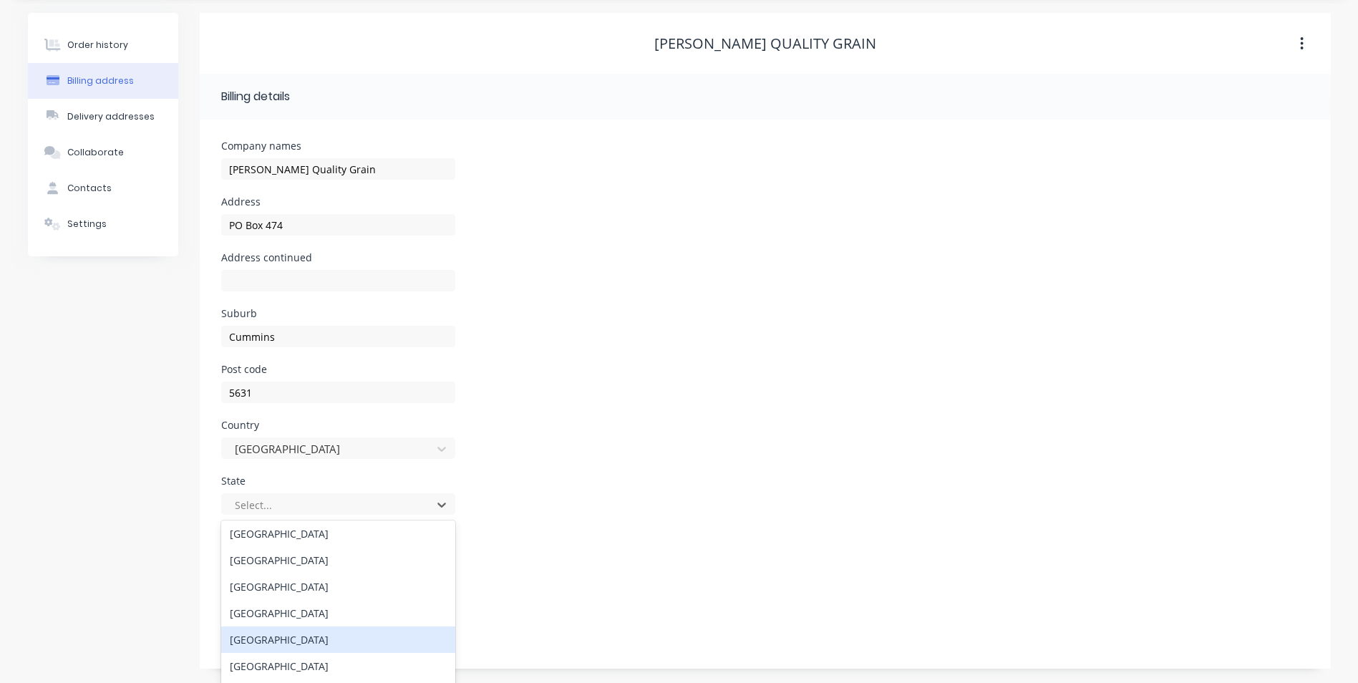
click at [347, 633] on div "[GEOGRAPHIC_DATA]" at bounding box center [338, 639] width 234 height 26
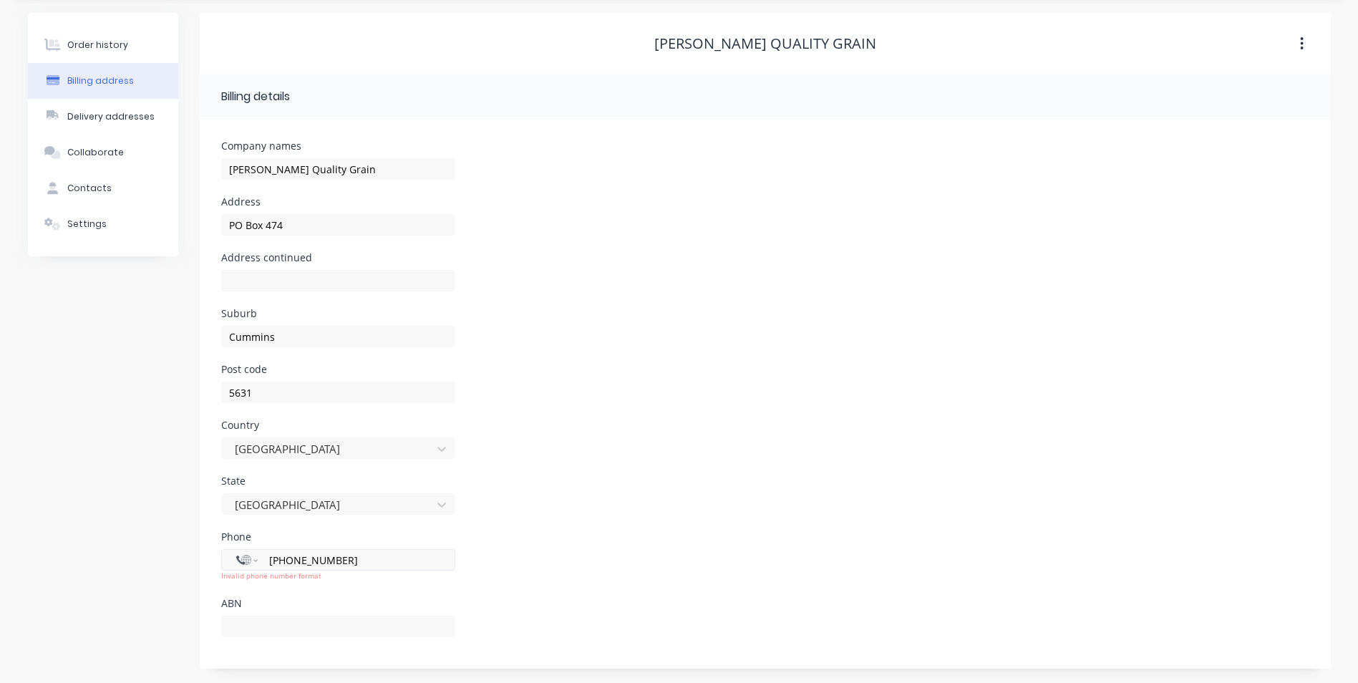
drag, startPoint x: 381, startPoint y: 560, endPoint x: 225, endPoint y: 566, distance: 155.4
click at [225, 566] on div "International [GEOGRAPHIC_DATA] [GEOGRAPHIC_DATA] [GEOGRAPHIC_DATA] [GEOGRAPHIC…" at bounding box center [338, 559] width 234 height 21
type input "PO Box 474"
select select "AU"
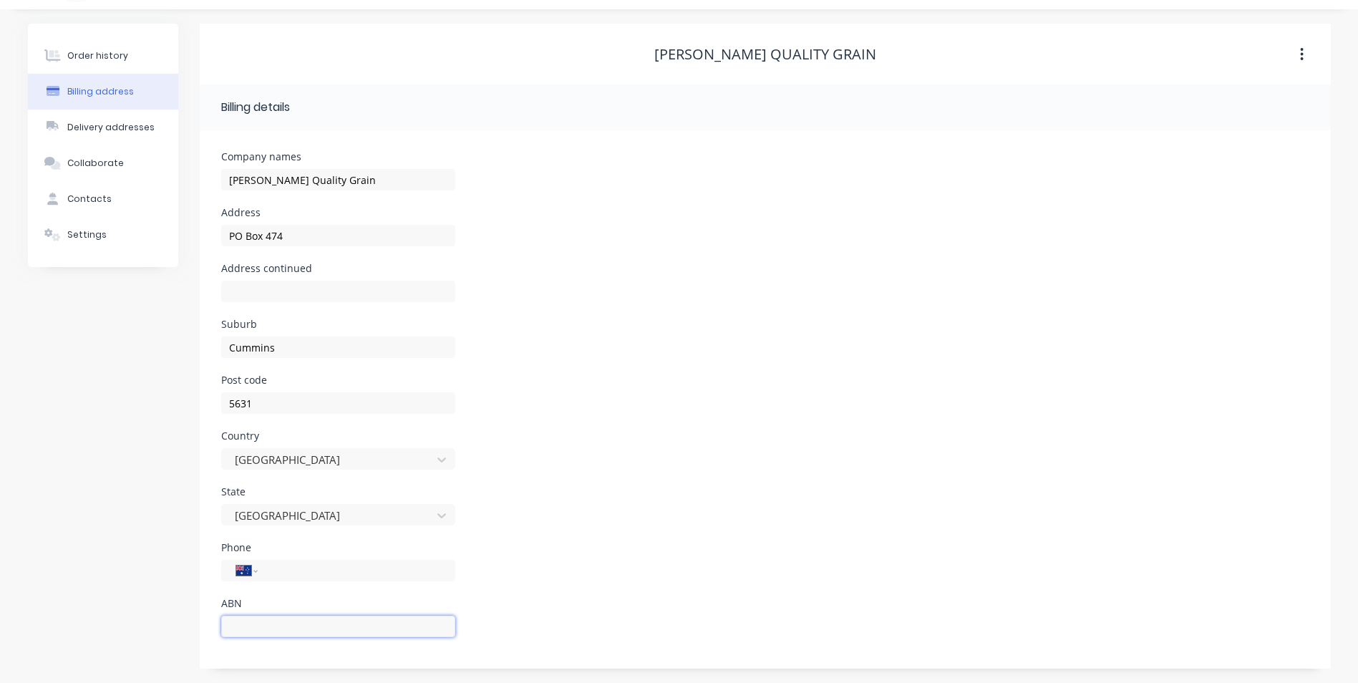
click at [300, 617] on input "text" at bounding box center [338, 626] width 234 height 21
type input "PO Box 474"
click at [121, 200] on button "Contacts" at bounding box center [103, 199] width 150 height 36
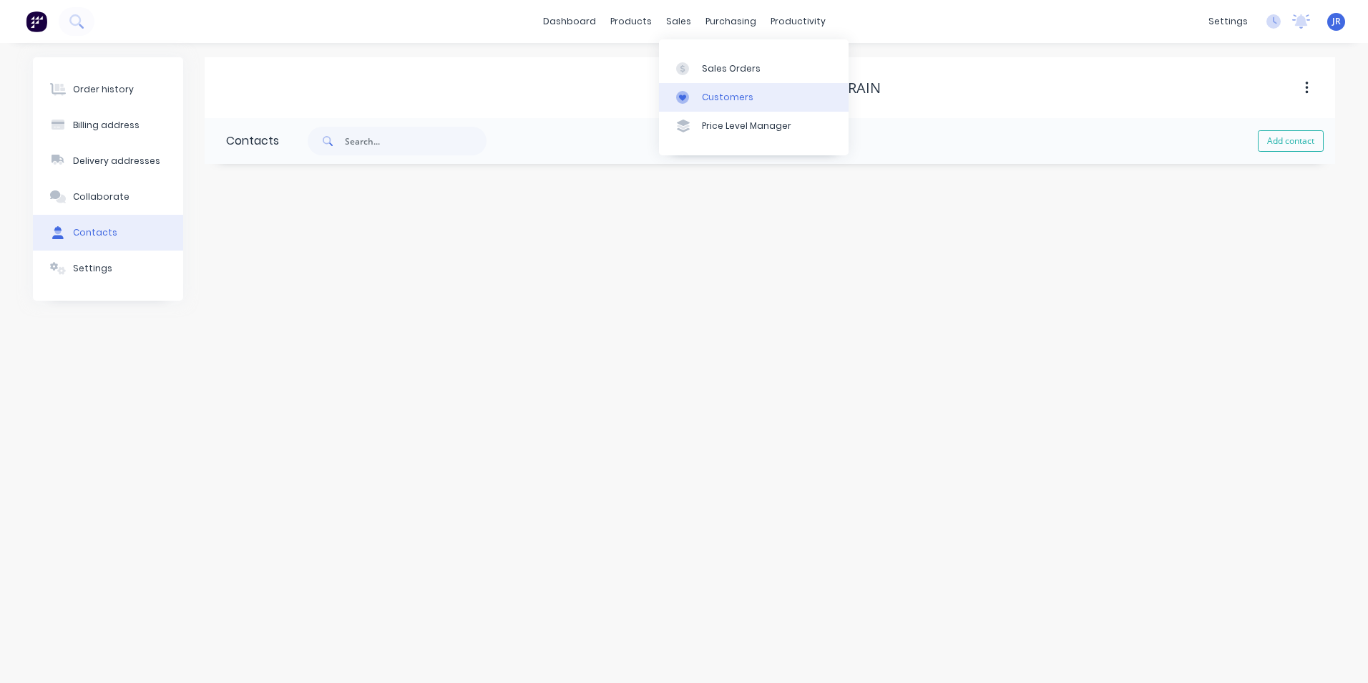
click at [706, 102] on div "Customers" at bounding box center [728, 97] width 52 height 13
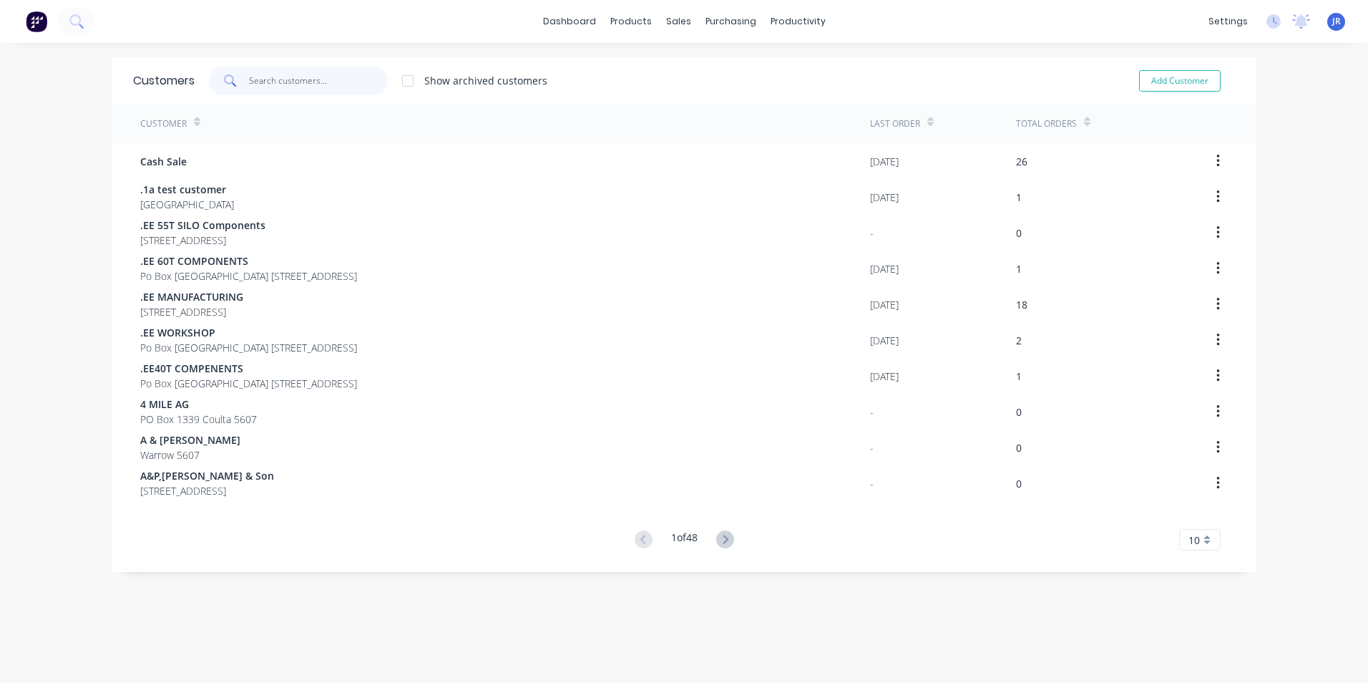
click at [302, 80] on input "text" at bounding box center [319, 81] width 140 height 29
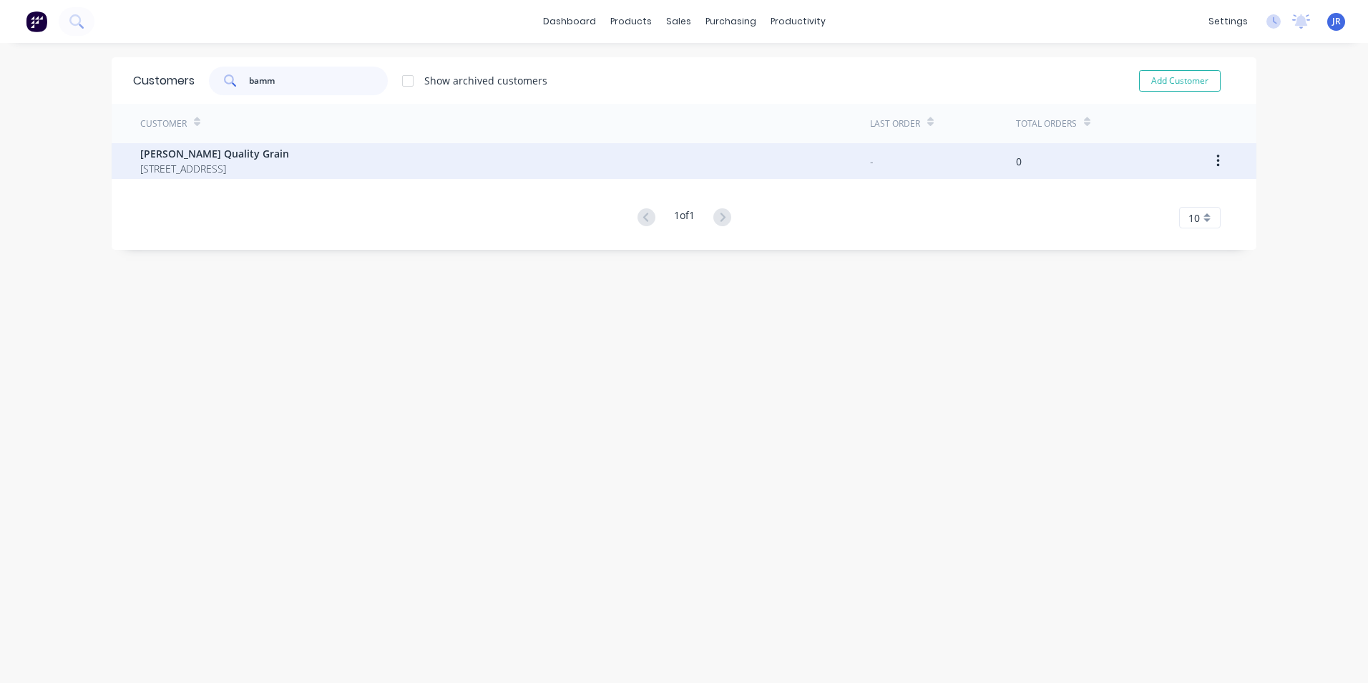
type input "bamm"
click at [259, 164] on span "[STREET_ADDRESS]" at bounding box center [214, 168] width 149 height 15
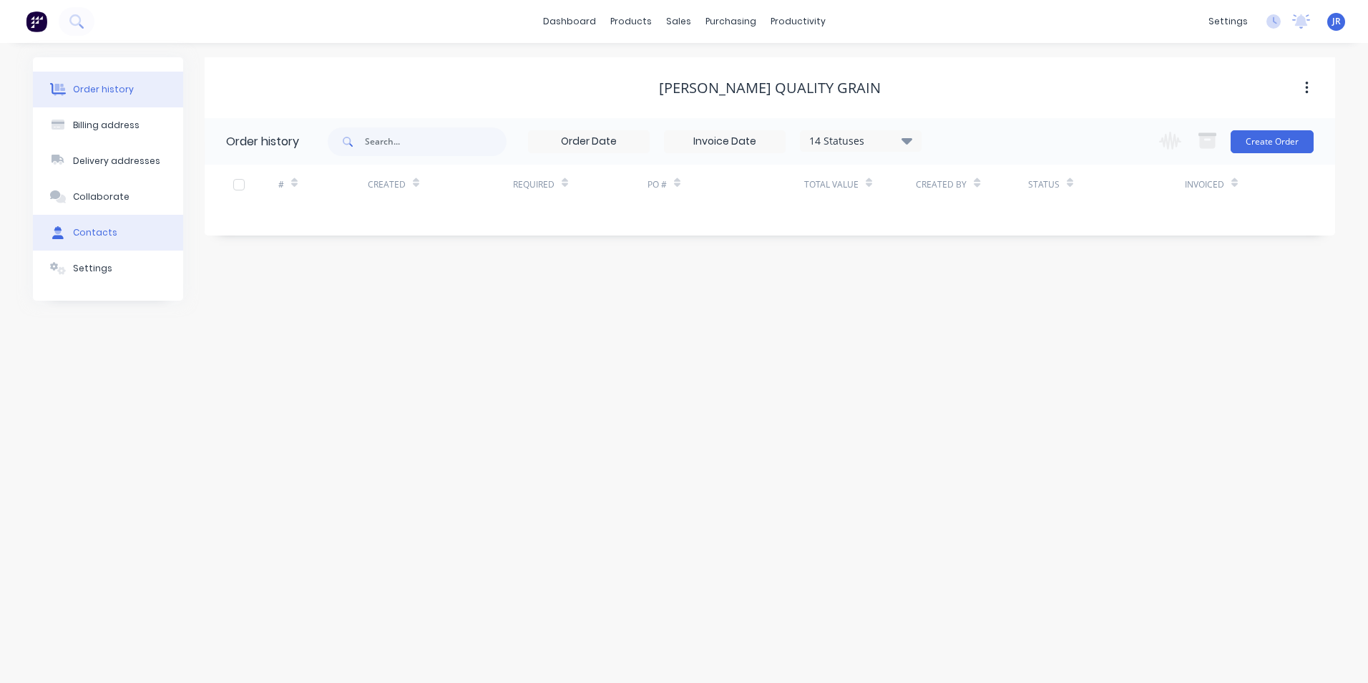
click at [101, 233] on div "Contacts" at bounding box center [95, 232] width 44 height 13
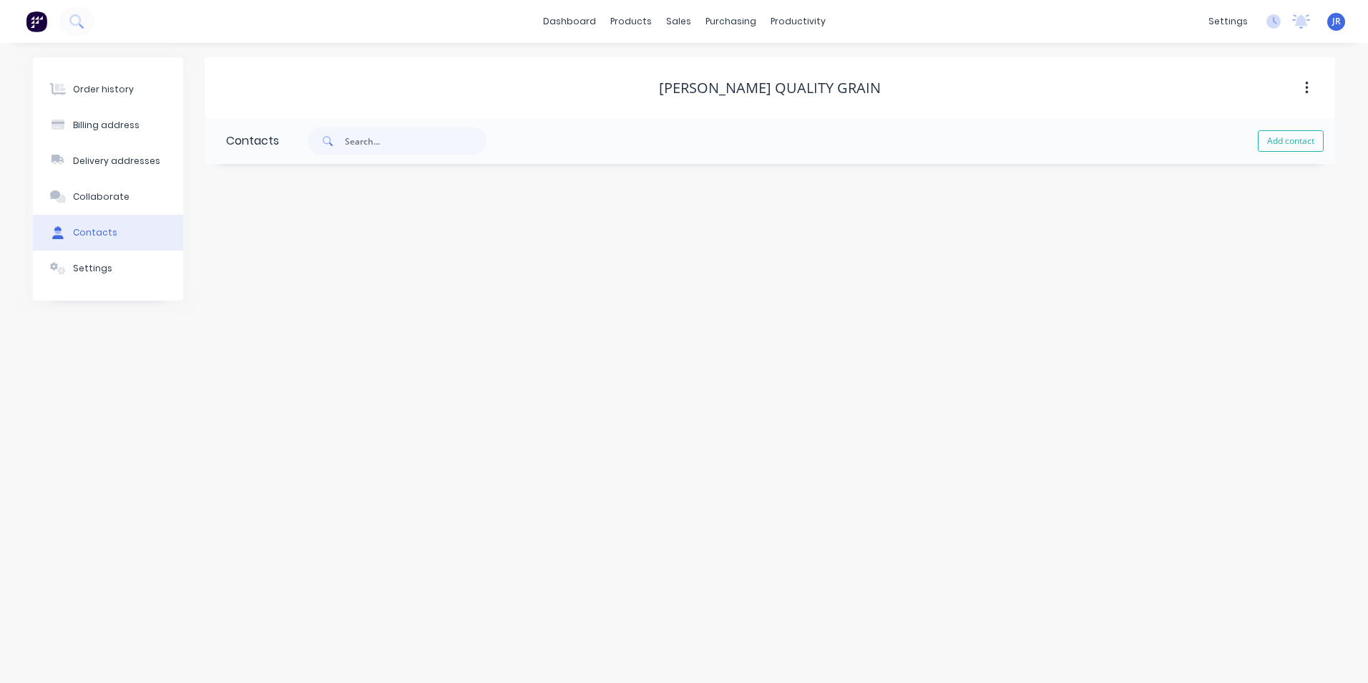
drag, startPoint x: 1282, startPoint y: 137, endPoint x: 860, endPoint y: 162, distance: 423.1
click at [1278, 136] on button "Add contact" at bounding box center [1291, 140] width 66 height 21
select select "AU"
click at [296, 247] on input "text" at bounding box center [343, 245] width 234 height 21
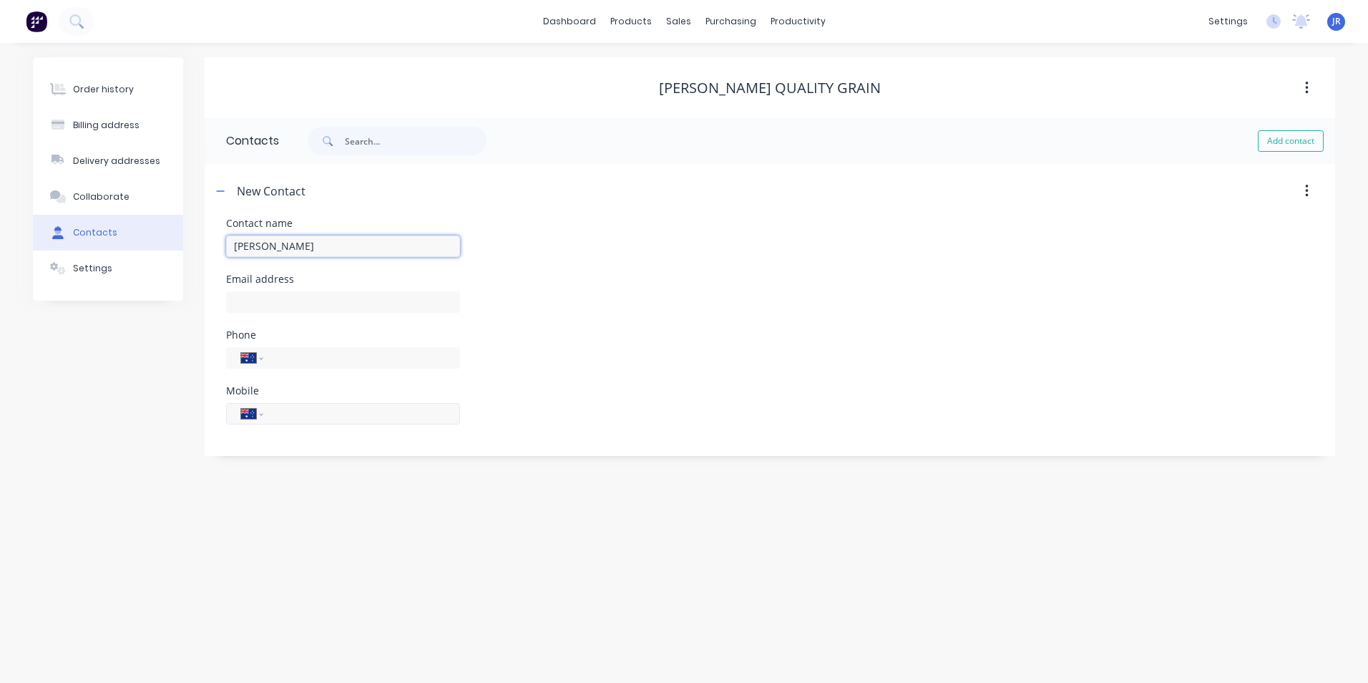
type input "[PERSON_NAME]"
click at [301, 421] on div "International [GEOGRAPHIC_DATA] [GEOGRAPHIC_DATA] [GEOGRAPHIC_DATA] [GEOGRAPHIC…" at bounding box center [343, 413] width 234 height 21
select select "AU"
click at [301, 419] on input "tel" at bounding box center [359, 413] width 172 height 16
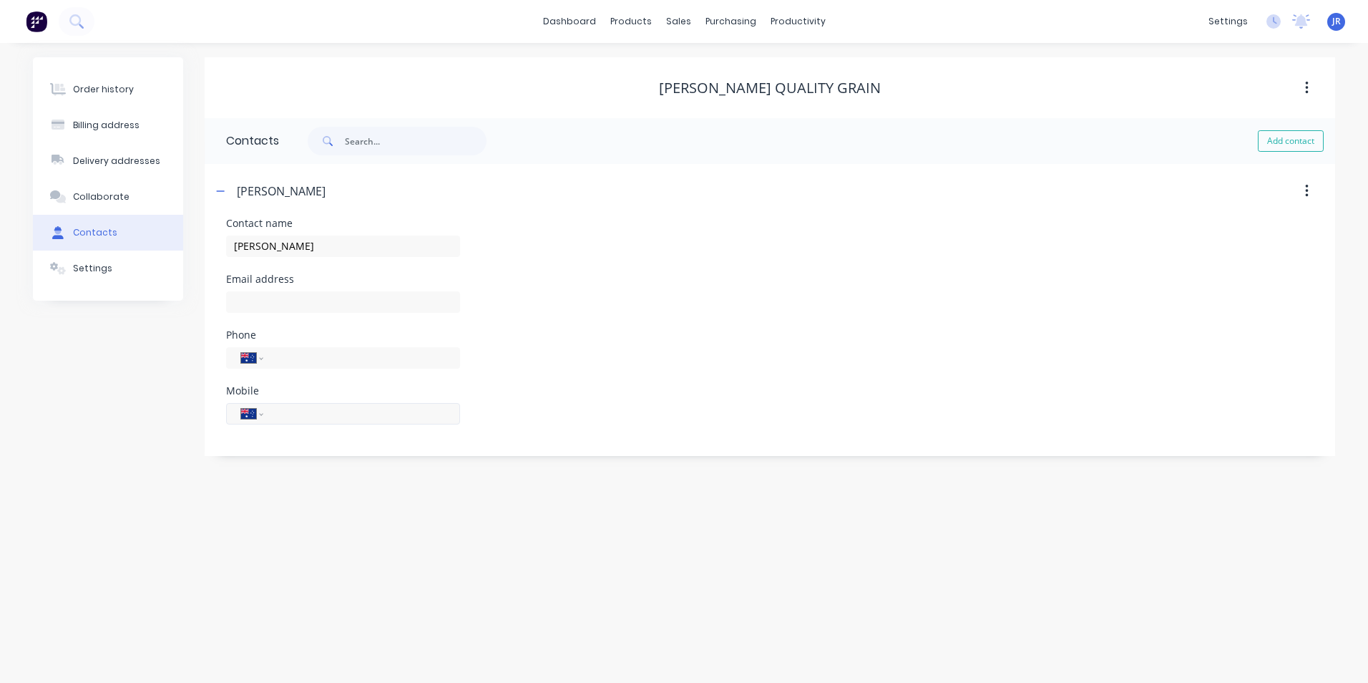
click at [312, 414] on input "tel" at bounding box center [359, 413] width 172 height 16
paste input "0427 628 263"
type input "0427 628 263"
click at [256, 298] on input "text" at bounding box center [343, 301] width 234 height 21
paste input "[PERSON_NAME][EMAIL_ADDRESS][DOMAIN_NAME]"
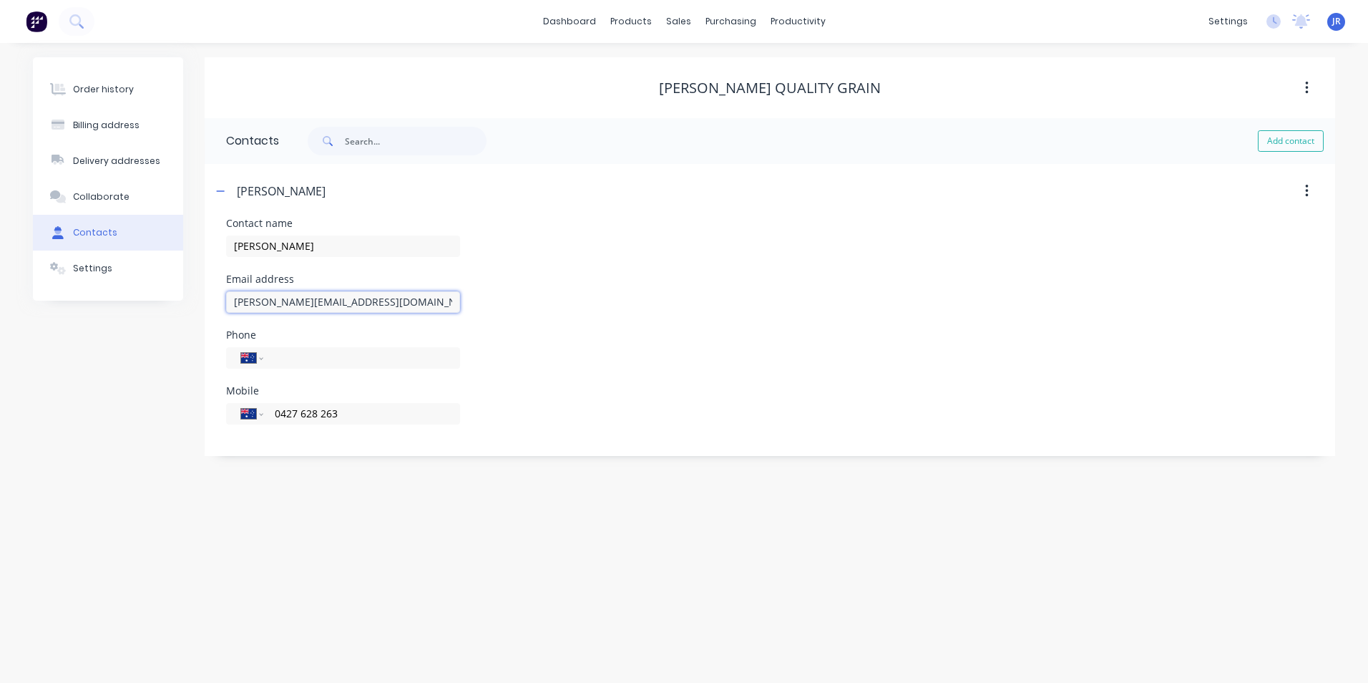
type input "[PERSON_NAME][EMAIL_ADDRESS][DOMAIN_NAME]"
click at [386, 495] on div "Order history Billing address Delivery addresses Collaborate Contacts Settings …" at bounding box center [684, 363] width 1368 height 640
click at [113, 162] on div "Delivery addresses" at bounding box center [116, 161] width 87 height 13
select select "AU"
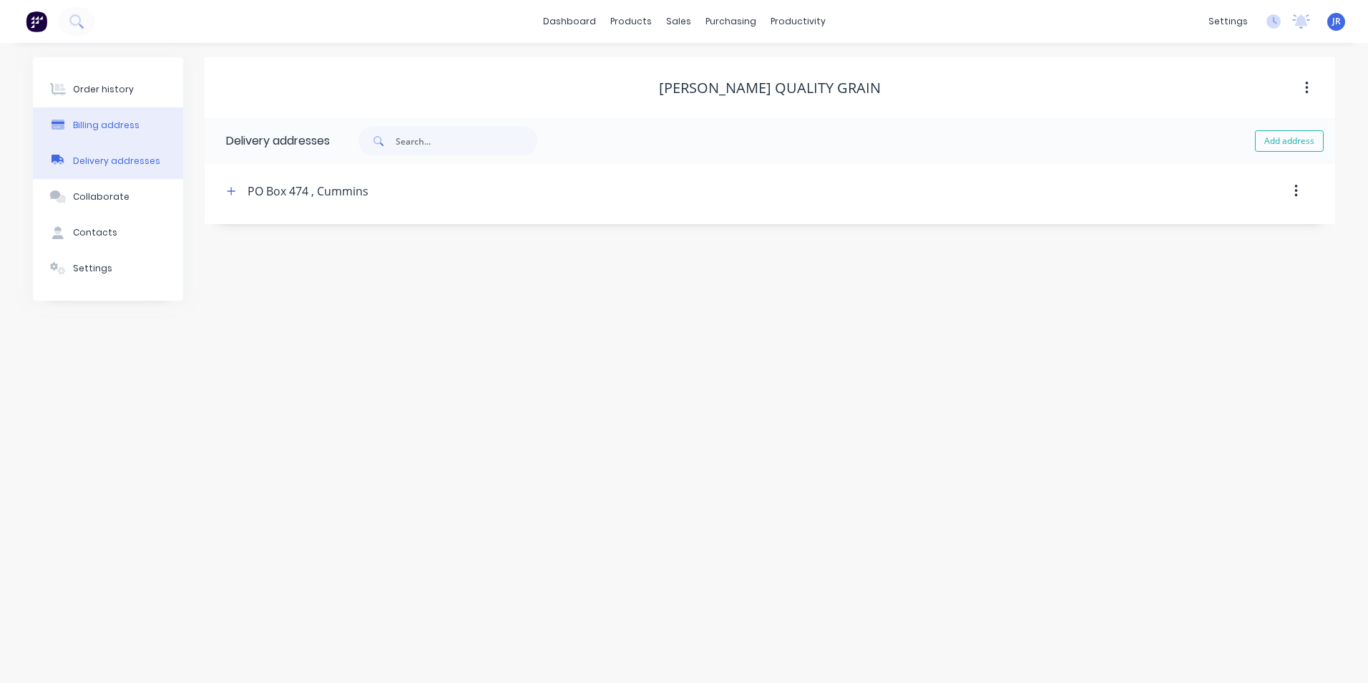
click at [127, 136] on button "Billing address" at bounding box center [108, 125] width 150 height 36
type input "PO Box 474"
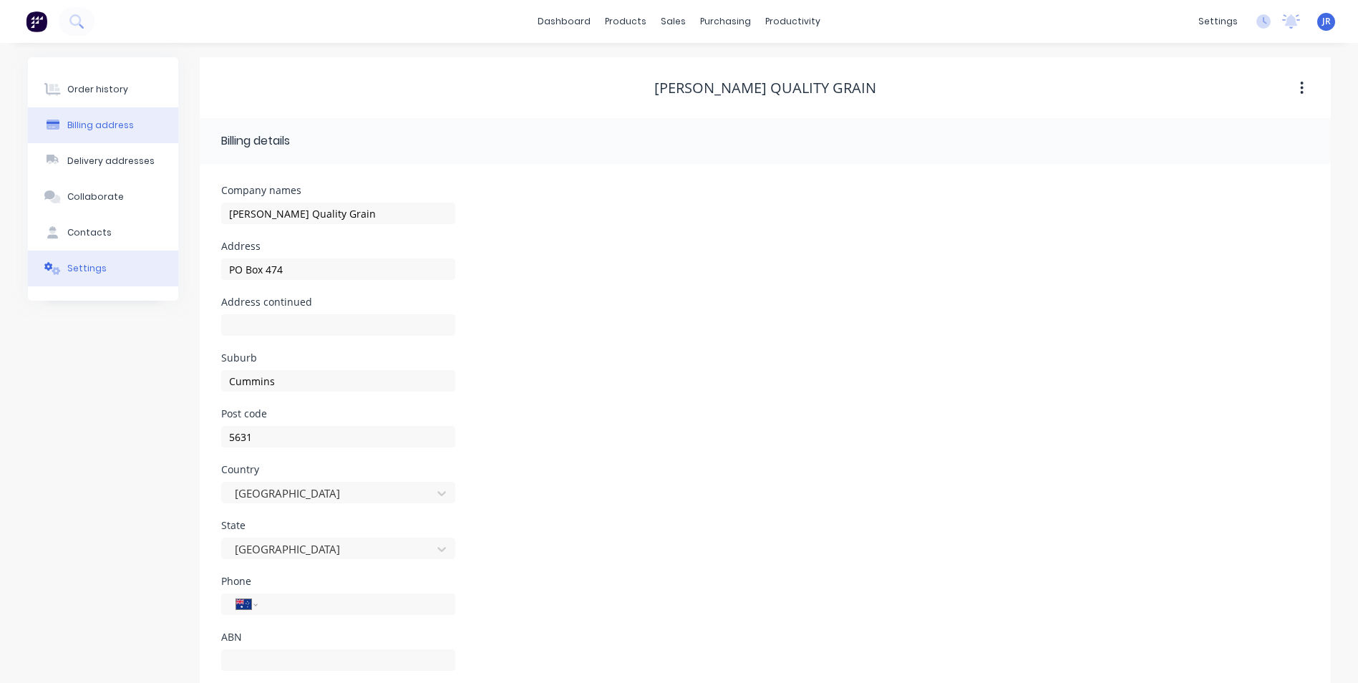
click at [82, 273] on div "Settings" at bounding box center [86, 268] width 39 height 13
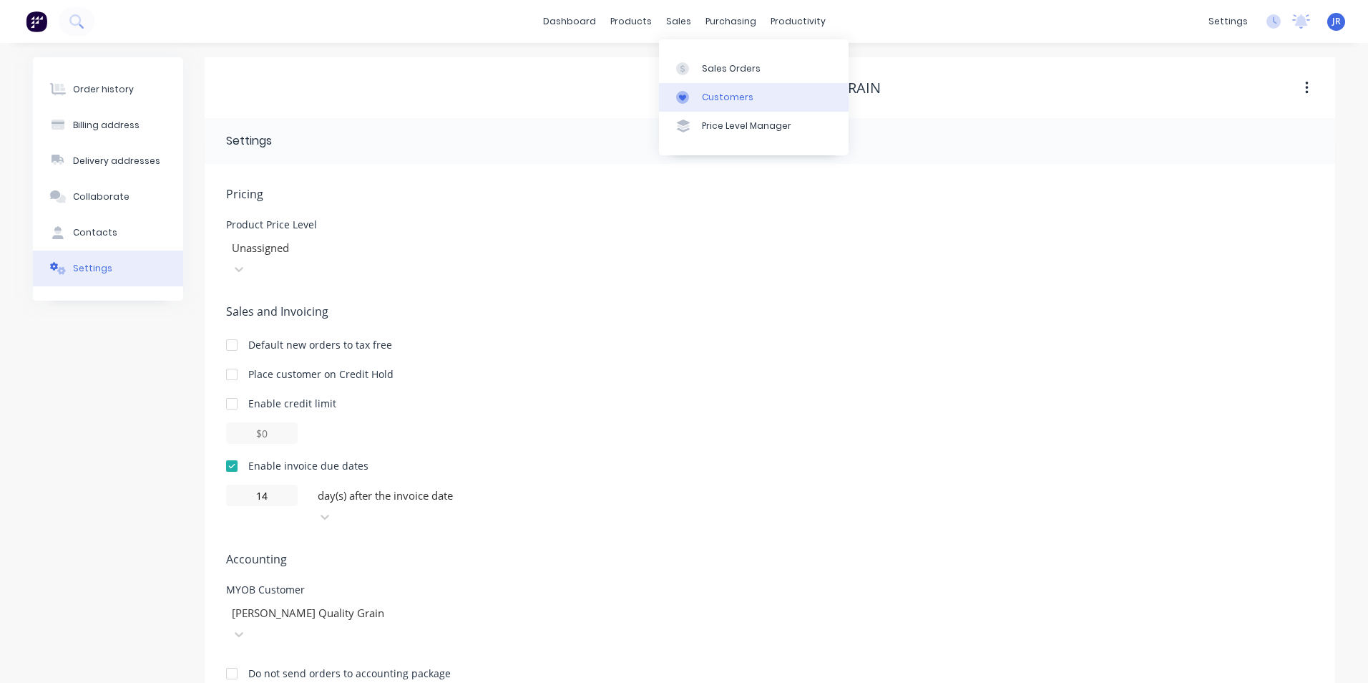
click at [719, 99] on div "Customers" at bounding box center [728, 97] width 52 height 13
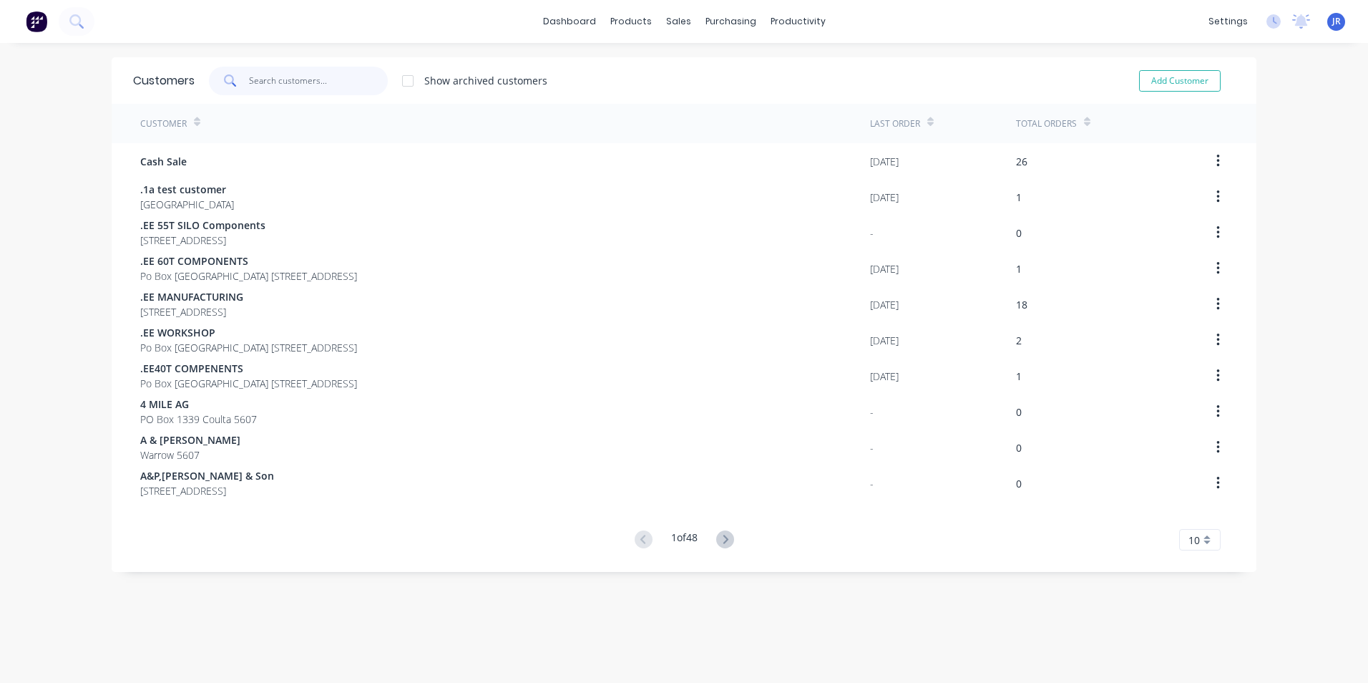
click at [271, 86] on input "text" at bounding box center [319, 81] width 140 height 29
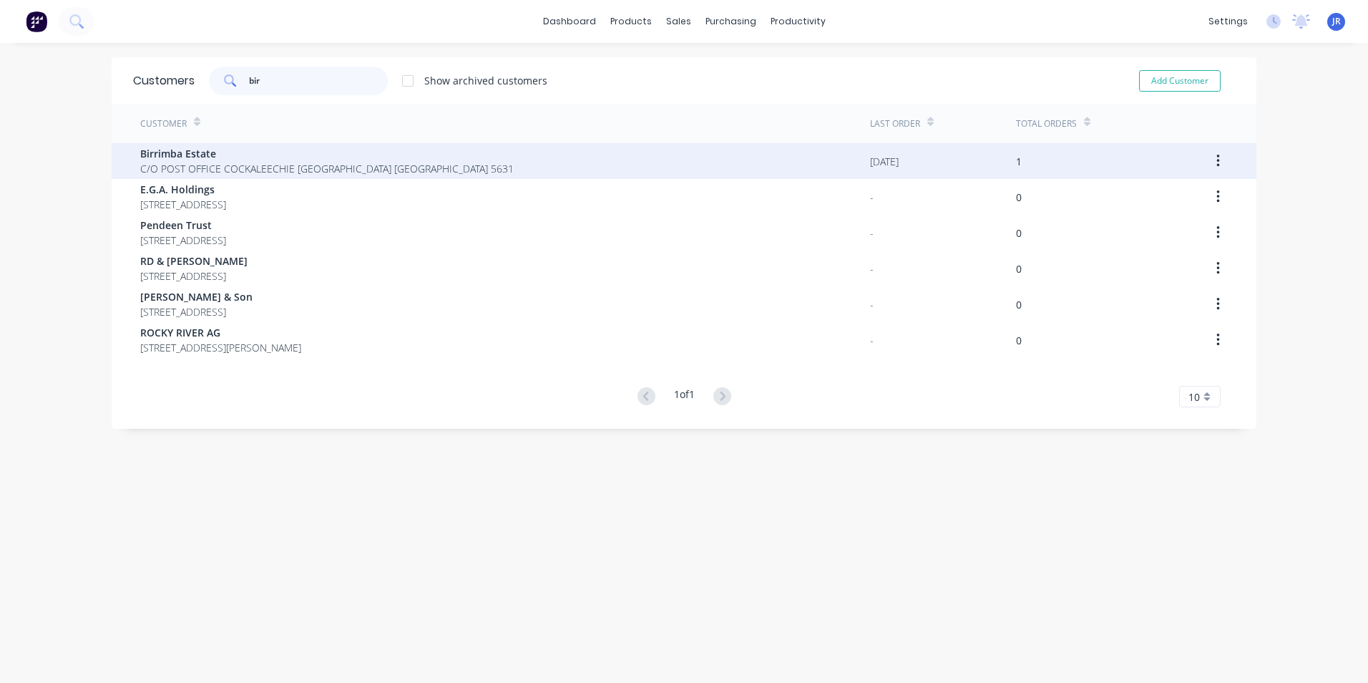
type input "bir"
click at [190, 154] on span "Birrimba Estate" at bounding box center [327, 153] width 374 height 15
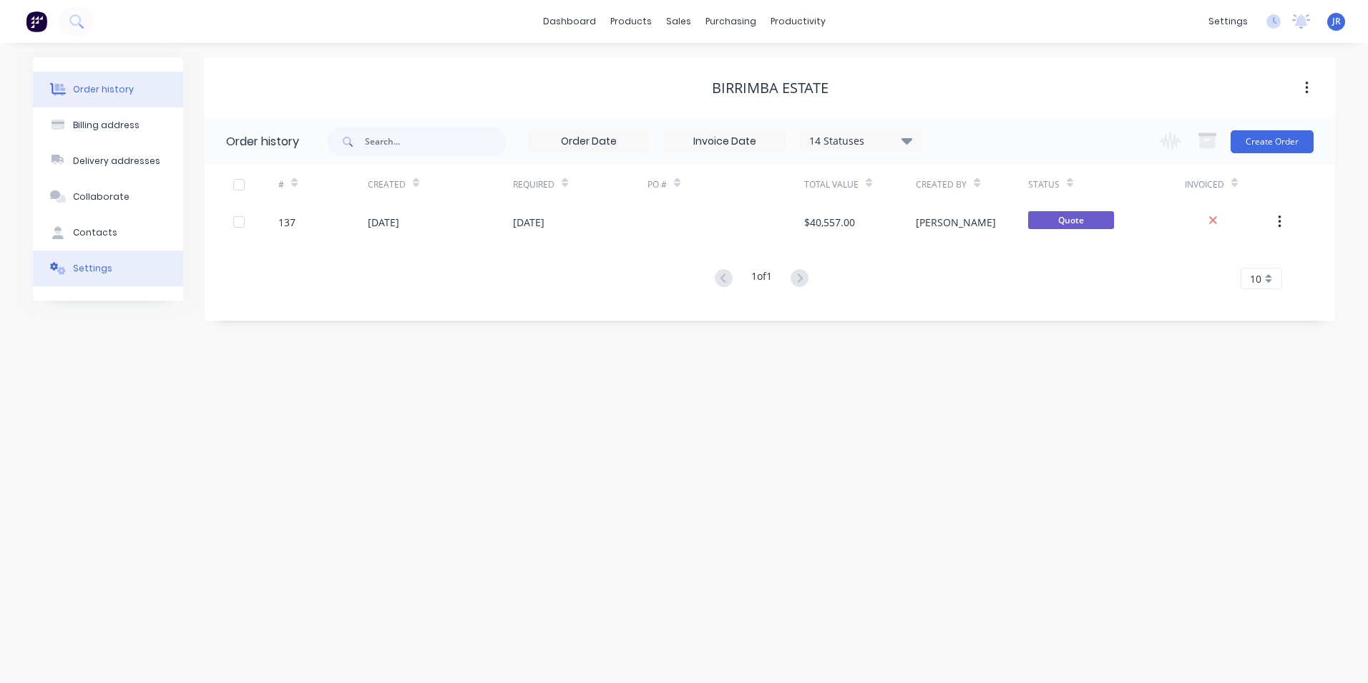
click at [115, 261] on button "Settings" at bounding box center [108, 269] width 150 height 36
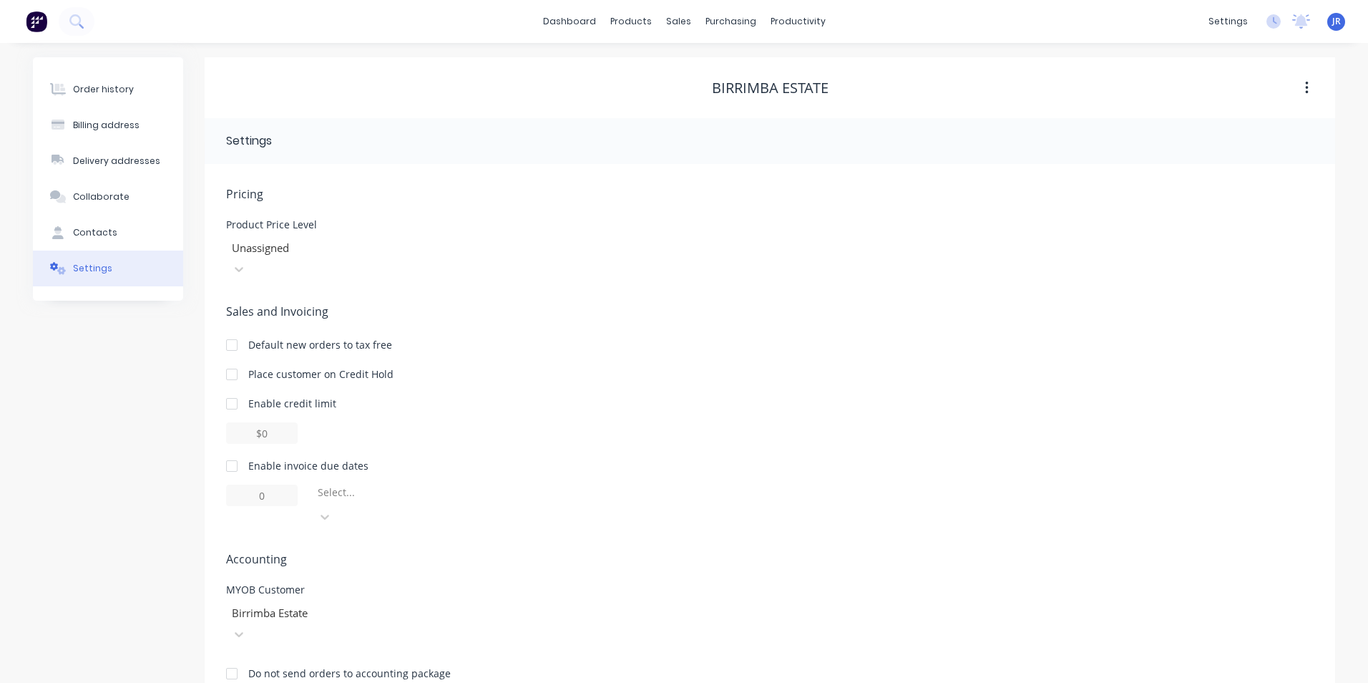
click at [243, 452] on div at bounding box center [232, 466] width 29 height 29
type input "1"
drag, startPoint x: 235, startPoint y: 445, endPoint x: 250, endPoint y: 462, distance: 21.8
click at [236, 452] on div at bounding box center [232, 466] width 29 height 29
drag, startPoint x: 235, startPoint y: 439, endPoint x: 267, endPoint y: 478, distance: 50.3
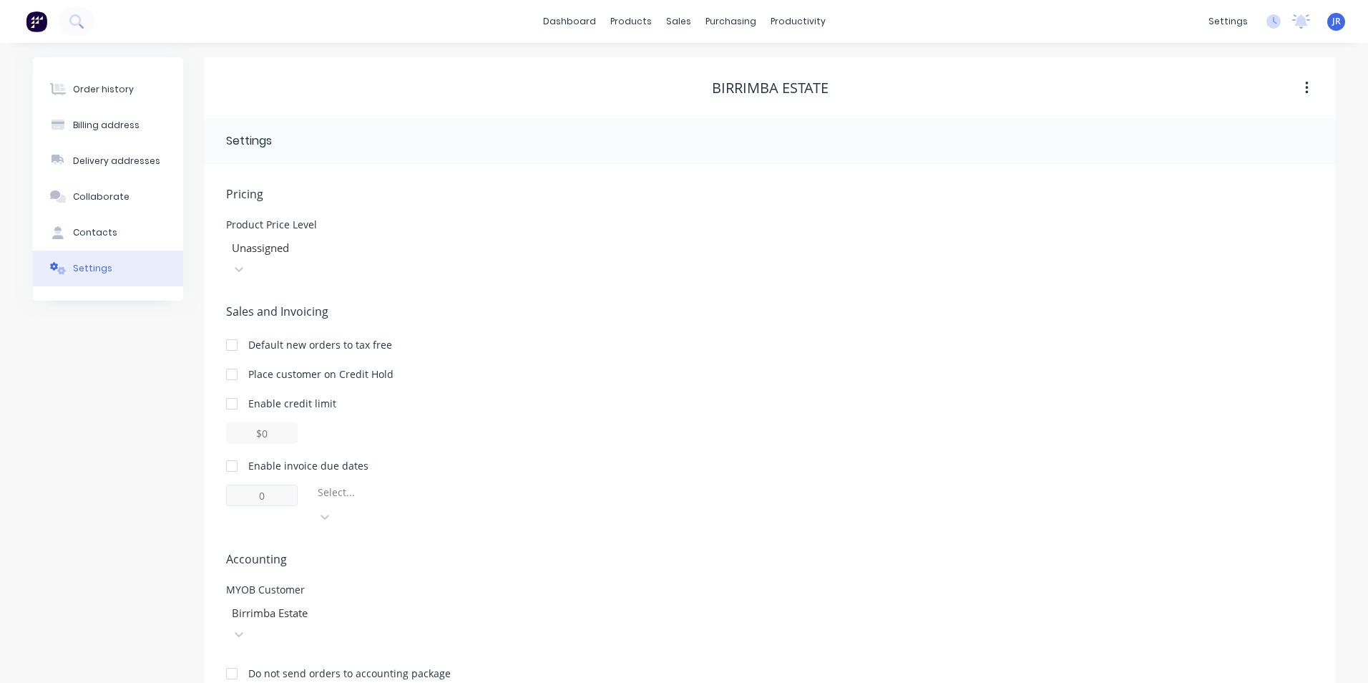
click at [238, 452] on div at bounding box center [232, 466] width 29 height 29
click at [270, 485] on input "1" at bounding box center [262, 495] width 72 height 21
type input "14"
click at [332, 510] on icon at bounding box center [325, 517] width 14 height 14
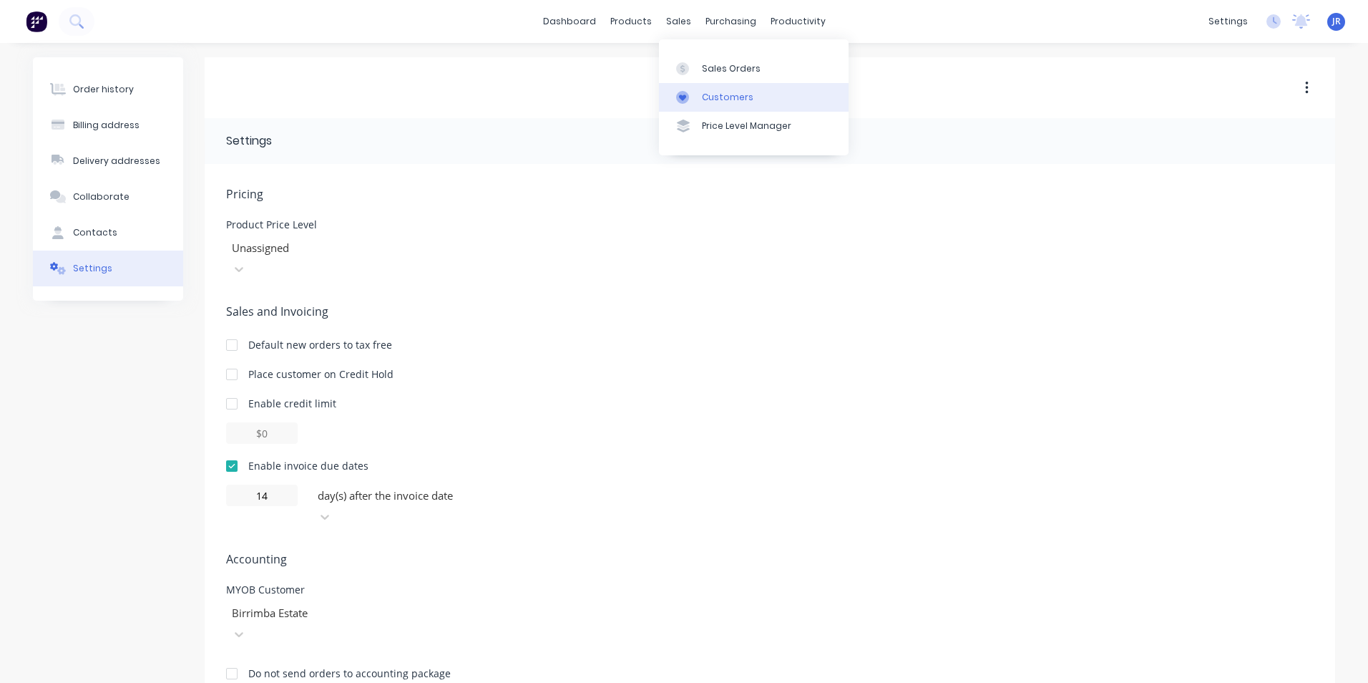
click at [689, 97] on div at bounding box center [686, 97] width 21 height 13
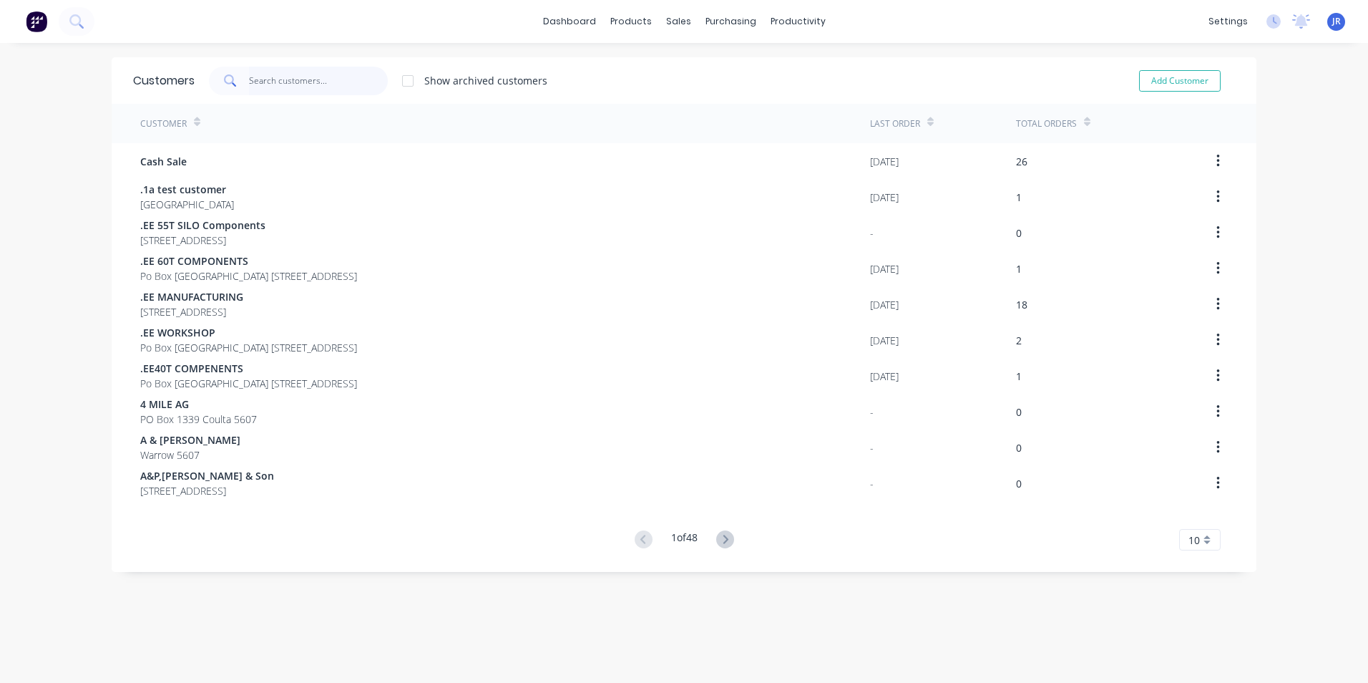
click at [327, 87] on input "text" at bounding box center [319, 81] width 140 height 29
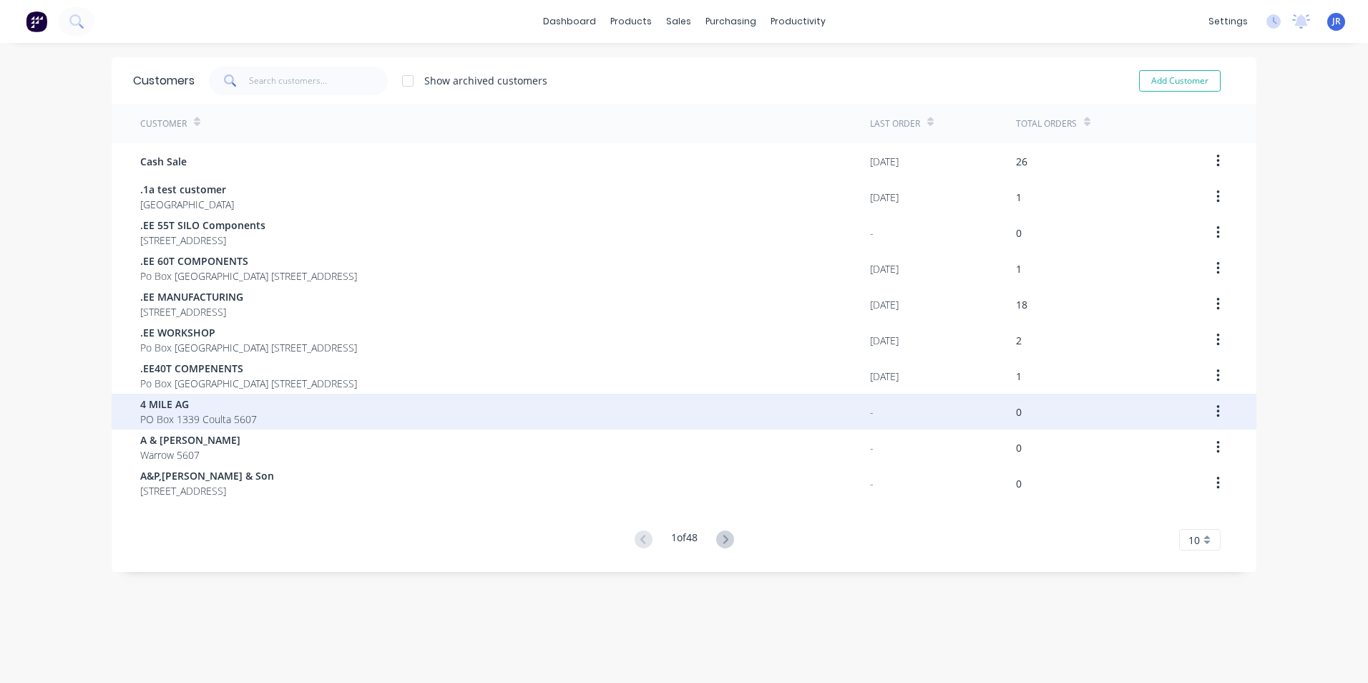
click at [218, 412] on span "PO Box 1339 Coulta 5607" at bounding box center [198, 419] width 117 height 15
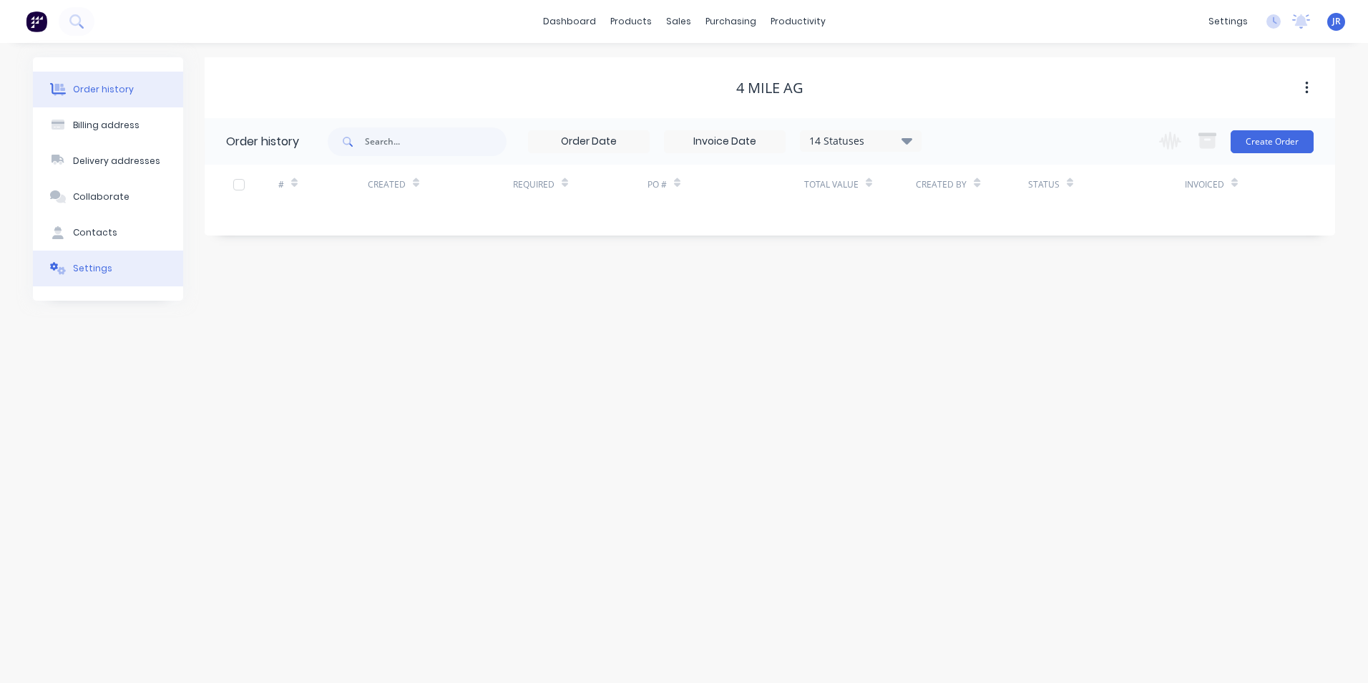
click at [97, 265] on div "Settings" at bounding box center [92, 268] width 39 height 13
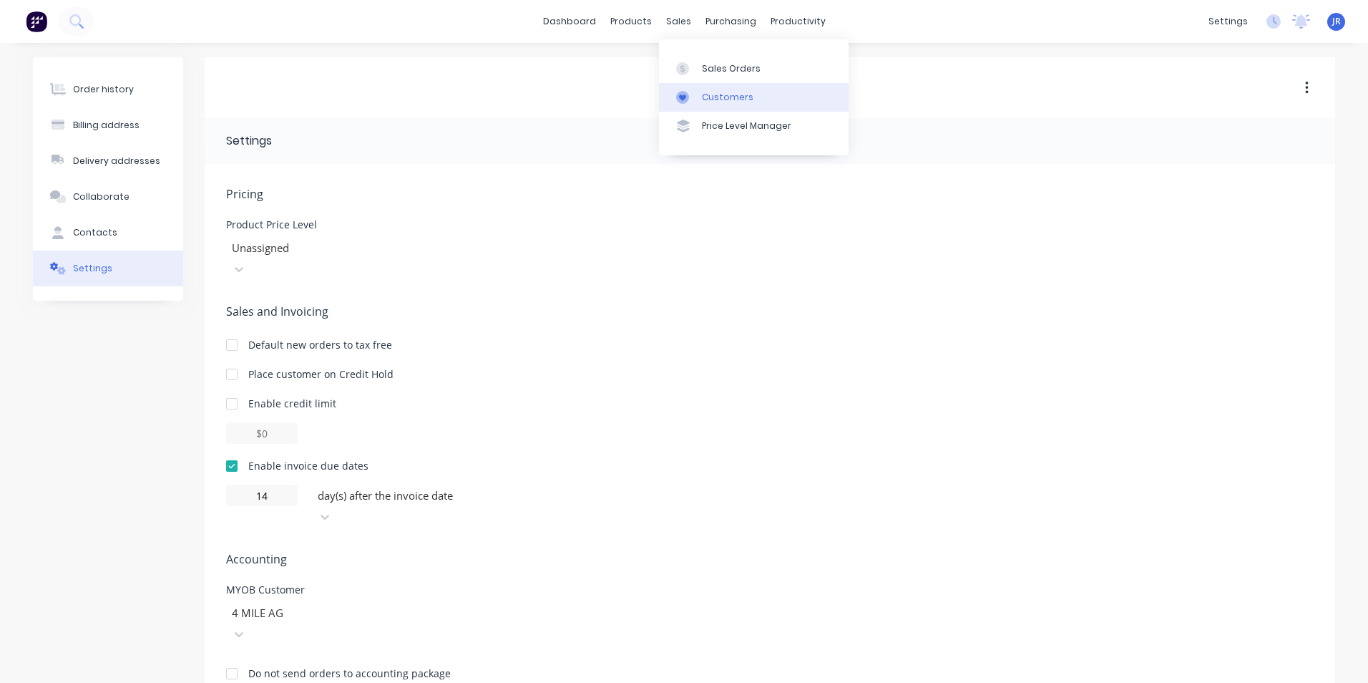
click at [691, 97] on div at bounding box center [686, 97] width 21 height 13
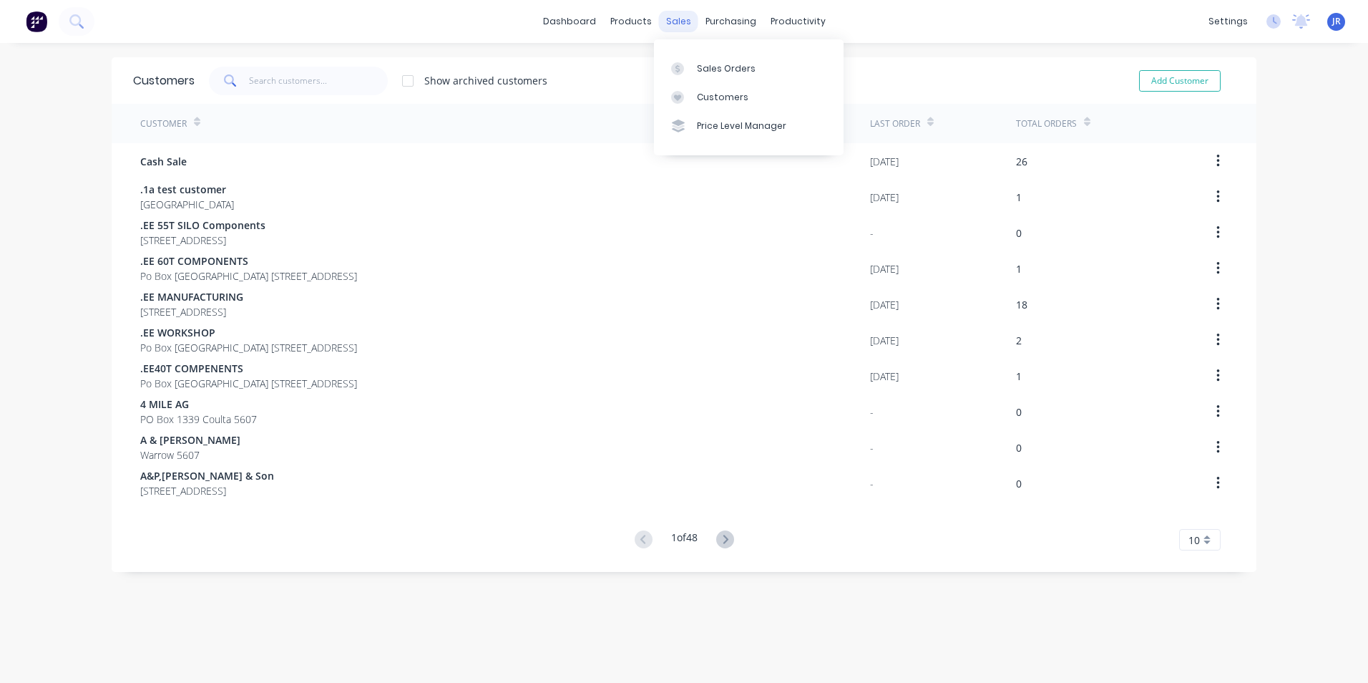
click at [665, 25] on div "sales" at bounding box center [678, 21] width 39 height 21
click at [716, 71] on div "Sales Orders" at bounding box center [726, 68] width 59 height 13
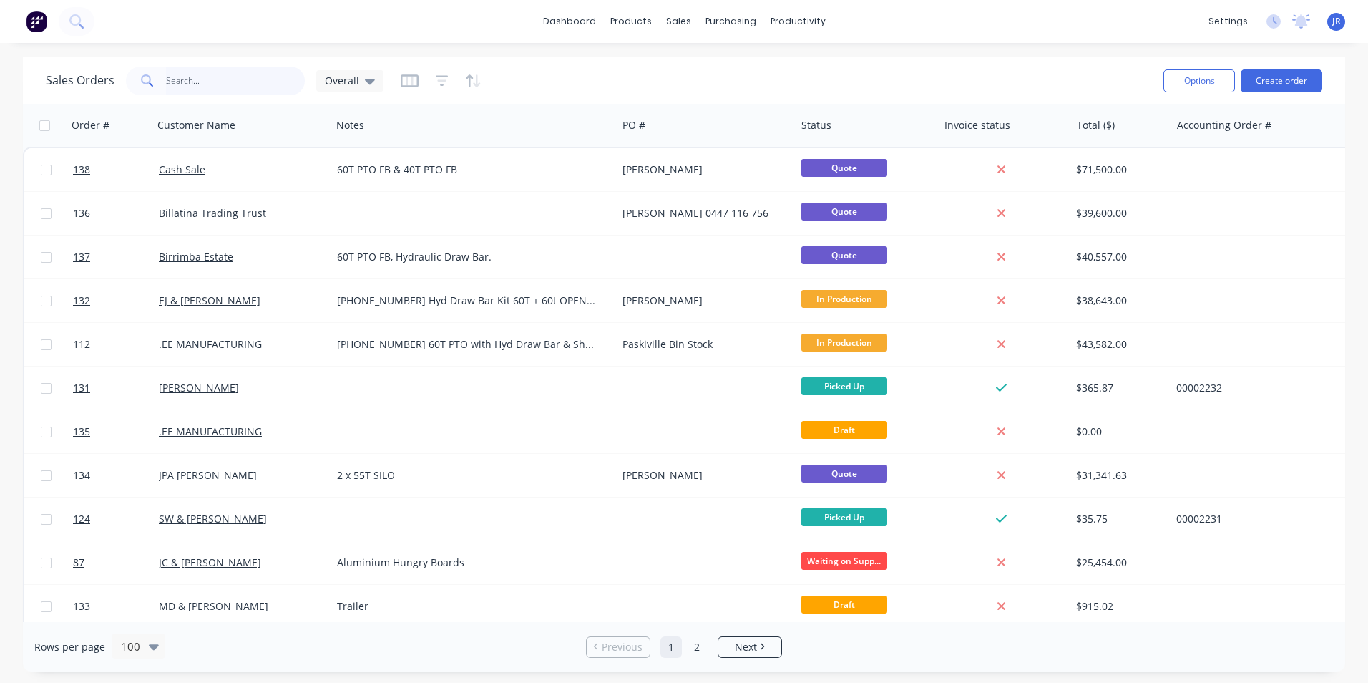
click at [184, 77] on input "text" at bounding box center [236, 81] width 140 height 29
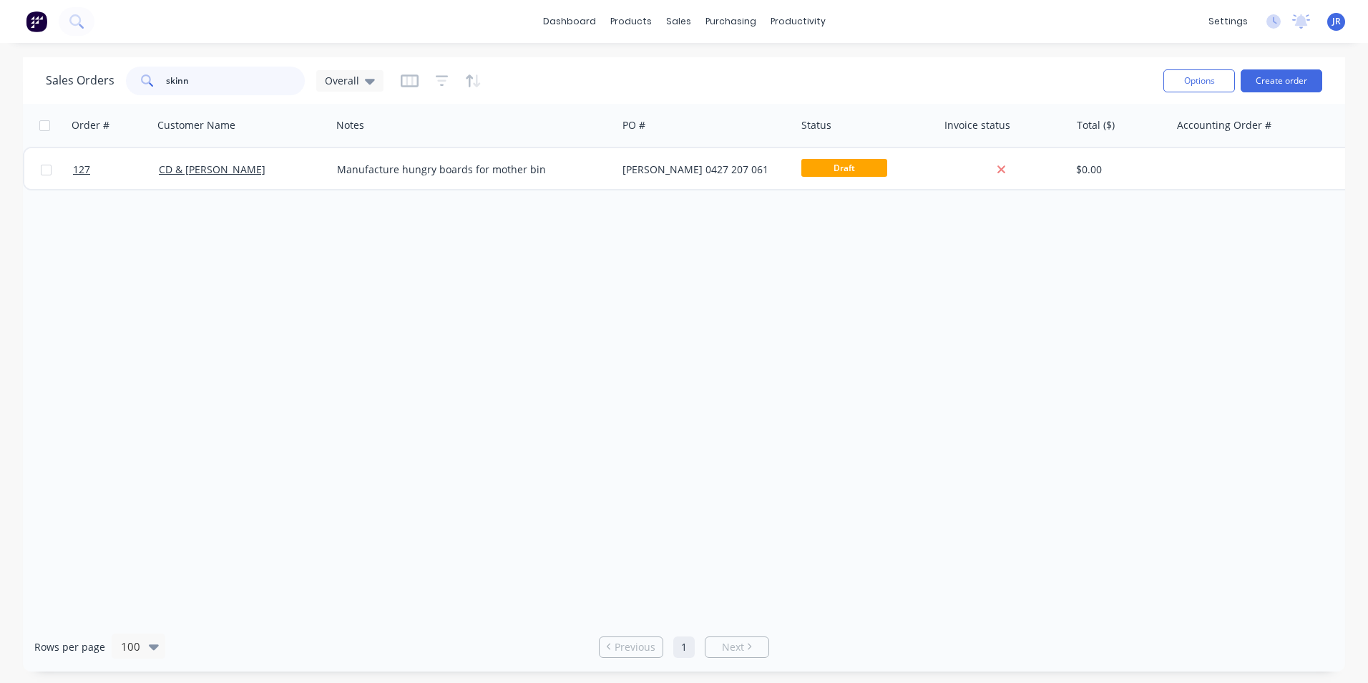
click at [223, 81] on input "skinn" at bounding box center [236, 81] width 140 height 29
type input "skinn"
click at [797, 17] on div "productivity" at bounding box center [798, 21] width 69 height 21
click at [810, 64] on div "Workflow" at bounding box center [823, 68] width 43 height 13
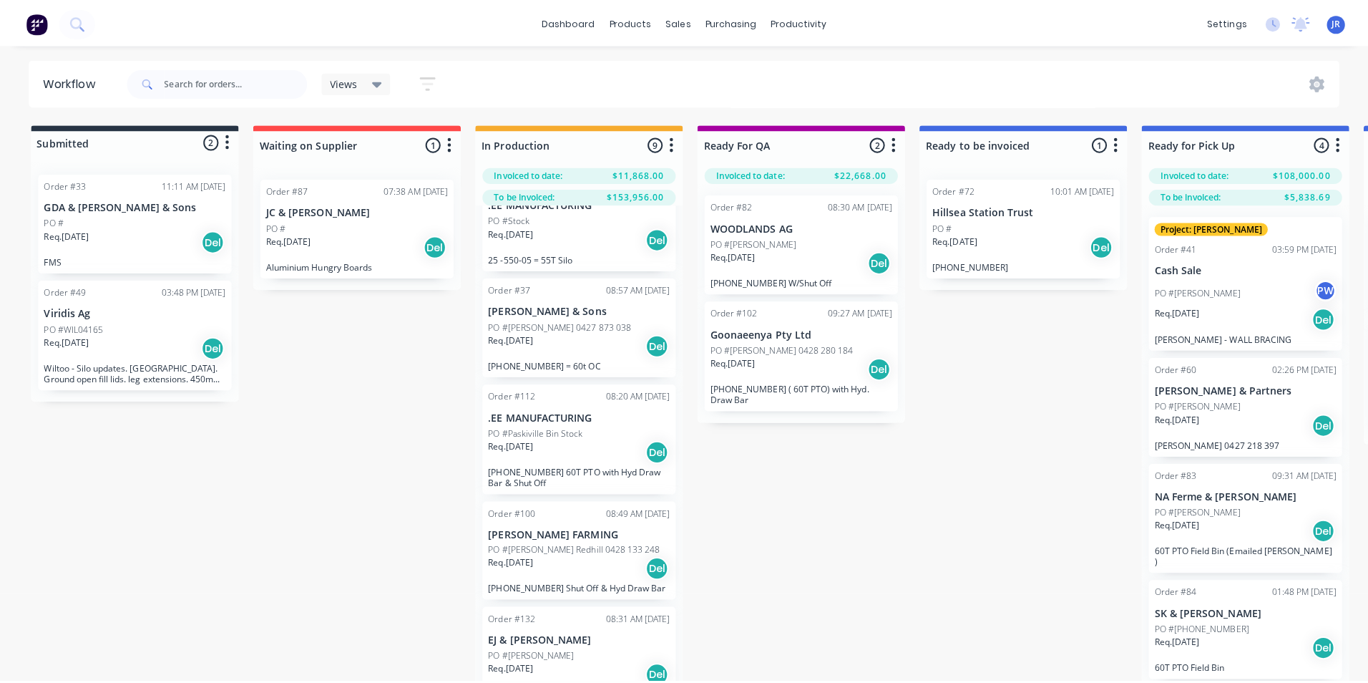
scroll to position [540, 0]
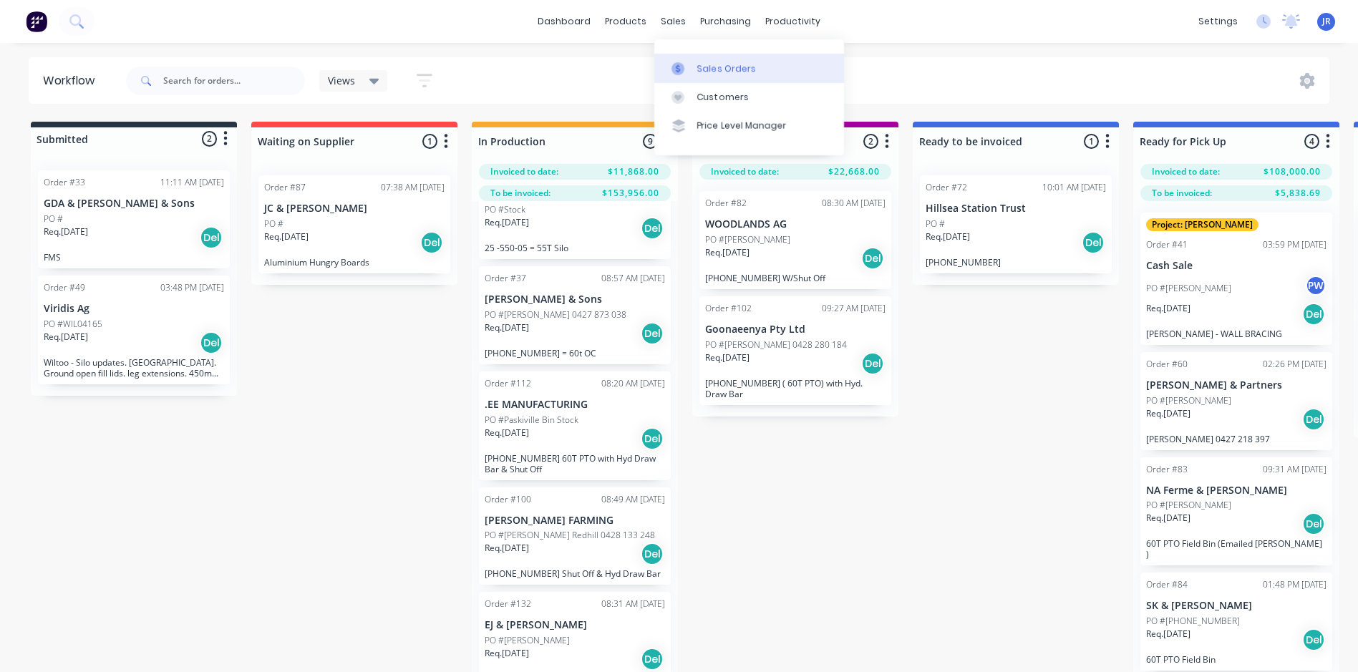
click at [694, 68] on link "Sales Orders" at bounding box center [749, 68] width 190 height 29
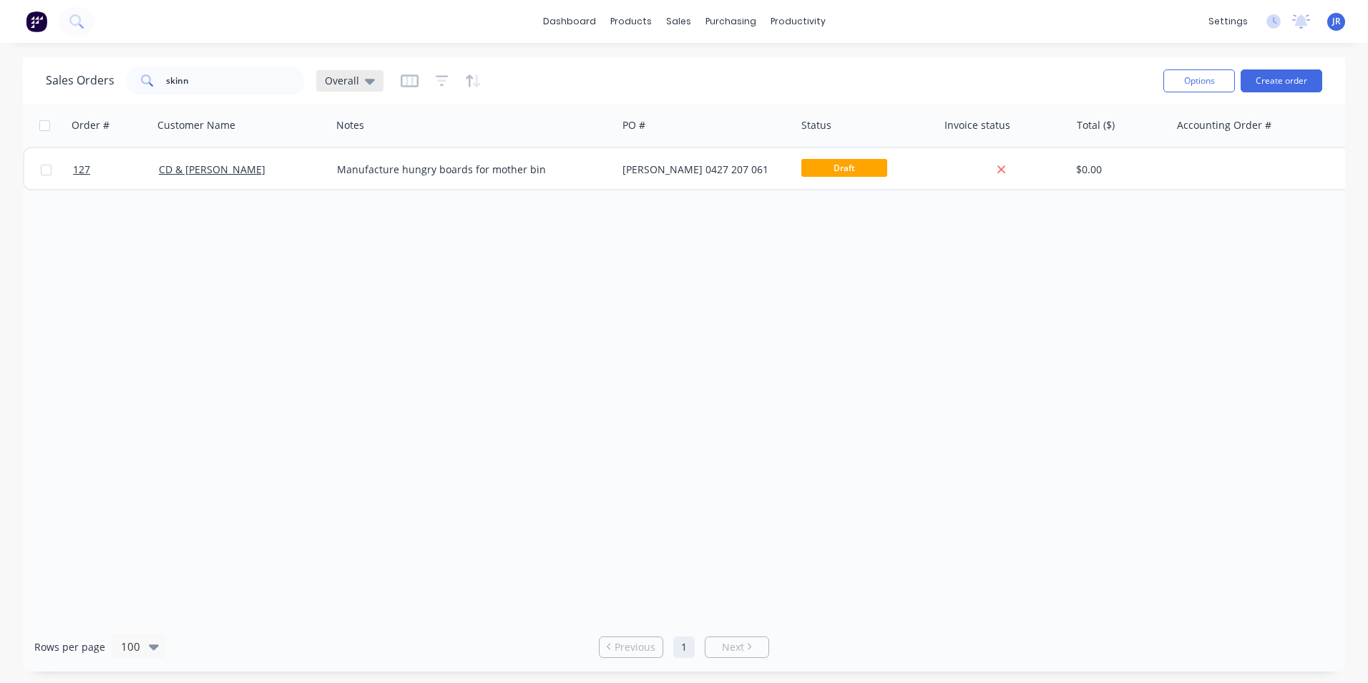
click at [369, 86] on icon at bounding box center [370, 81] width 10 height 16
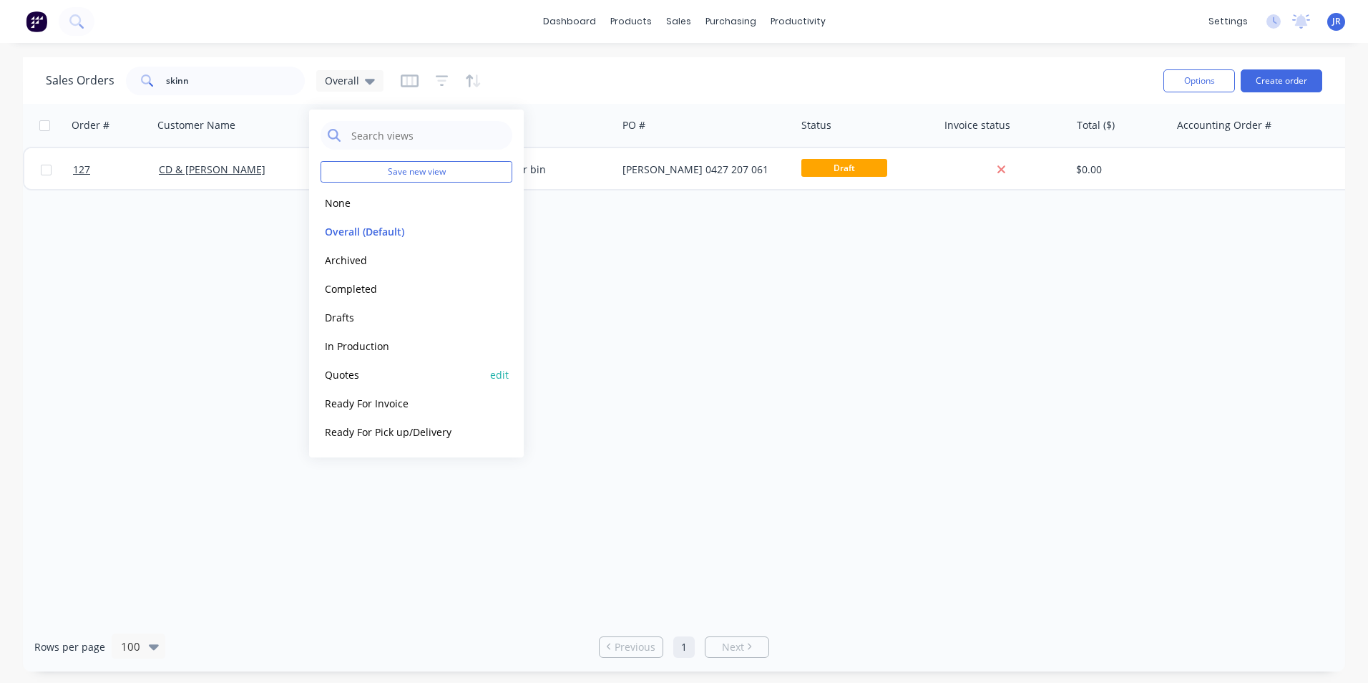
click at [379, 376] on button "Quotes" at bounding box center [402, 374] width 163 height 16
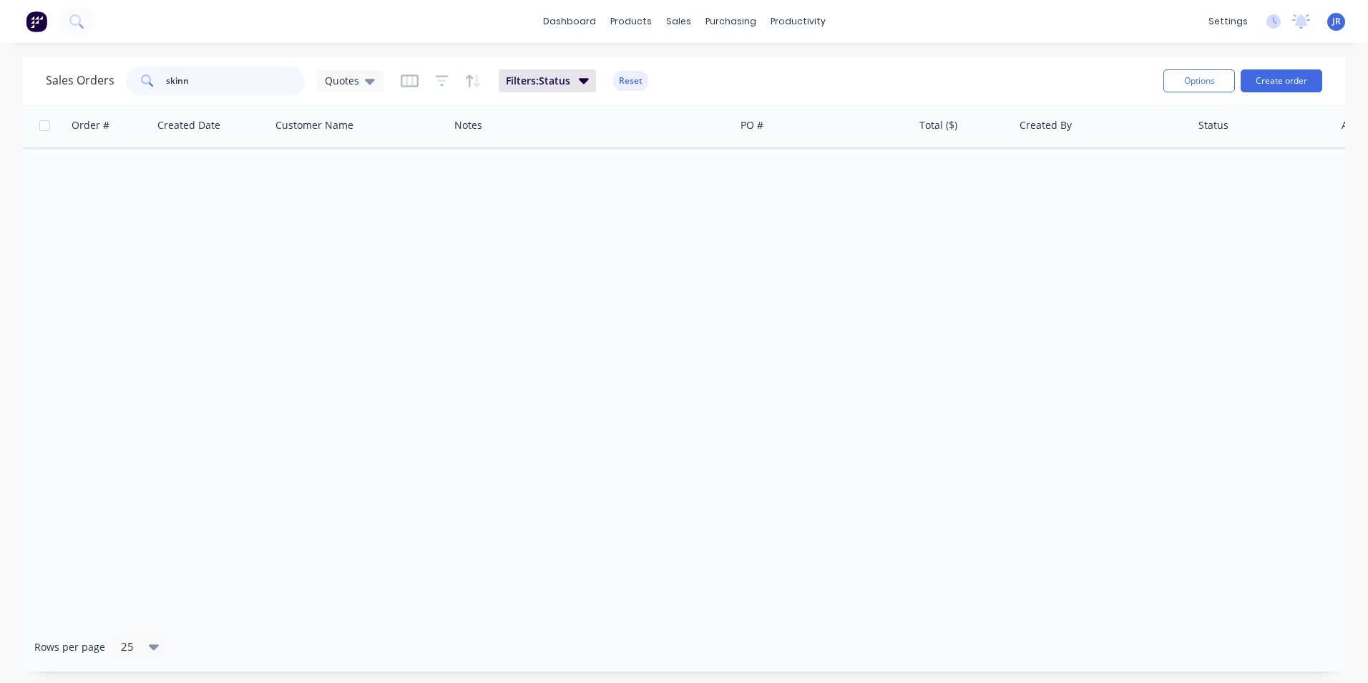
drag, startPoint x: 192, startPoint y: 92, endPoint x: 145, endPoint y: 92, distance: 47.2
click at [146, 92] on div "skinn" at bounding box center [215, 81] width 179 height 29
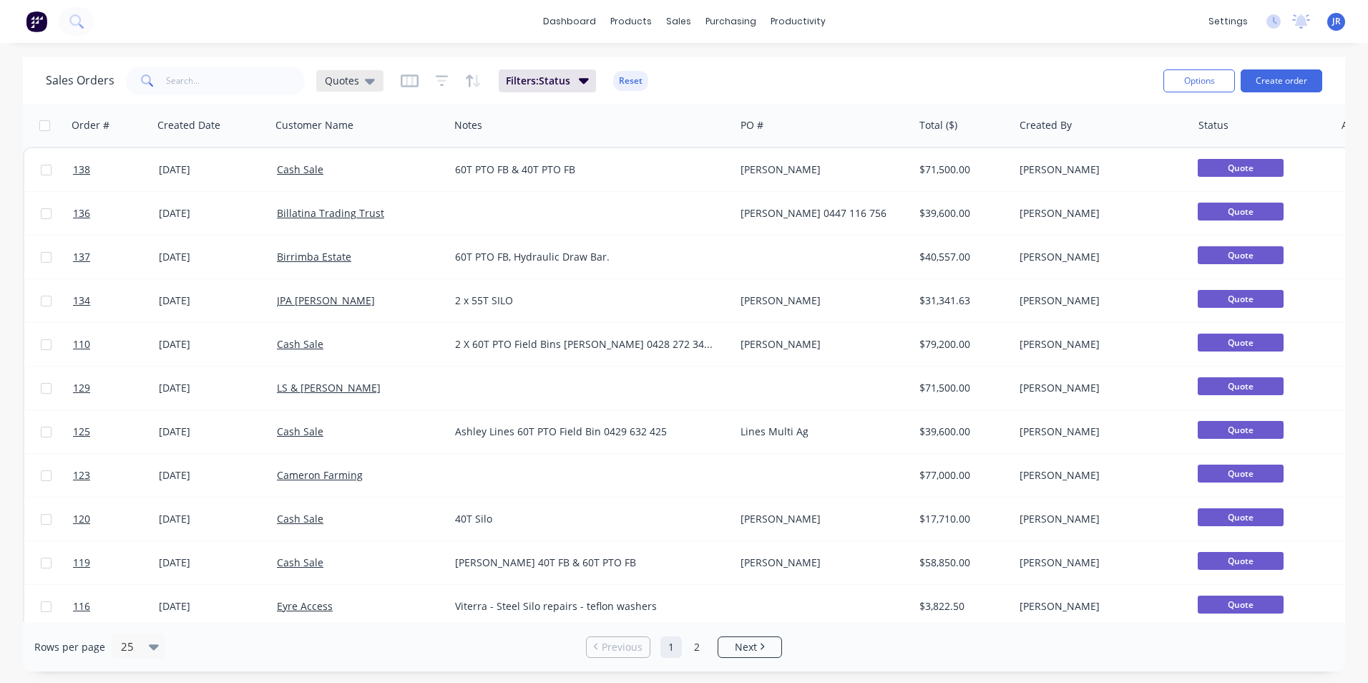
click at [369, 87] on div "Quotes" at bounding box center [349, 80] width 67 height 21
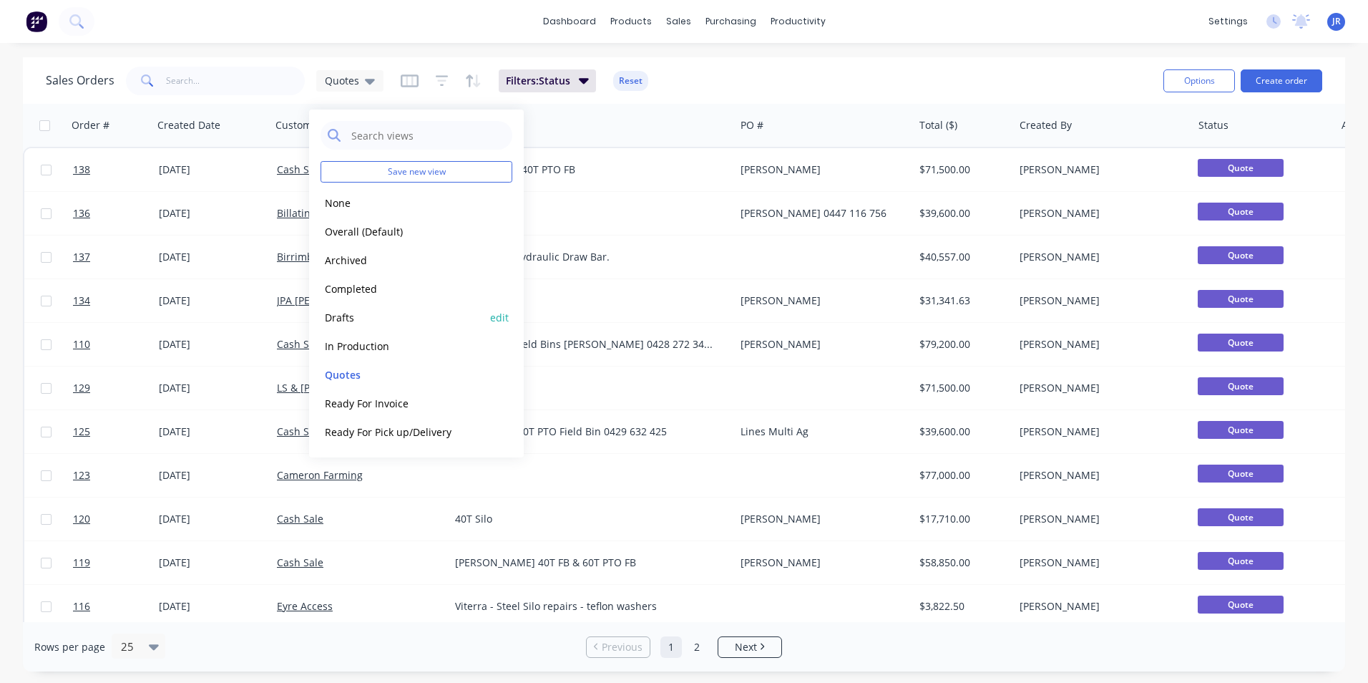
click at [399, 319] on button "Drafts" at bounding box center [402, 317] width 163 height 16
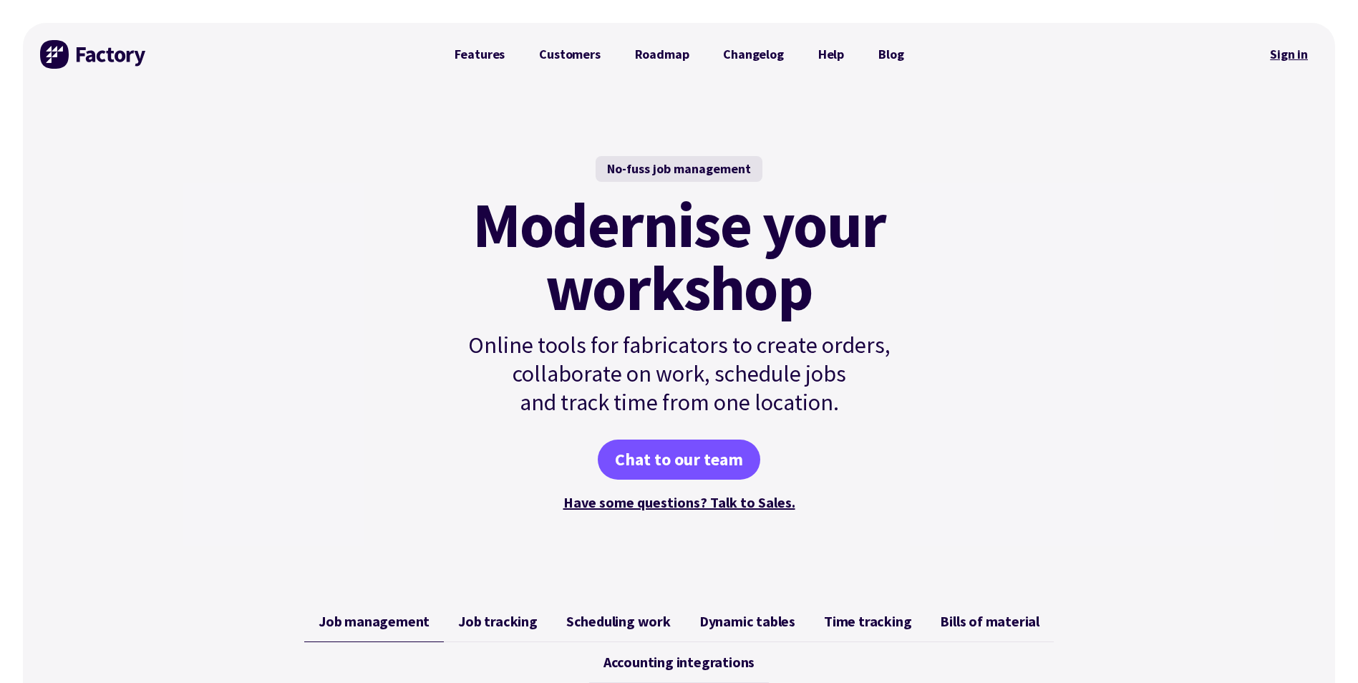
click at [1302, 58] on link "Sign in" at bounding box center [1289, 54] width 58 height 33
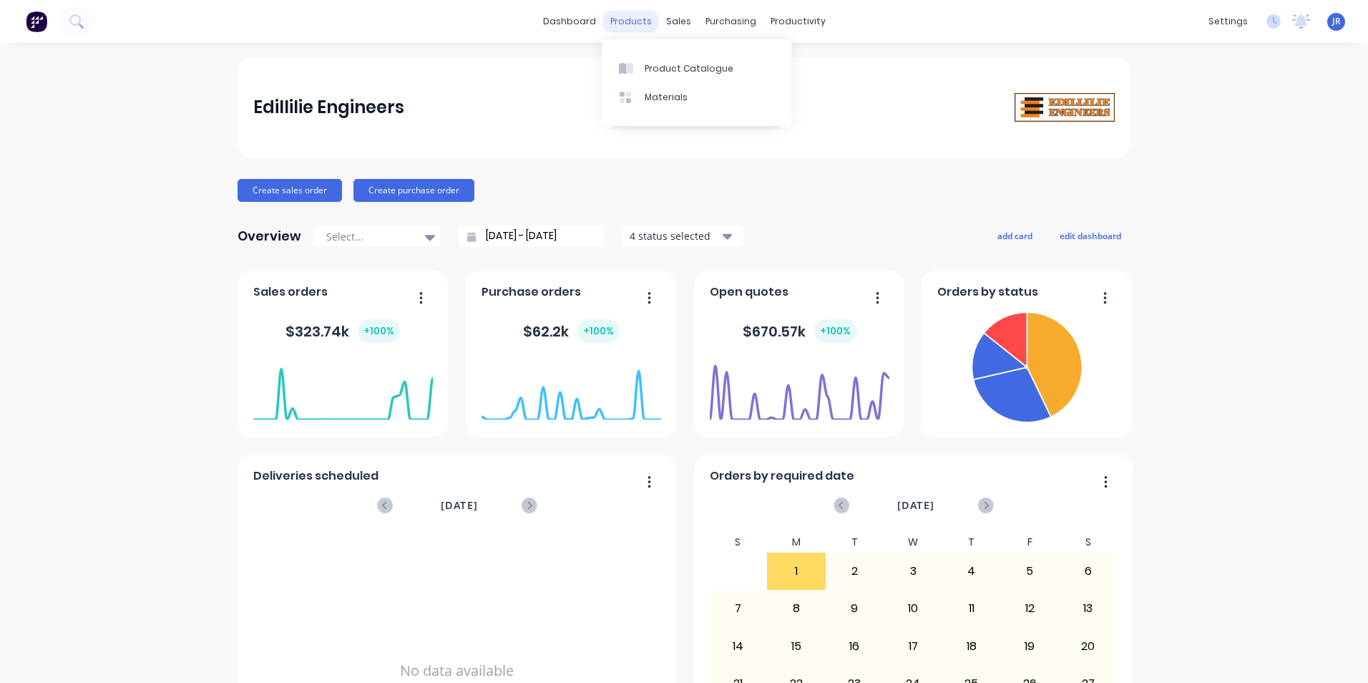
click at [621, 13] on div "products" at bounding box center [631, 21] width 56 height 21
click at [643, 57] on link "Product Catalogue" at bounding box center [697, 68] width 190 height 29
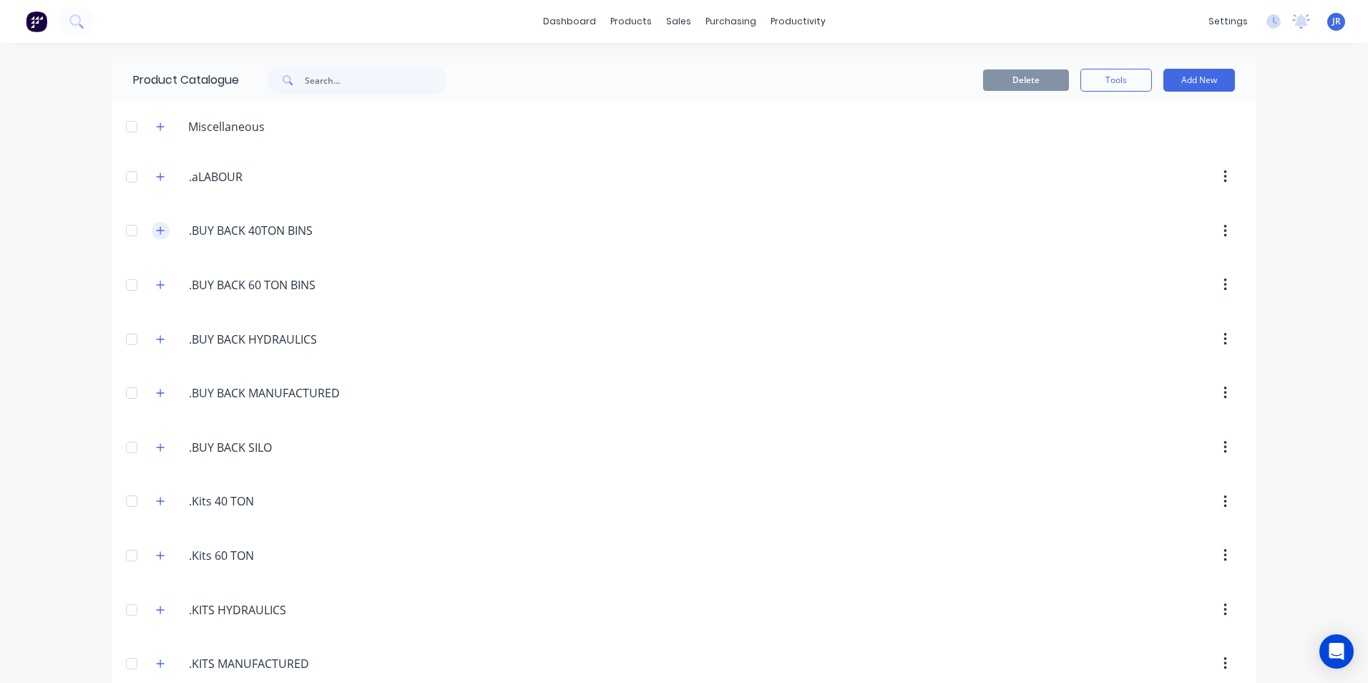
click at [158, 229] on icon "button" at bounding box center [160, 230] width 9 height 10
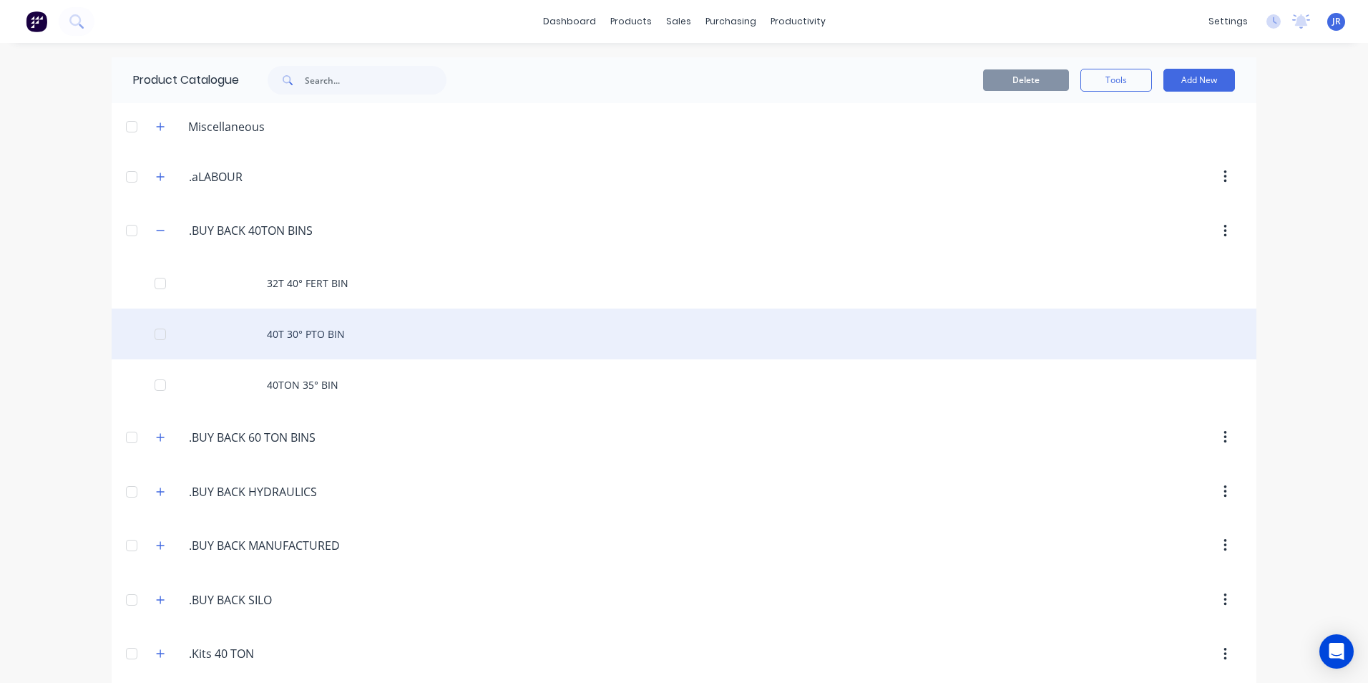
click at [277, 339] on div "40T 30° PTO BIN" at bounding box center [684, 333] width 1145 height 51
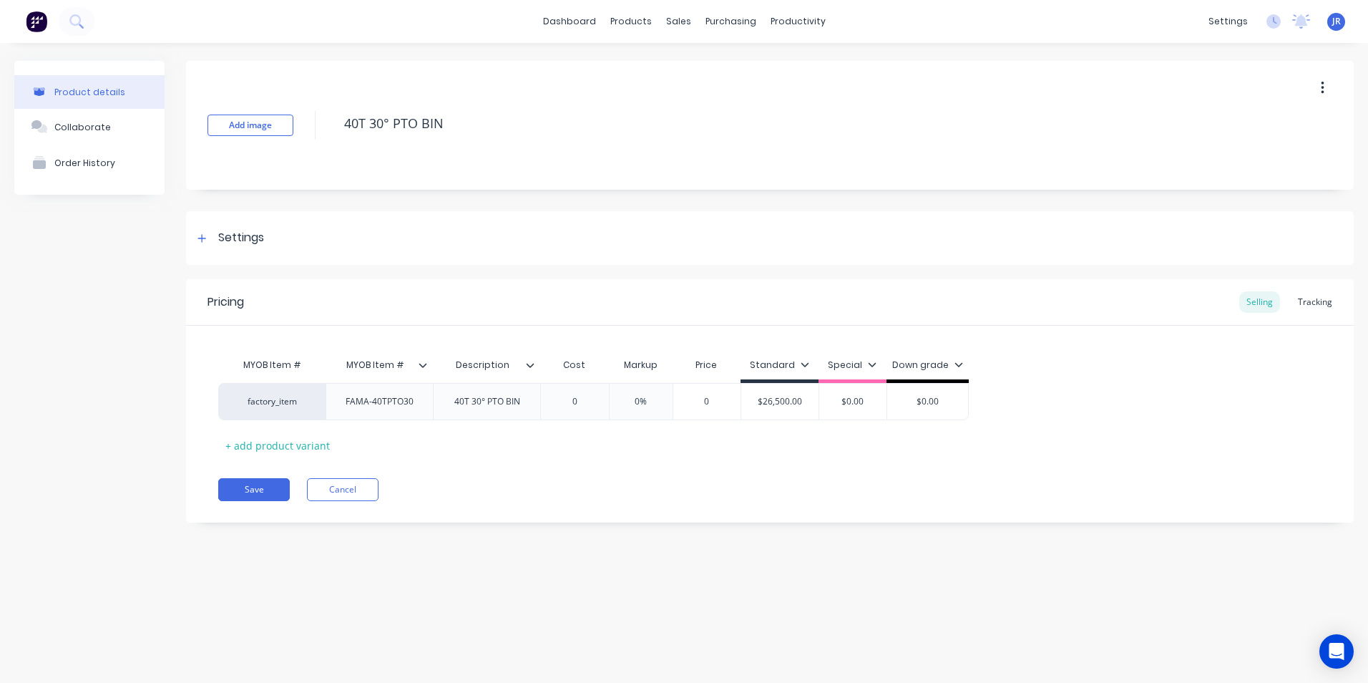
type textarea "x"
click at [779, 414] on div "$26,500.00" at bounding box center [780, 402] width 77 height 36
type input "$26,500.00"
drag, startPoint x: 757, startPoint y: 402, endPoint x: 810, endPoint y: 399, distance: 53.8
click at [810, 399] on input "$26,500.00" at bounding box center [780, 401] width 77 height 13
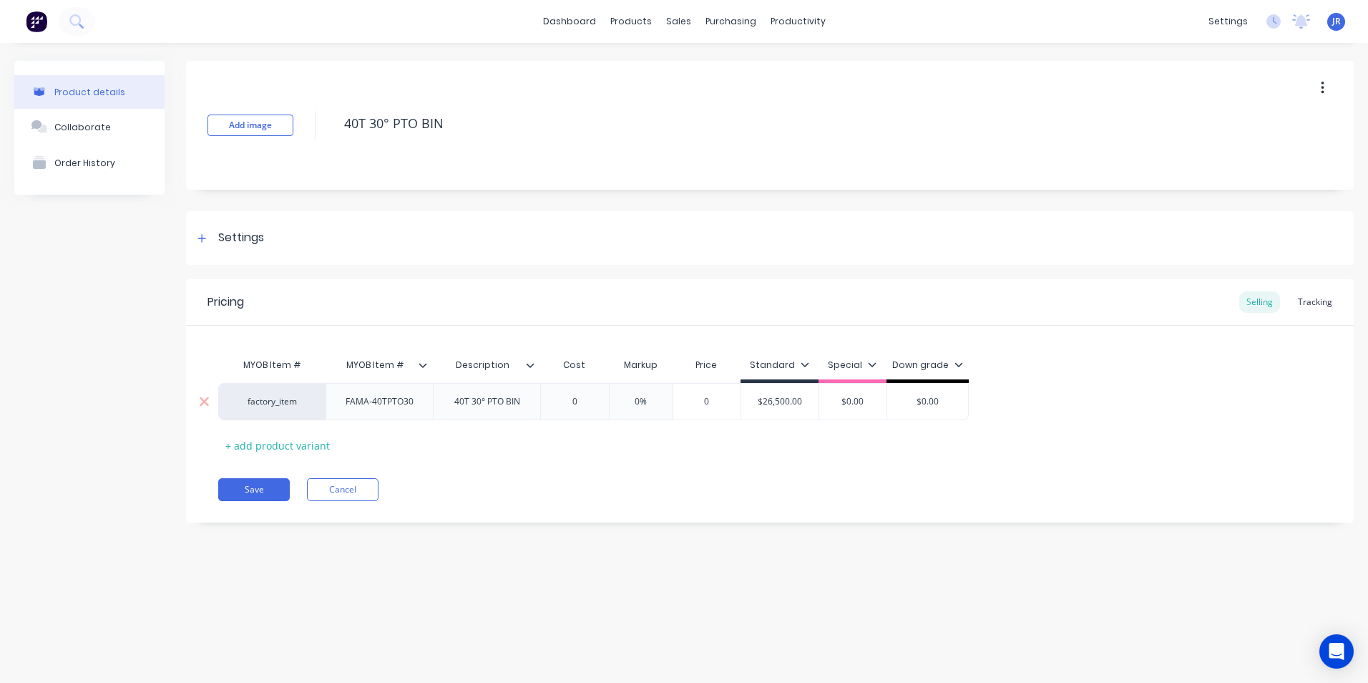
type textarea "x"
type input "2"
type textarea "x"
type input "29"
type textarea "x"
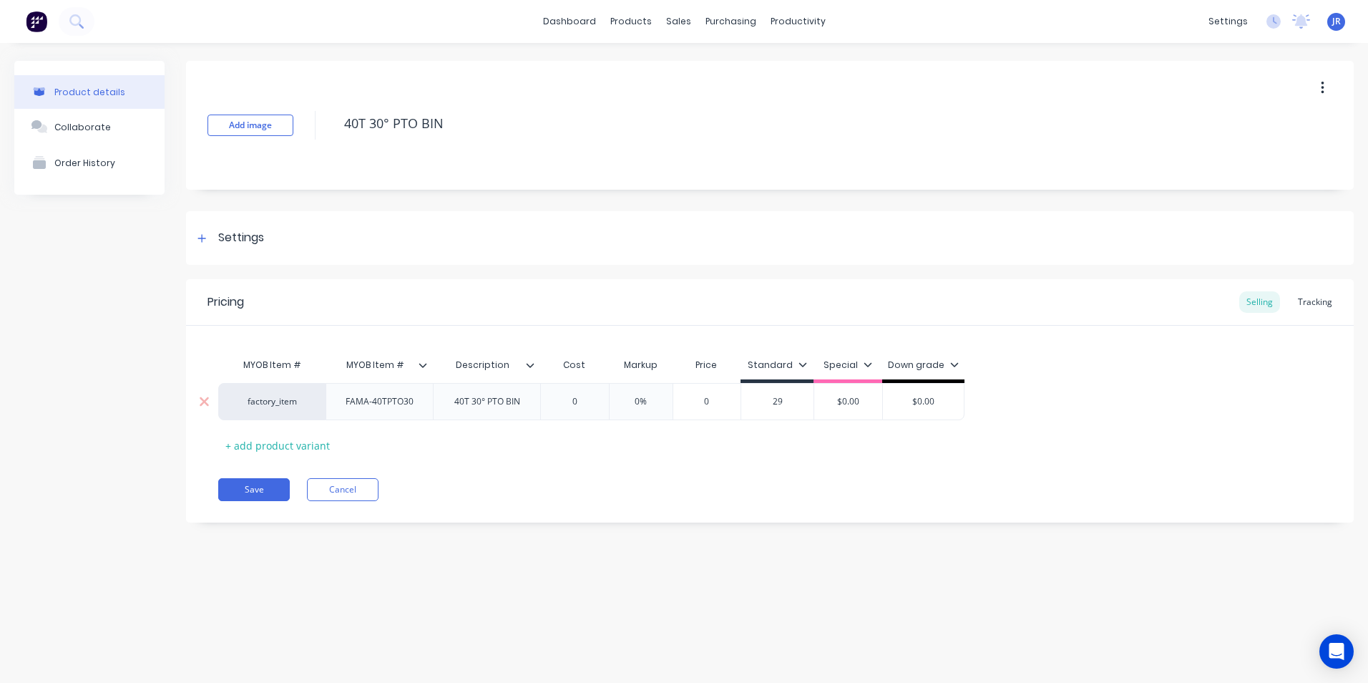
type input "290"
type textarea "x"
type input "2900"
type textarea "x"
type input "29000"
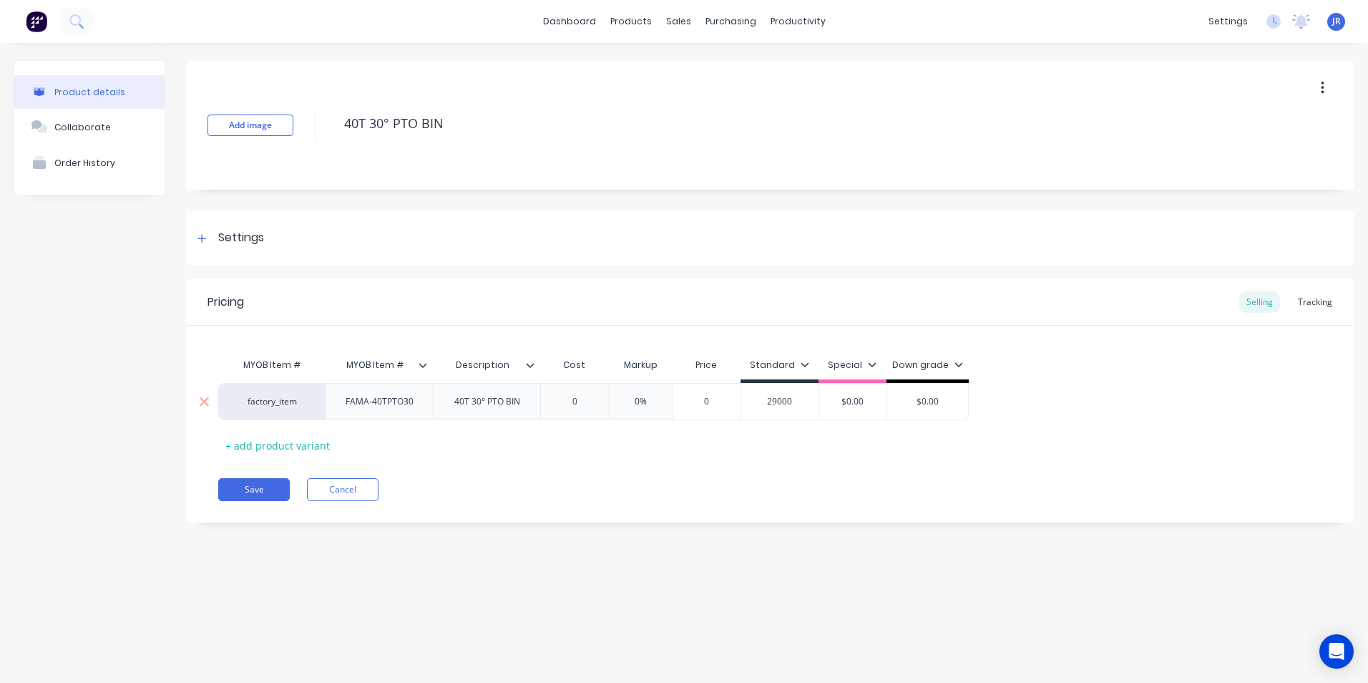
type input "$0.00"
click at [275, 485] on button "Save" at bounding box center [254, 489] width 72 height 23
type textarea "x"
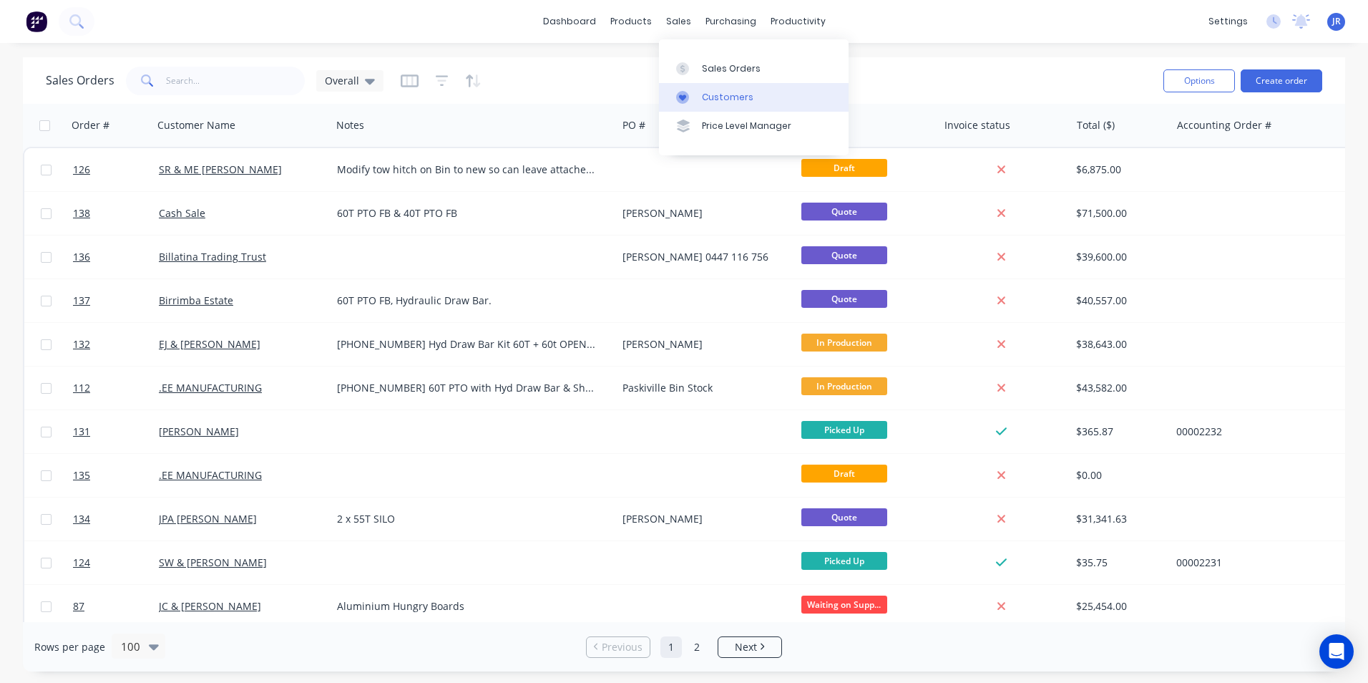
click at [711, 89] on link "Customers" at bounding box center [754, 97] width 190 height 29
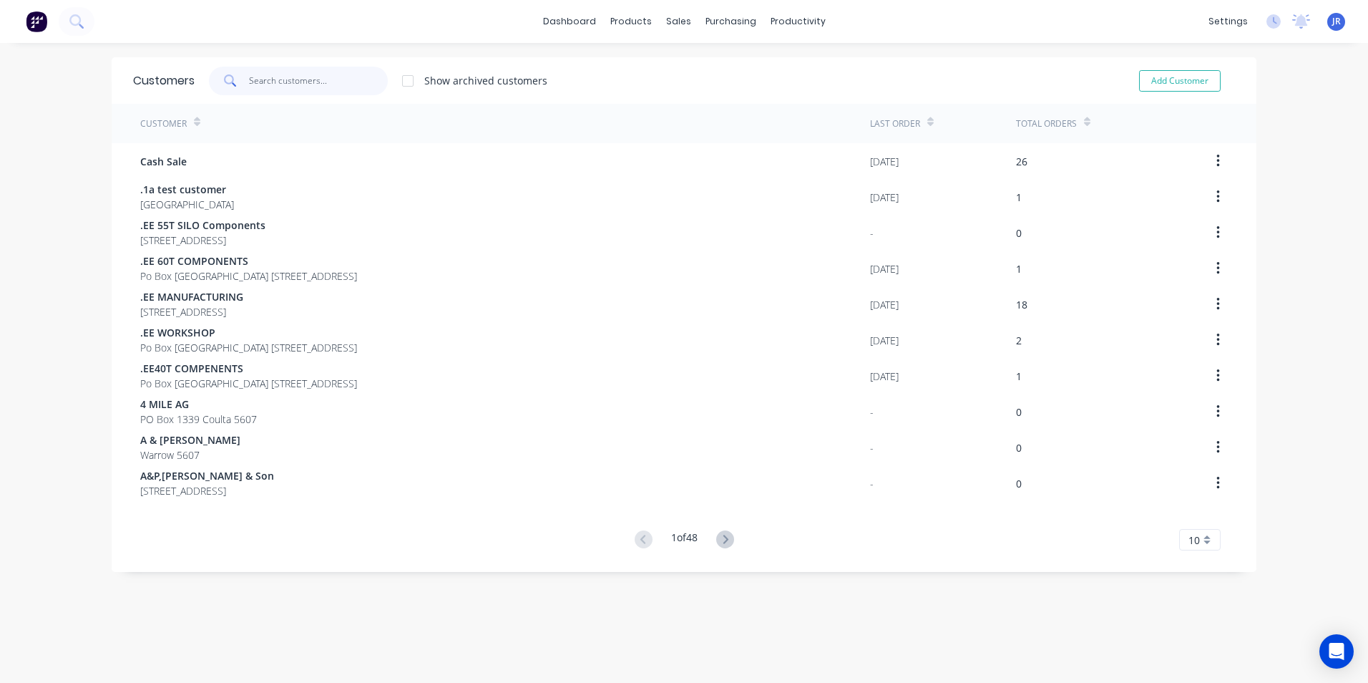
click at [278, 80] on input "text" at bounding box center [319, 81] width 140 height 29
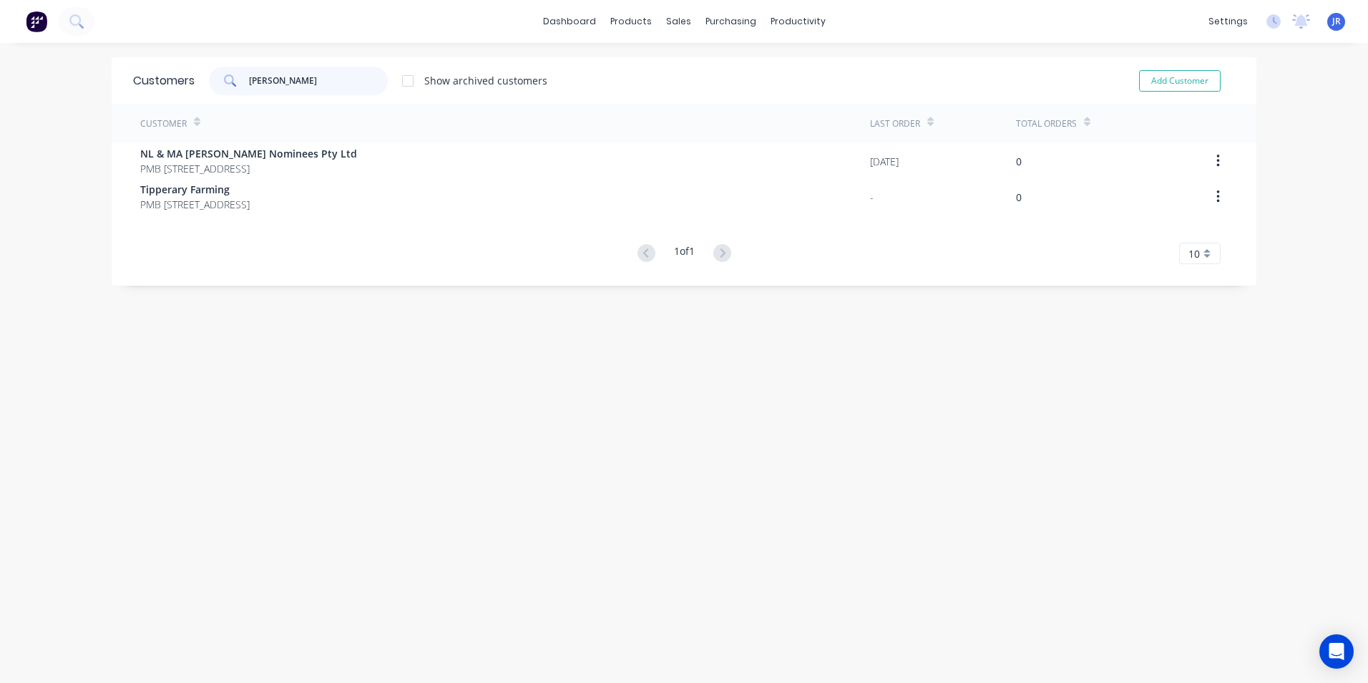
type input "mahon"
